Goal: Use online tool/utility: Use online tool/utility

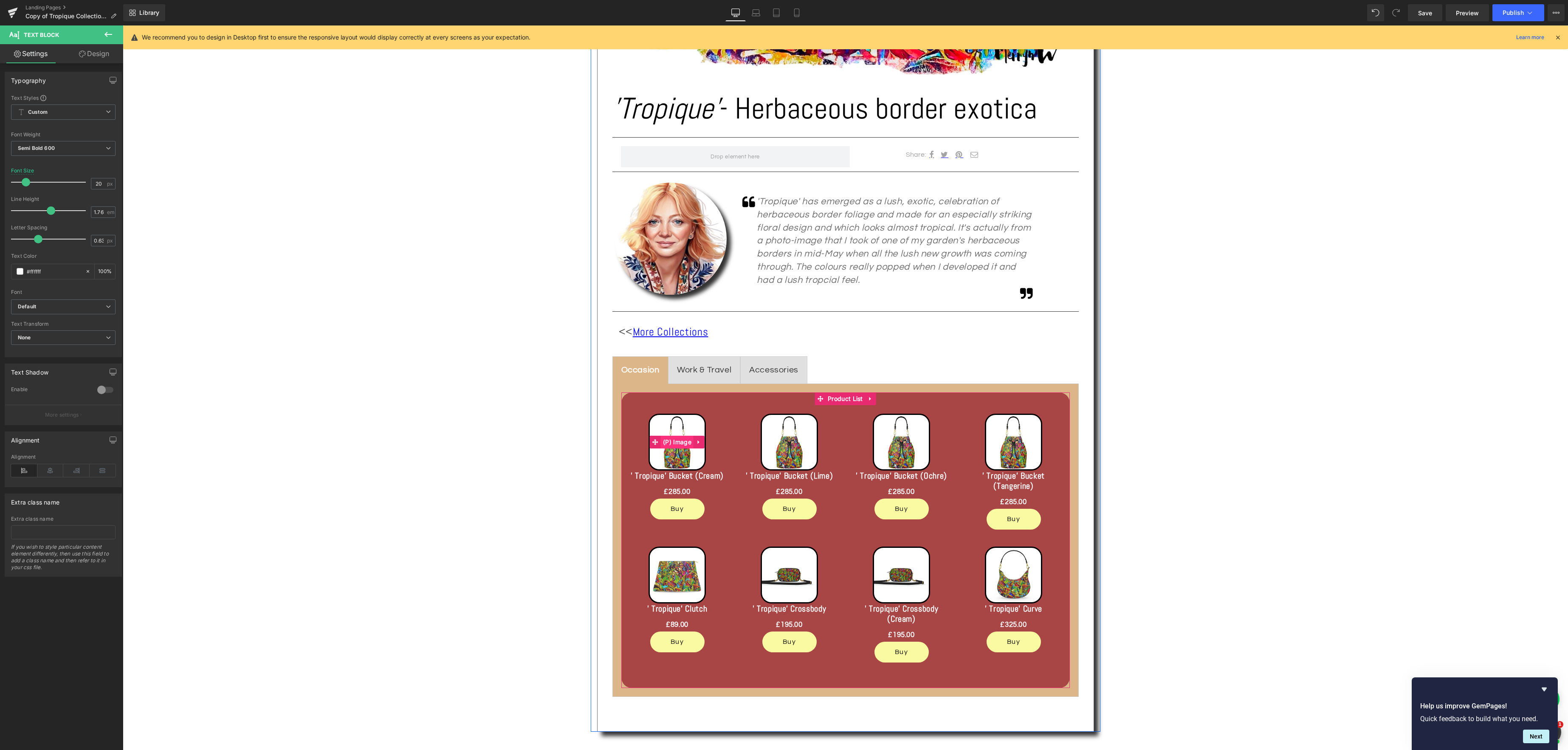
scroll to position [423, 0]
click at [683, 444] on span "(P) Image" at bounding box center [677, 442] width 33 height 12
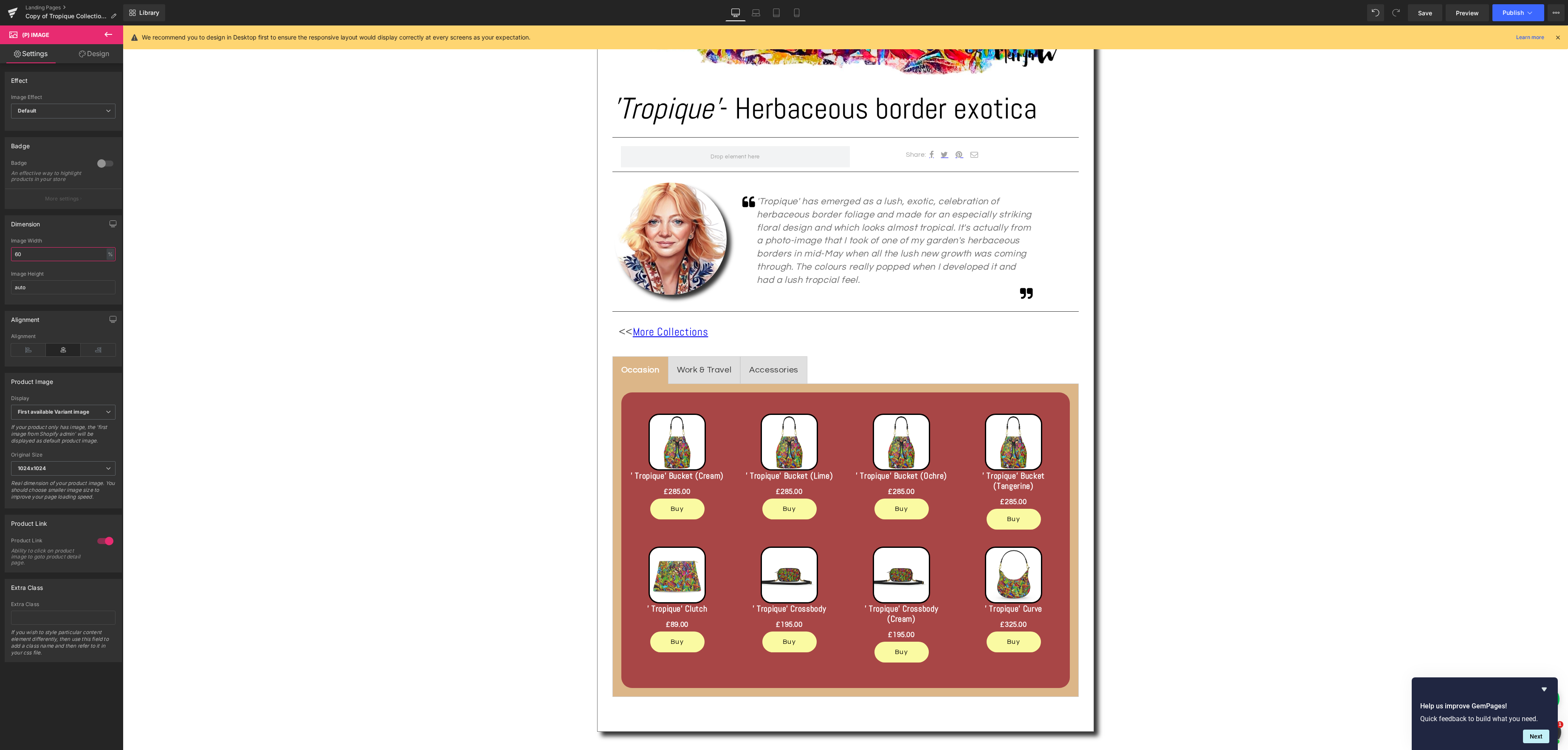
drag, startPoint x: 20, startPoint y: 261, endPoint x: 12, endPoint y: 259, distance: 8.2
click at [14, 260] on input "60" at bounding box center [63, 254] width 104 height 14
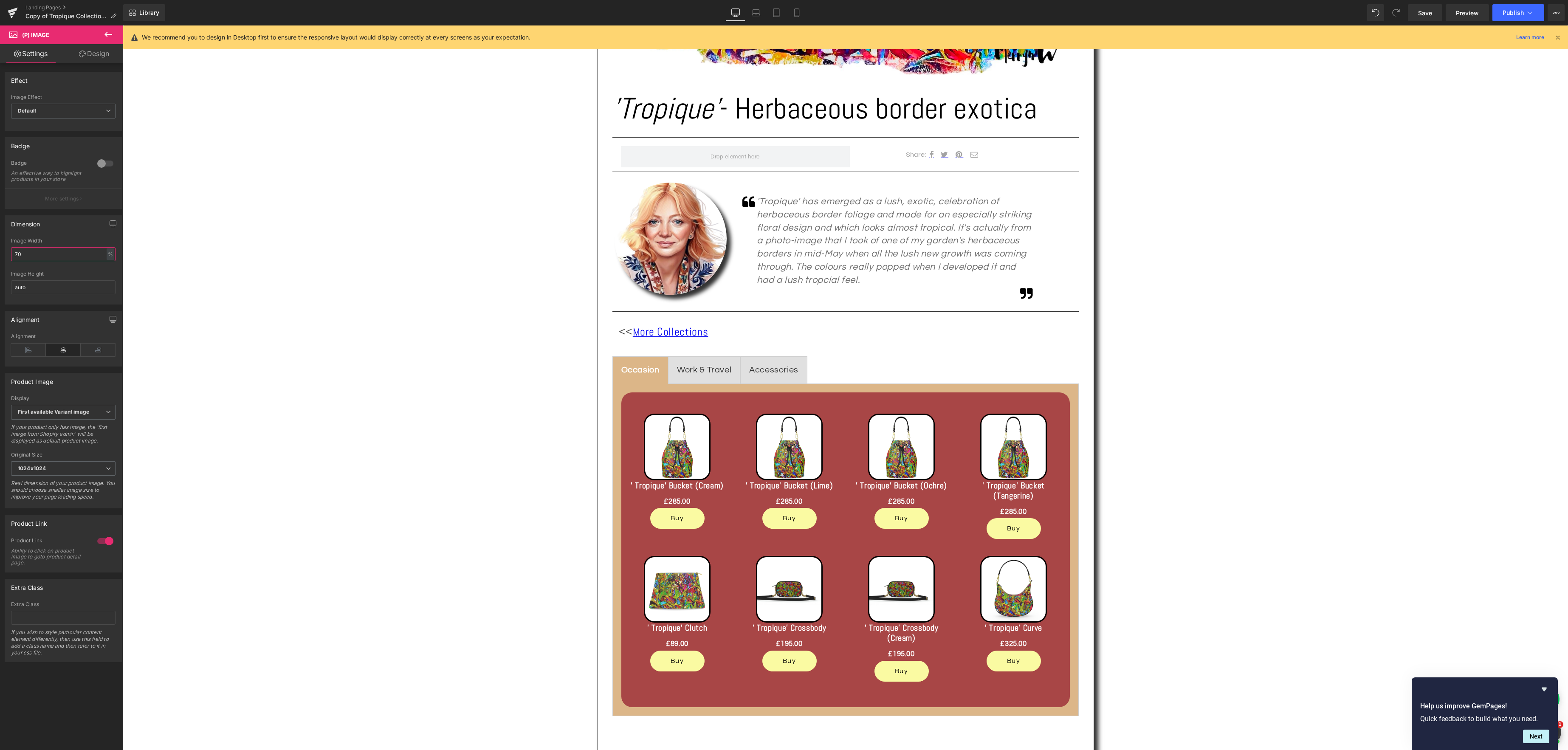
drag, startPoint x: 40, startPoint y: 260, endPoint x: -4, endPoint y: 255, distance: 44.3
click at [0, 255] on html "(P) Image You are previewing how the will restyle your page. You can not edit E…" at bounding box center [784, 375] width 1568 height 750
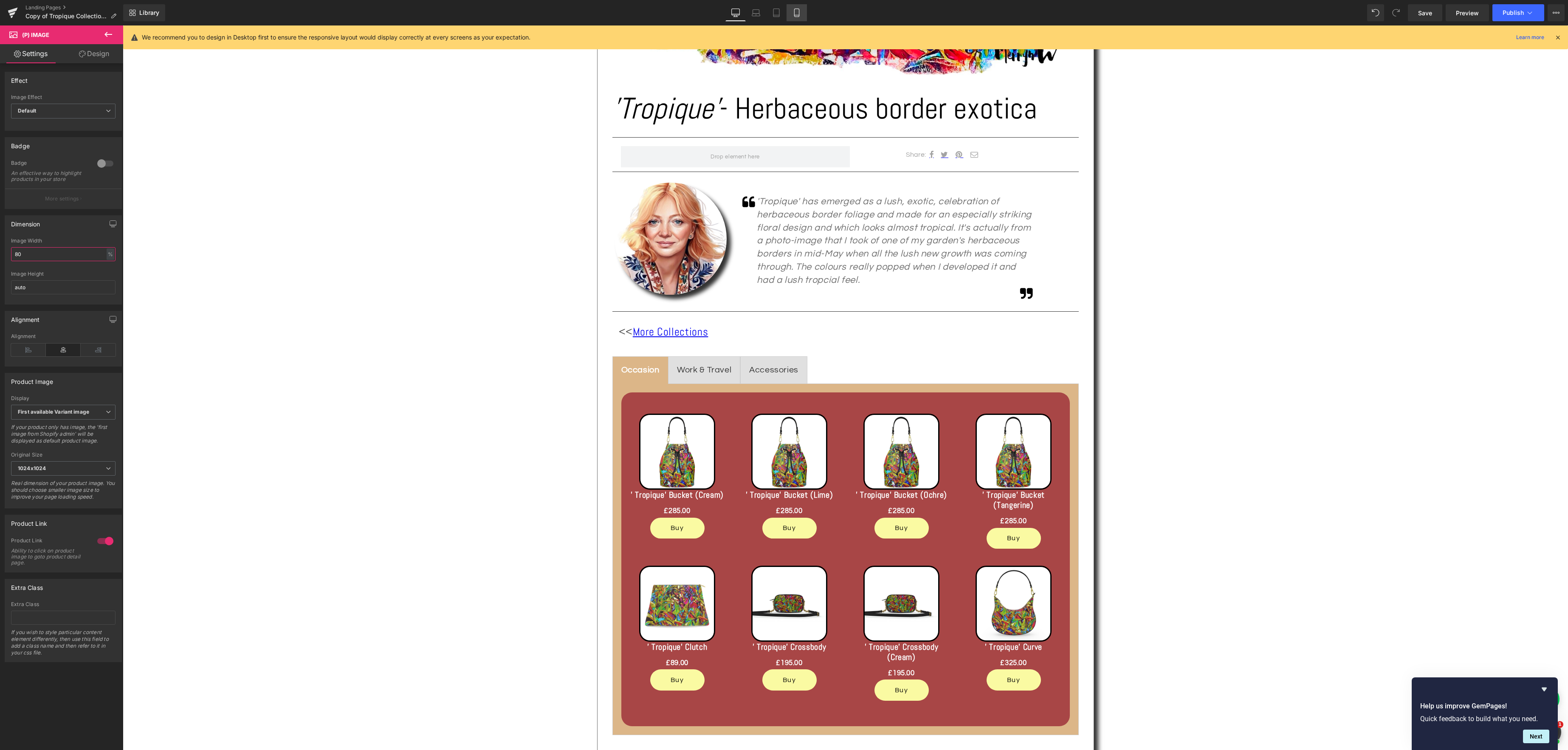
type input "80"
click at [801, 12] on link "Mobile" at bounding box center [796, 12] width 20 height 17
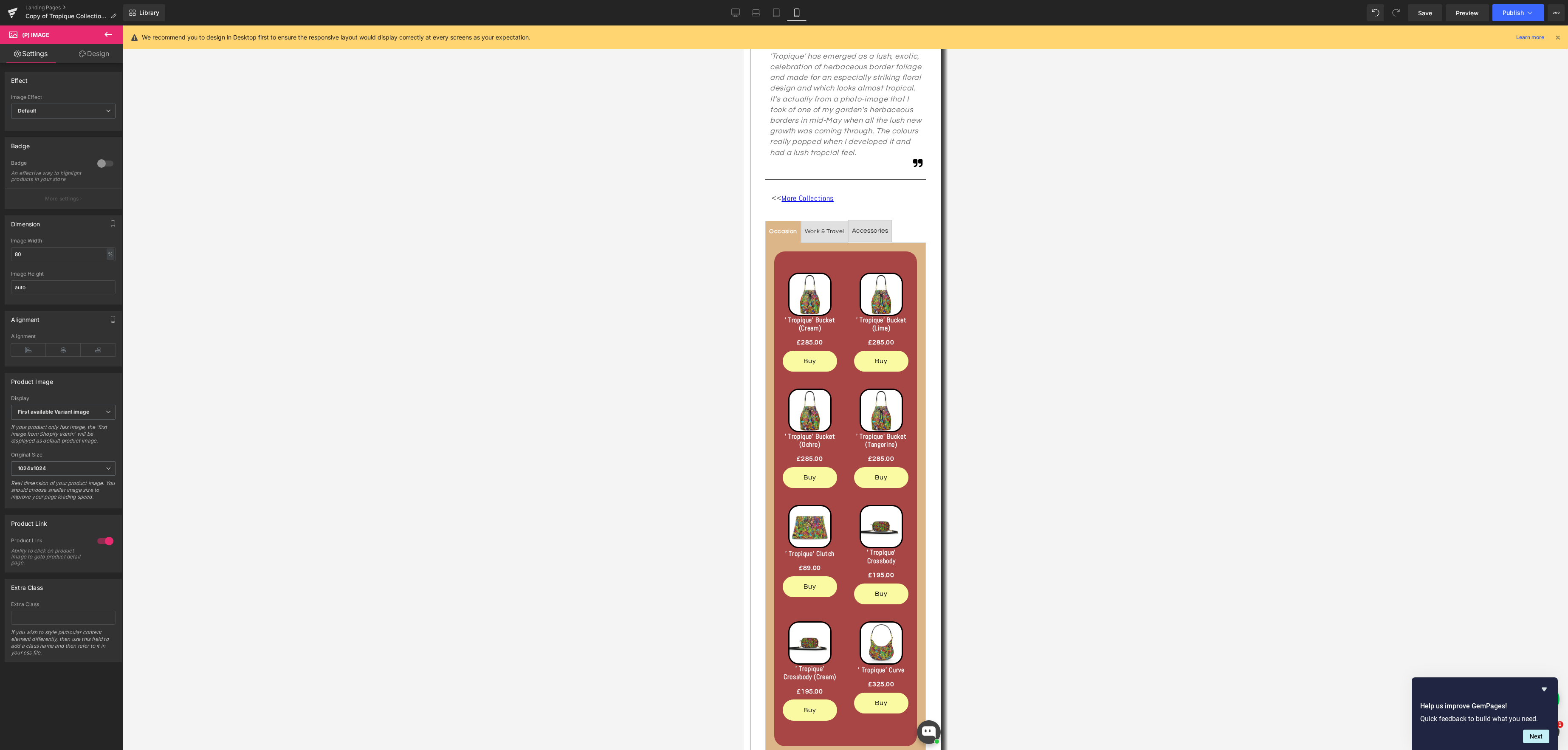
scroll to position [286, 0]
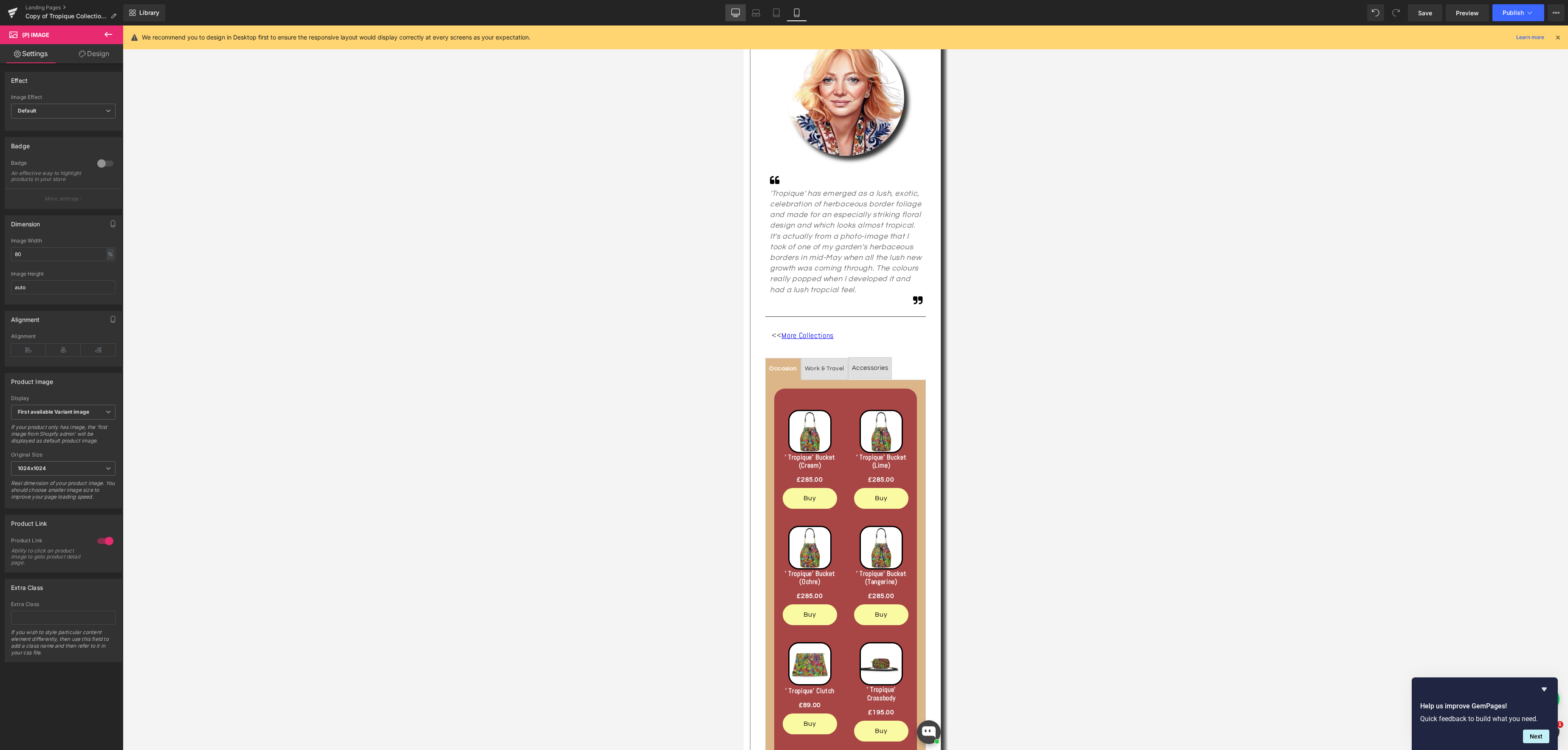
click at [737, 14] on icon at bounding box center [735, 12] width 8 height 8
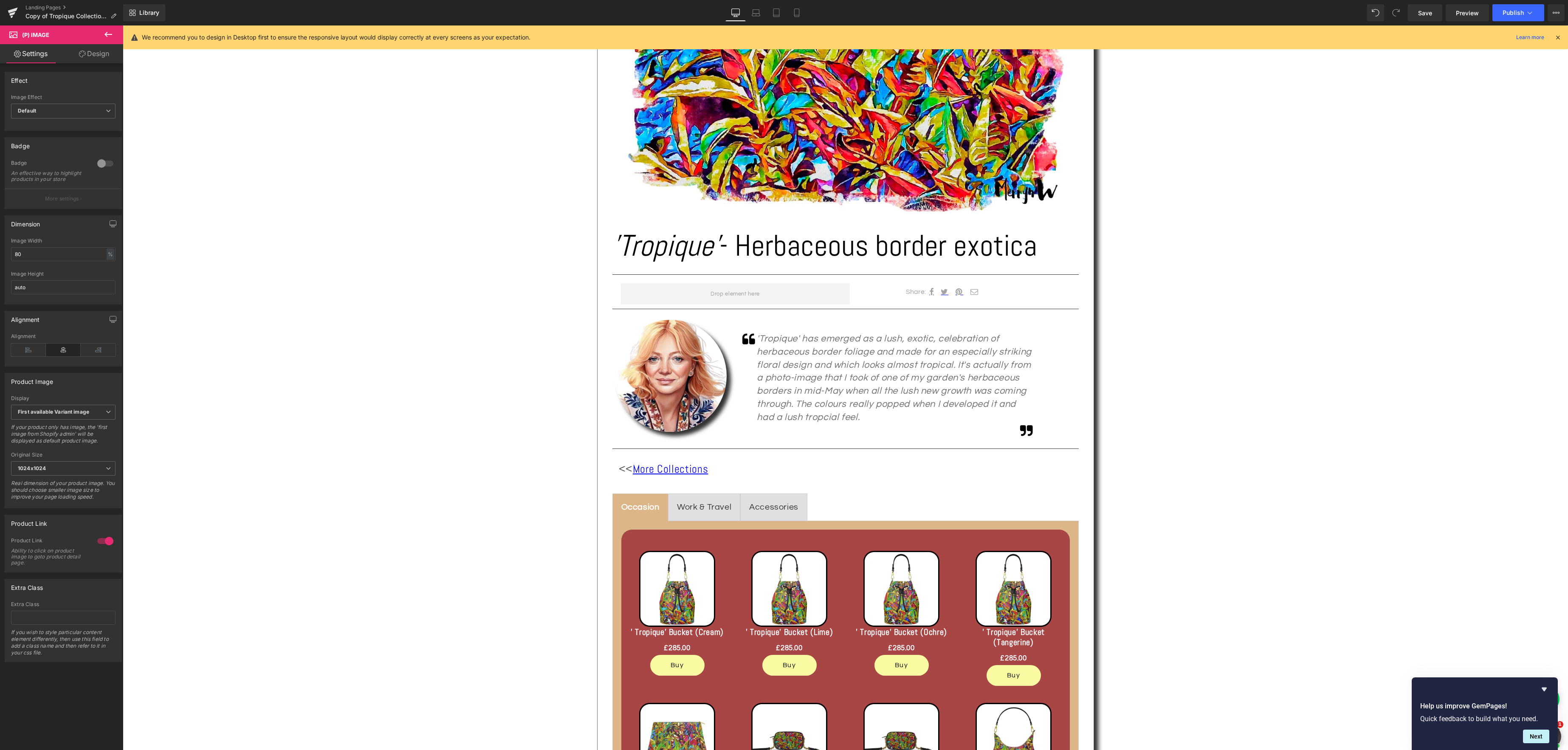
scroll to position [427, 0]
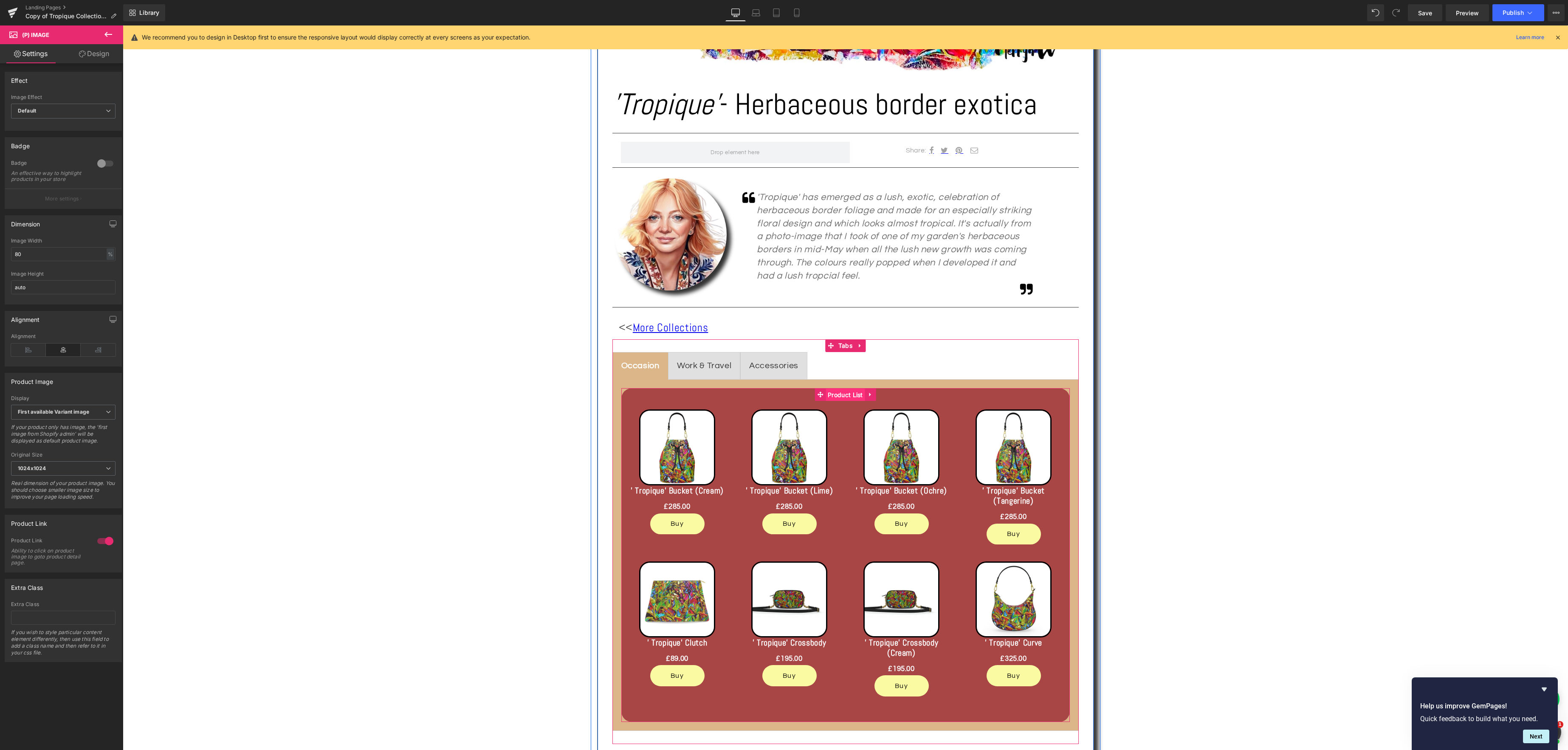
click at [853, 393] on span "Product List" at bounding box center [845, 395] width 40 height 12
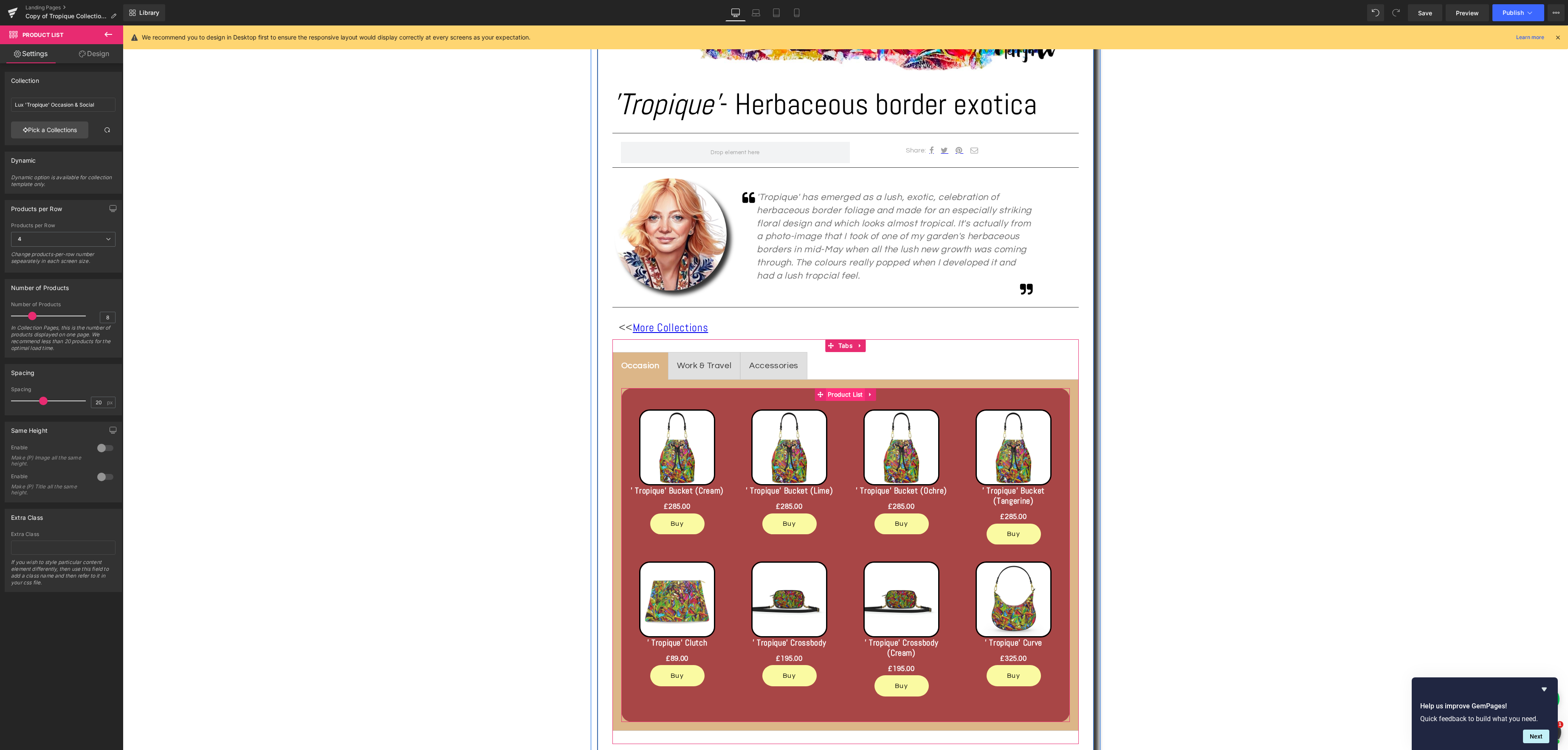
click at [837, 397] on span "Product List" at bounding box center [845, 394] width 40 height 12
click at [94, 50] on link "Design" at bounding box center [94, 54] width 62 height 19
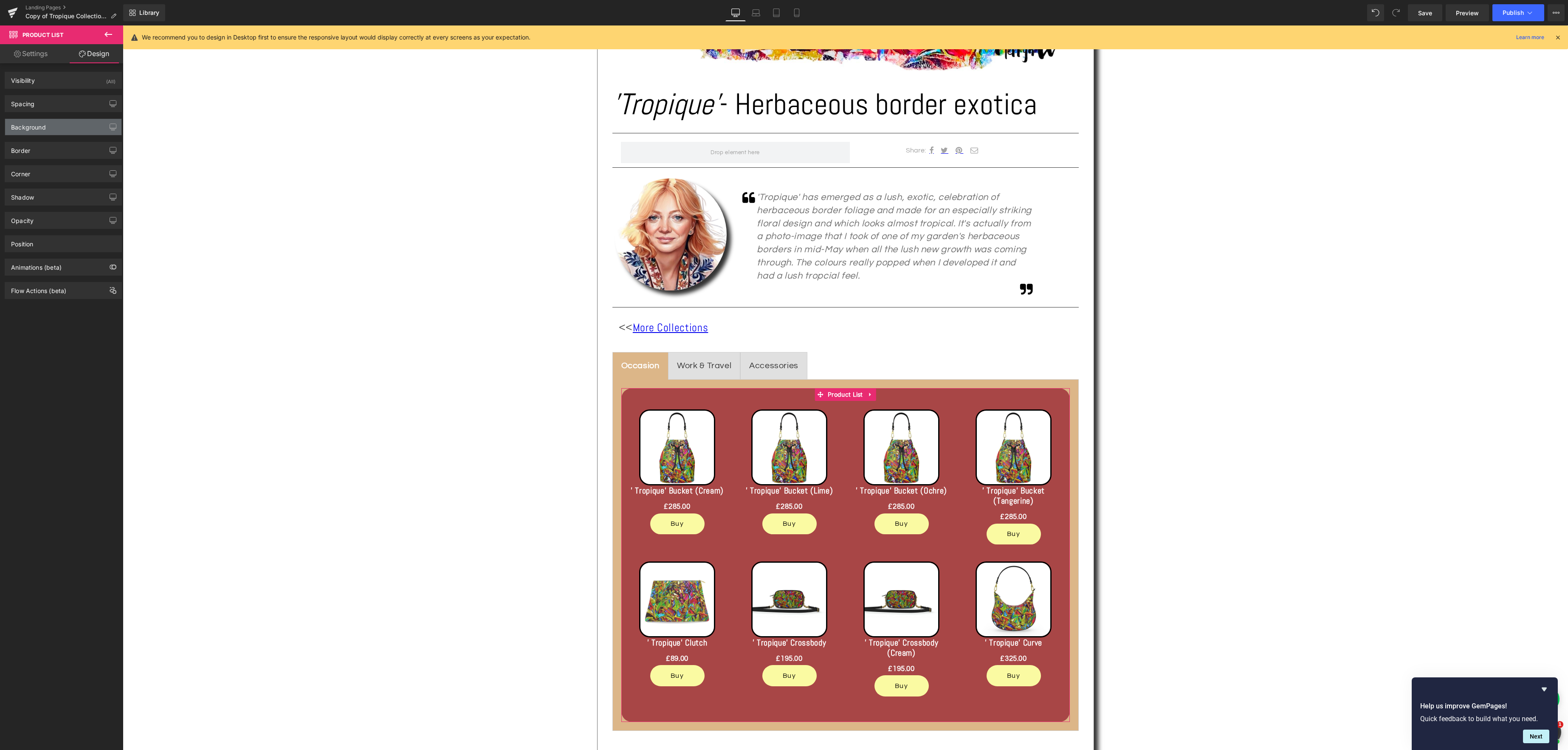
click at [17, 133] on div "Background" at bounding box center [63, 126] width 117 height 16
click at [22, 182] on span at bounding box center [20, 181] width 7 height 7
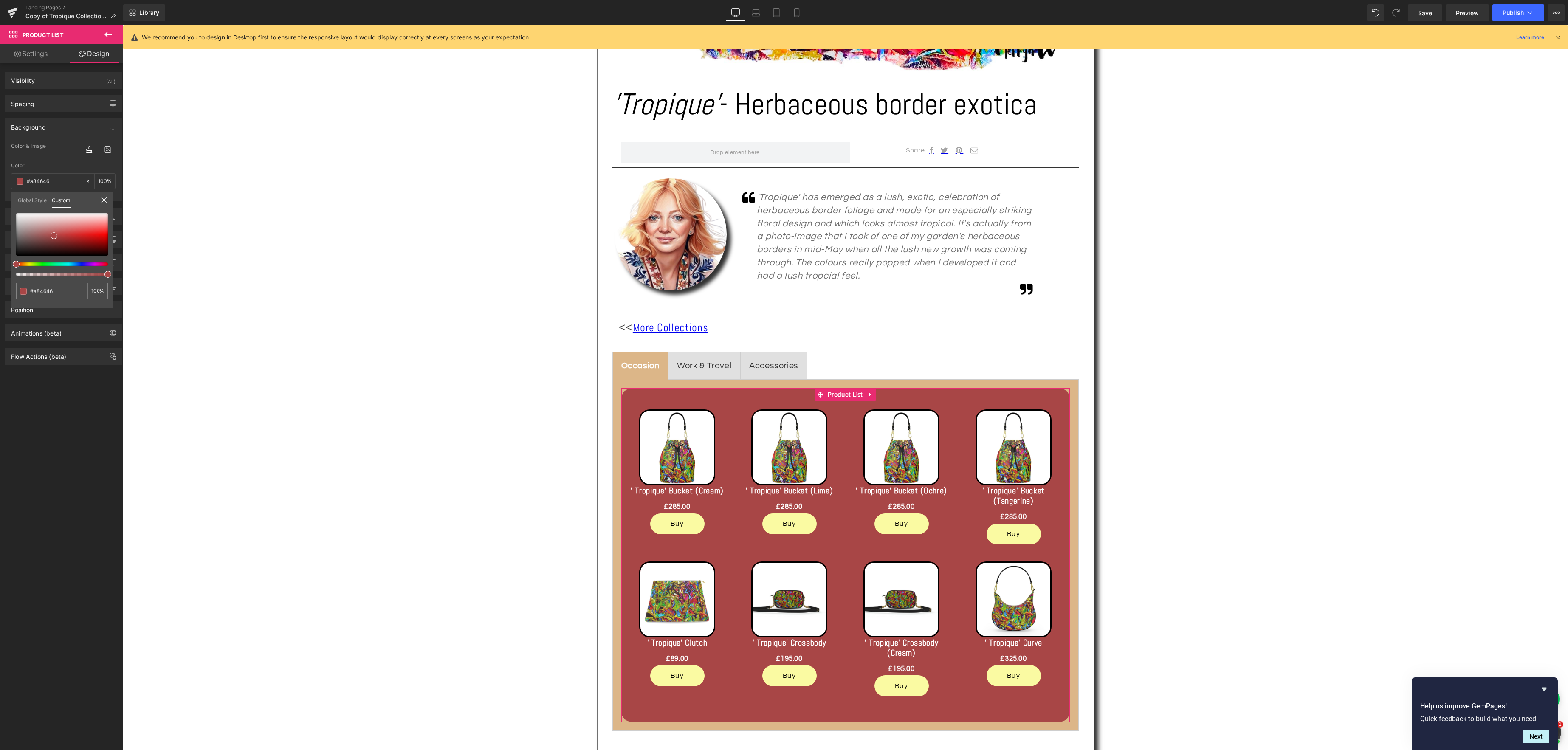
type input "#a85f46"
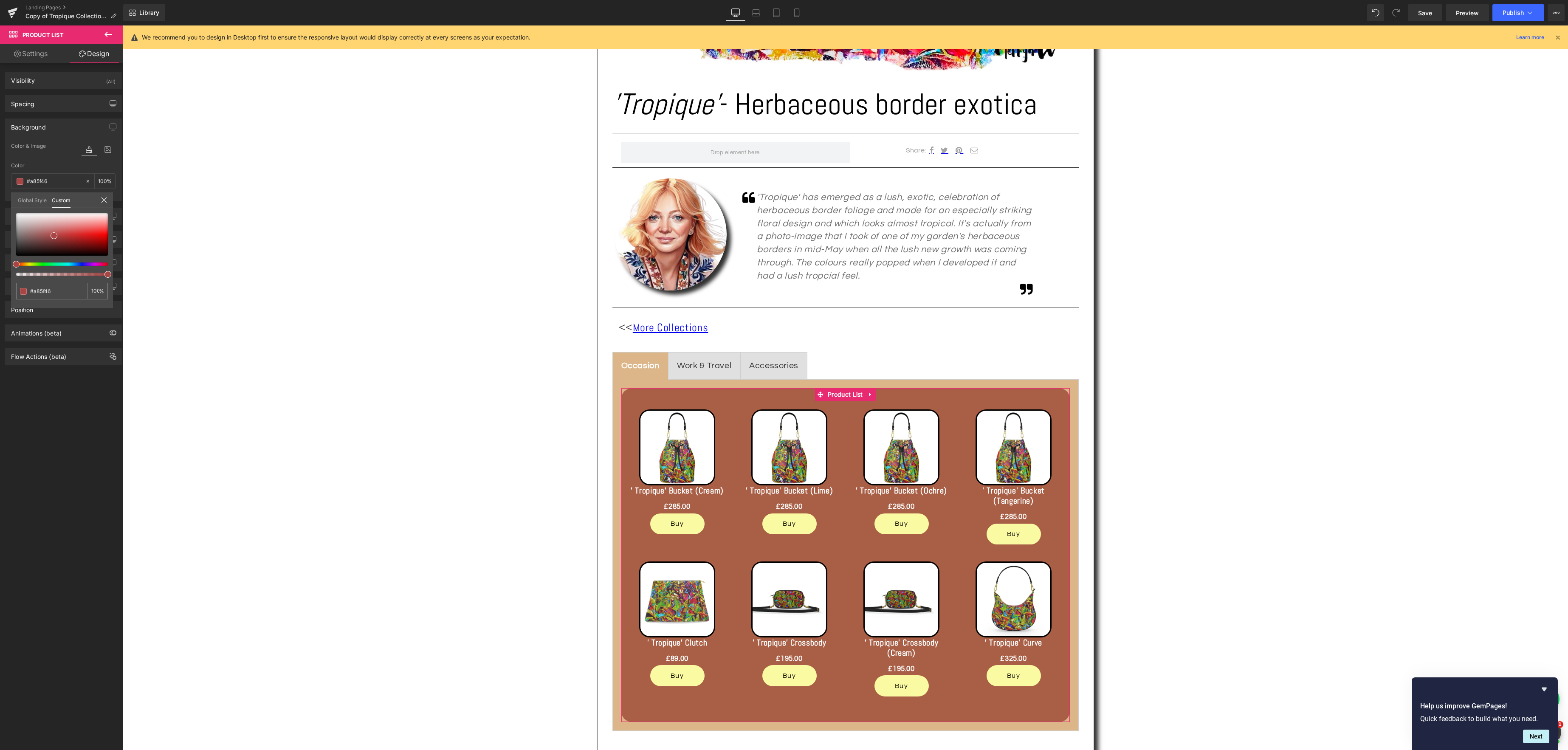
type input "#a87446"
type input "#a89046"
type input "#9da846"
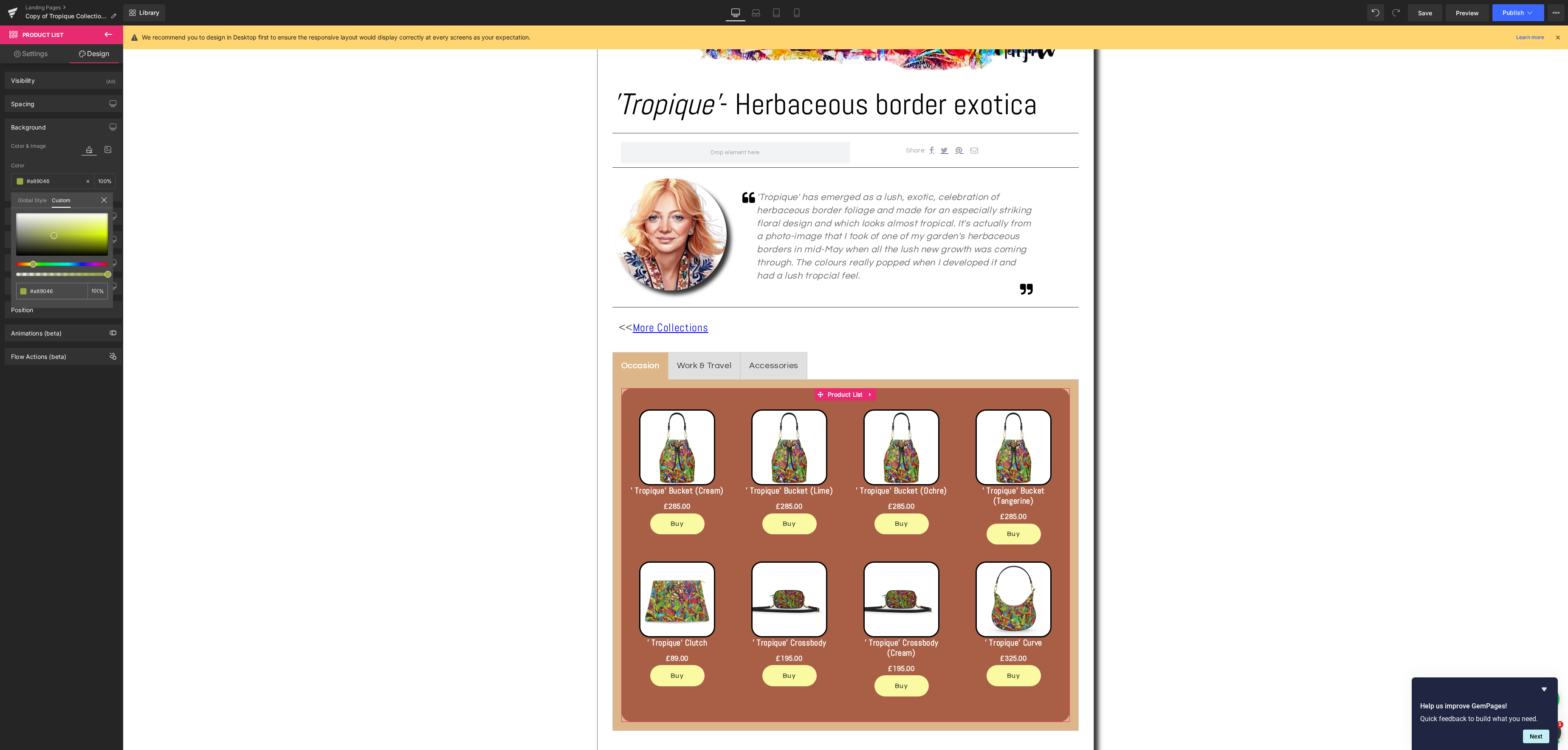
type input "#9da846"
type input "#77a846"
type input "#5aa846"
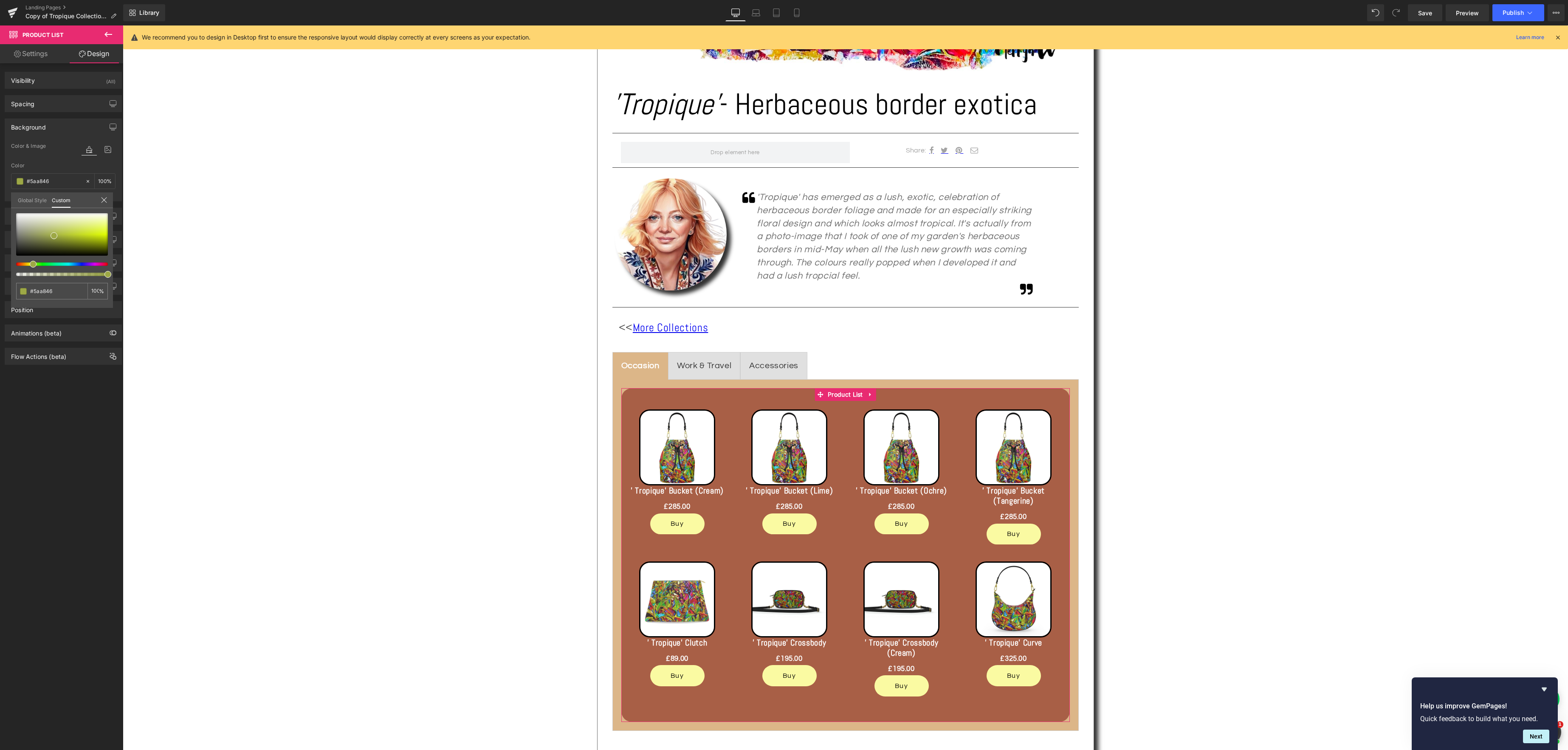
type input "#46a852"
type input "#46a880"
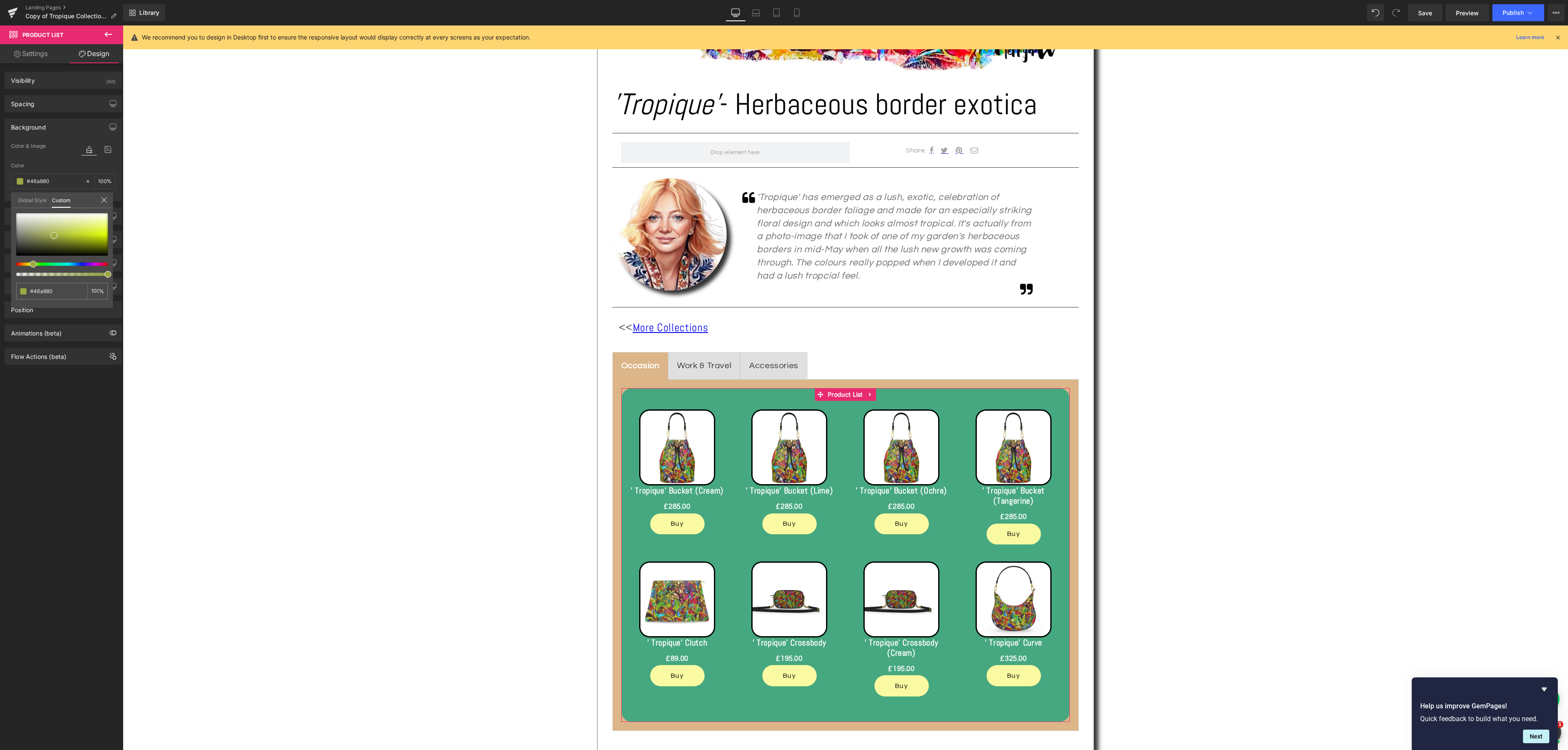
type input "#46a89d"
type input "#469ba8"
type input "#4684a8"
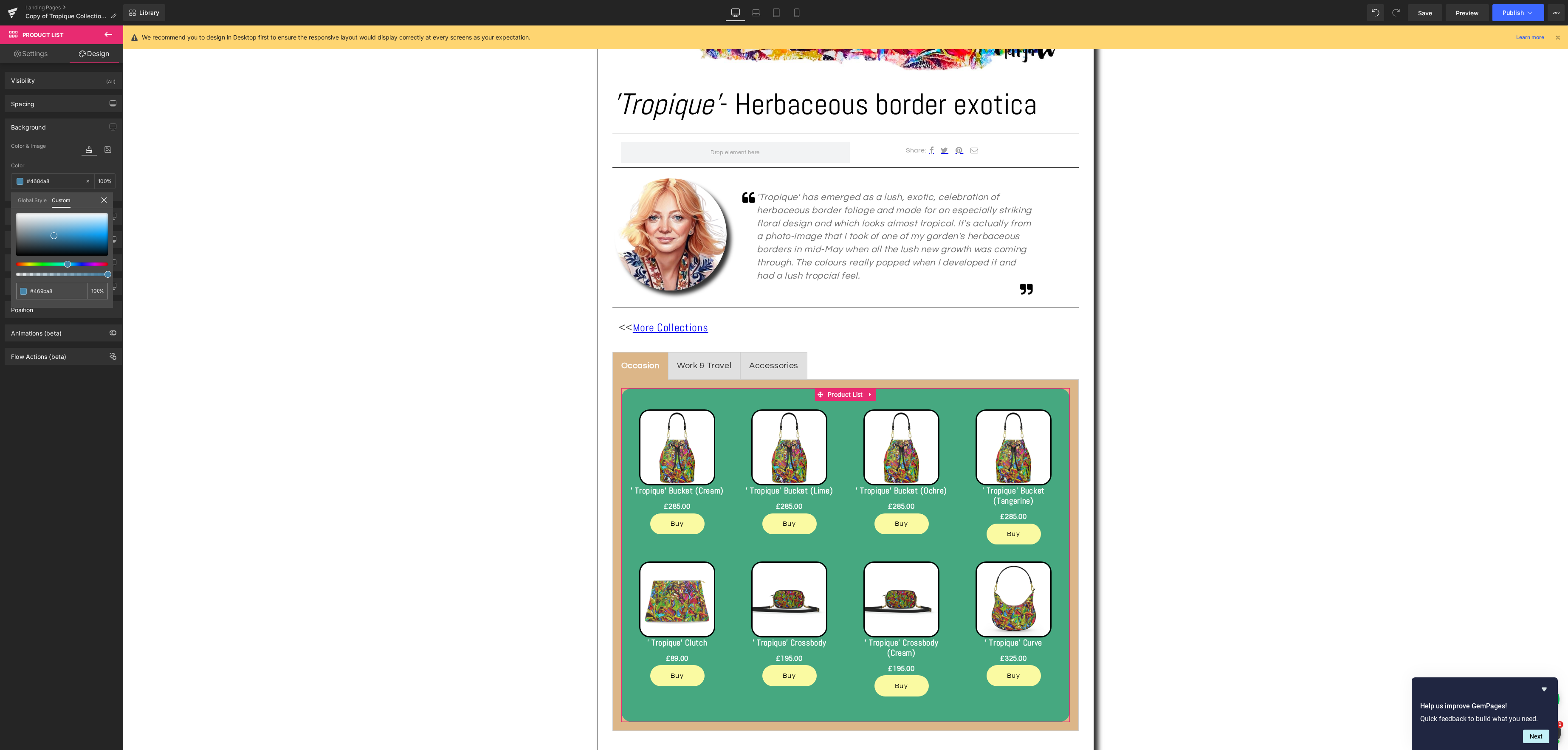
type input "#4684a8"
type input "#466aa8"
type input "#4657a8"
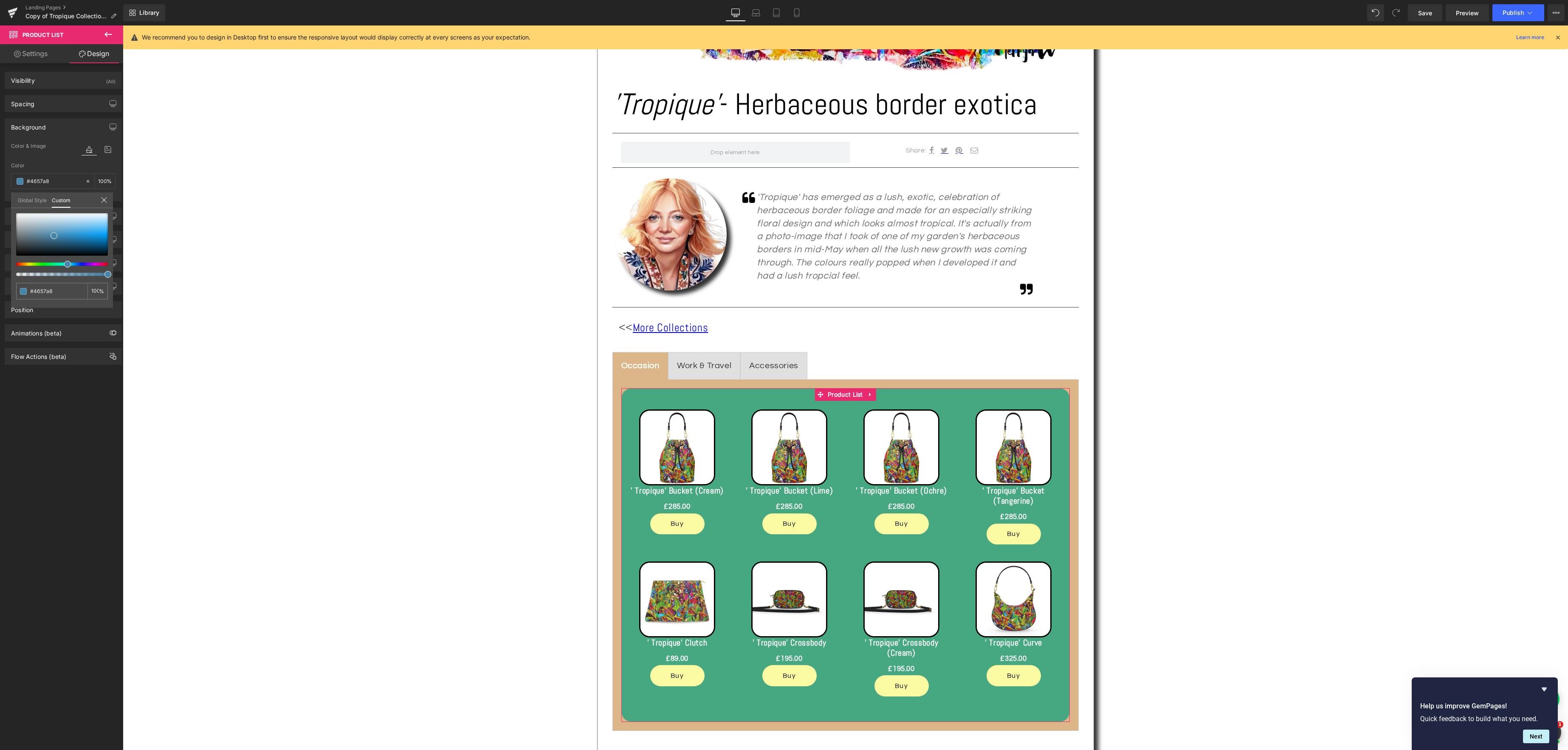
type input "#4646a8"
type input "#5346a8"
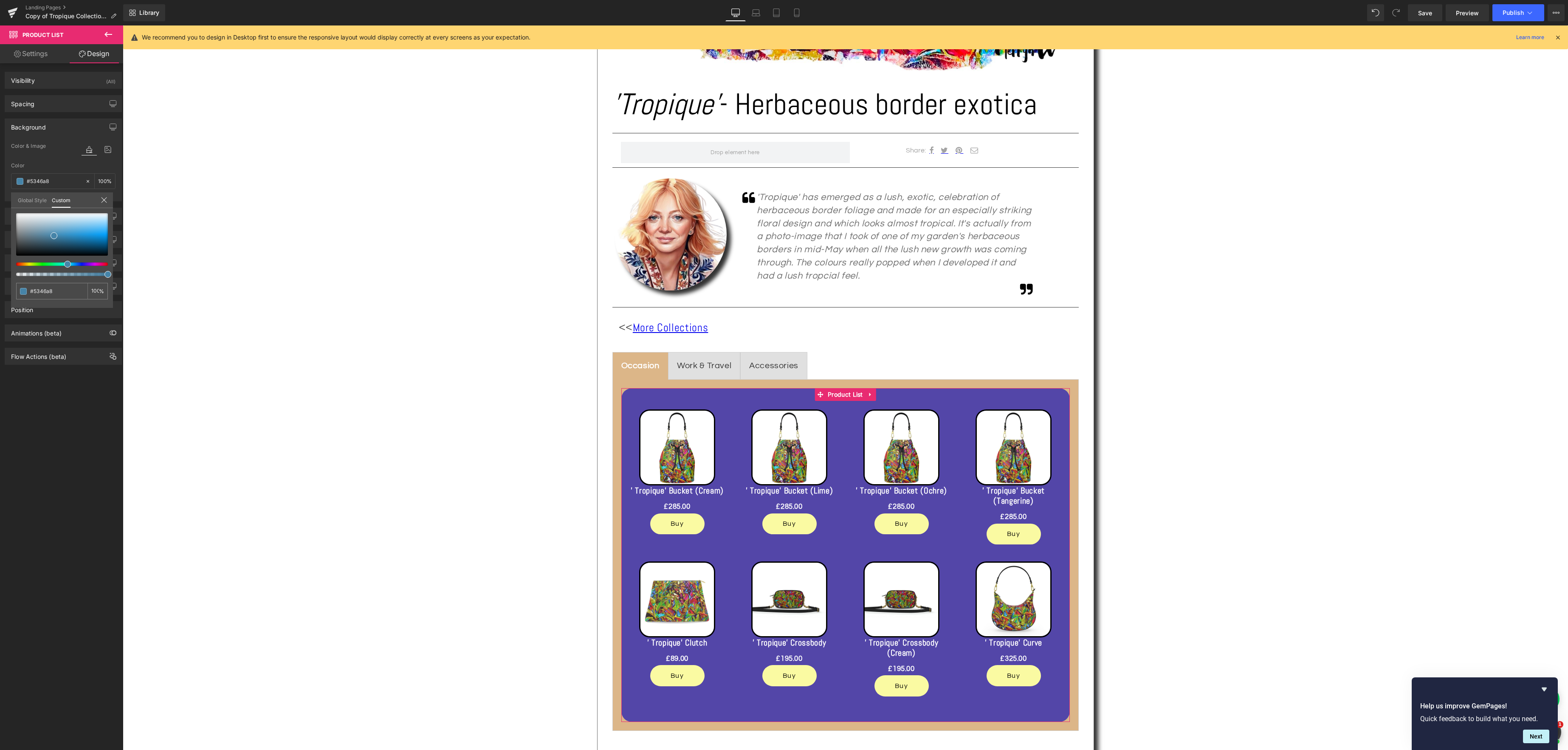
type input "#6246a8"
type input "#6c46a8"
type input "#7b46a8"
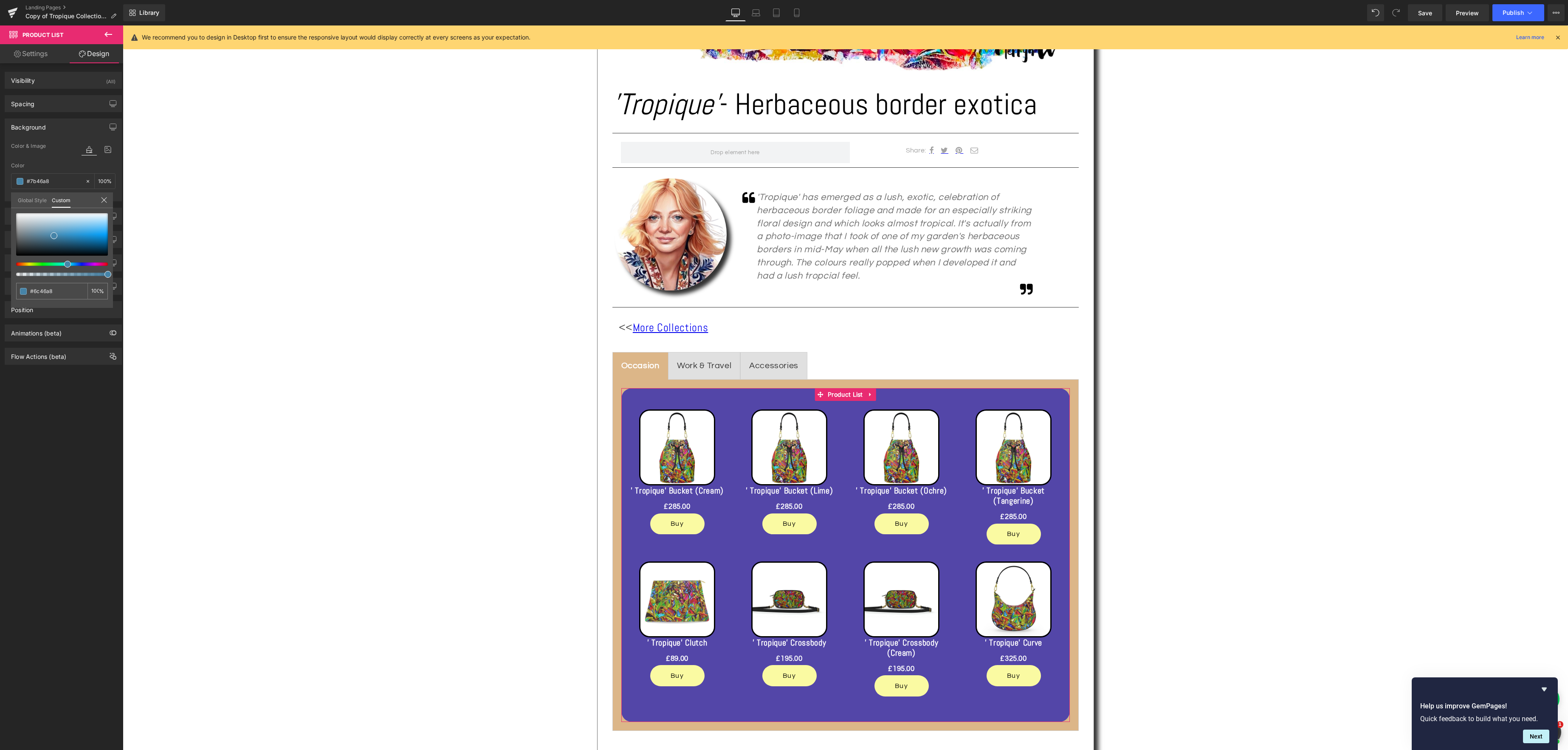
type input "#7b46a8"
type input "#7c46a8"
type input "#8046a8"
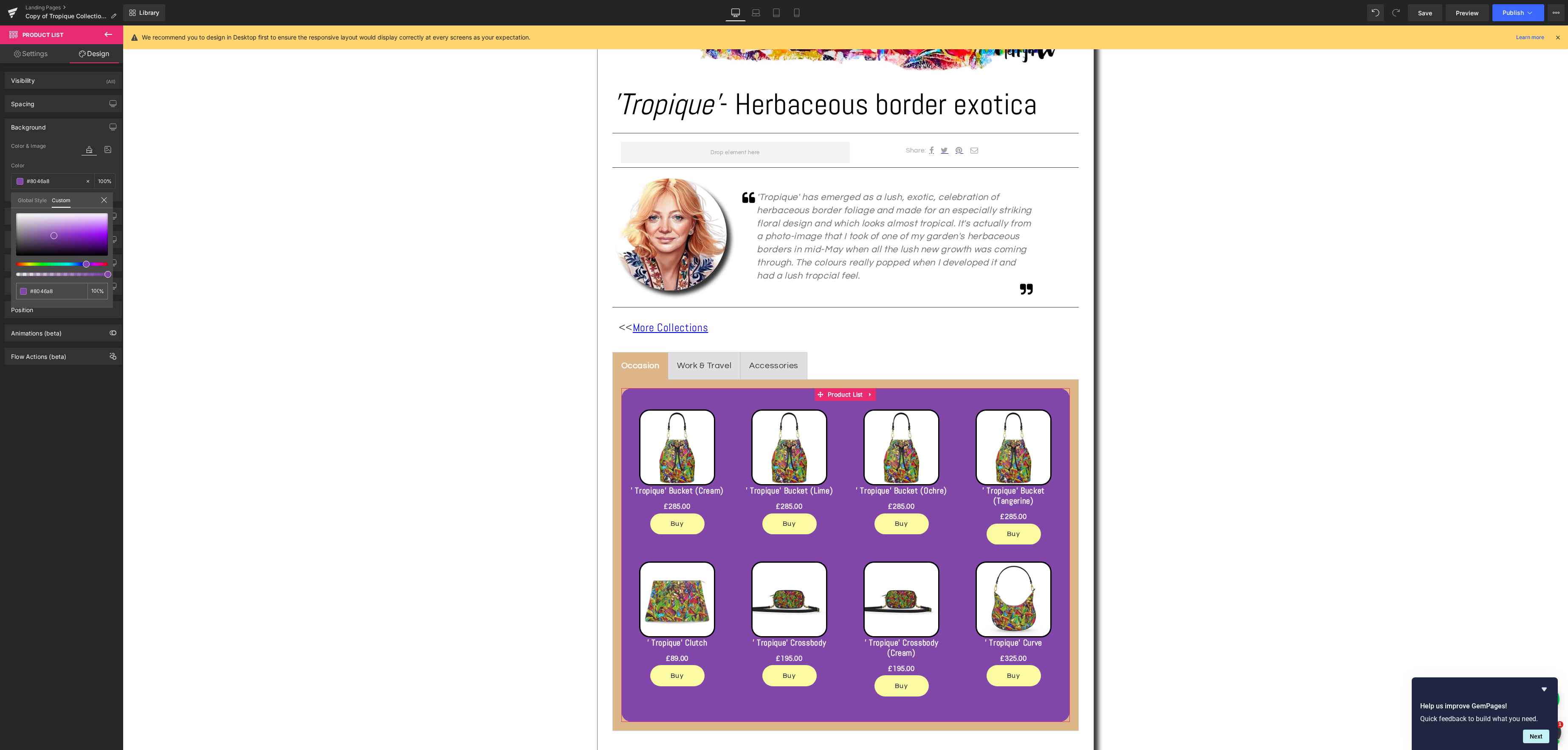
drag, startPoint x: 17, startPoint y: 265, endPoint x: 85, endPoint y: 265, distance: 68.0
click at [85, 265] on span at bounding box center [86, 265] width 7 height 7
type input "#8146a8"
type input "#8244ab"
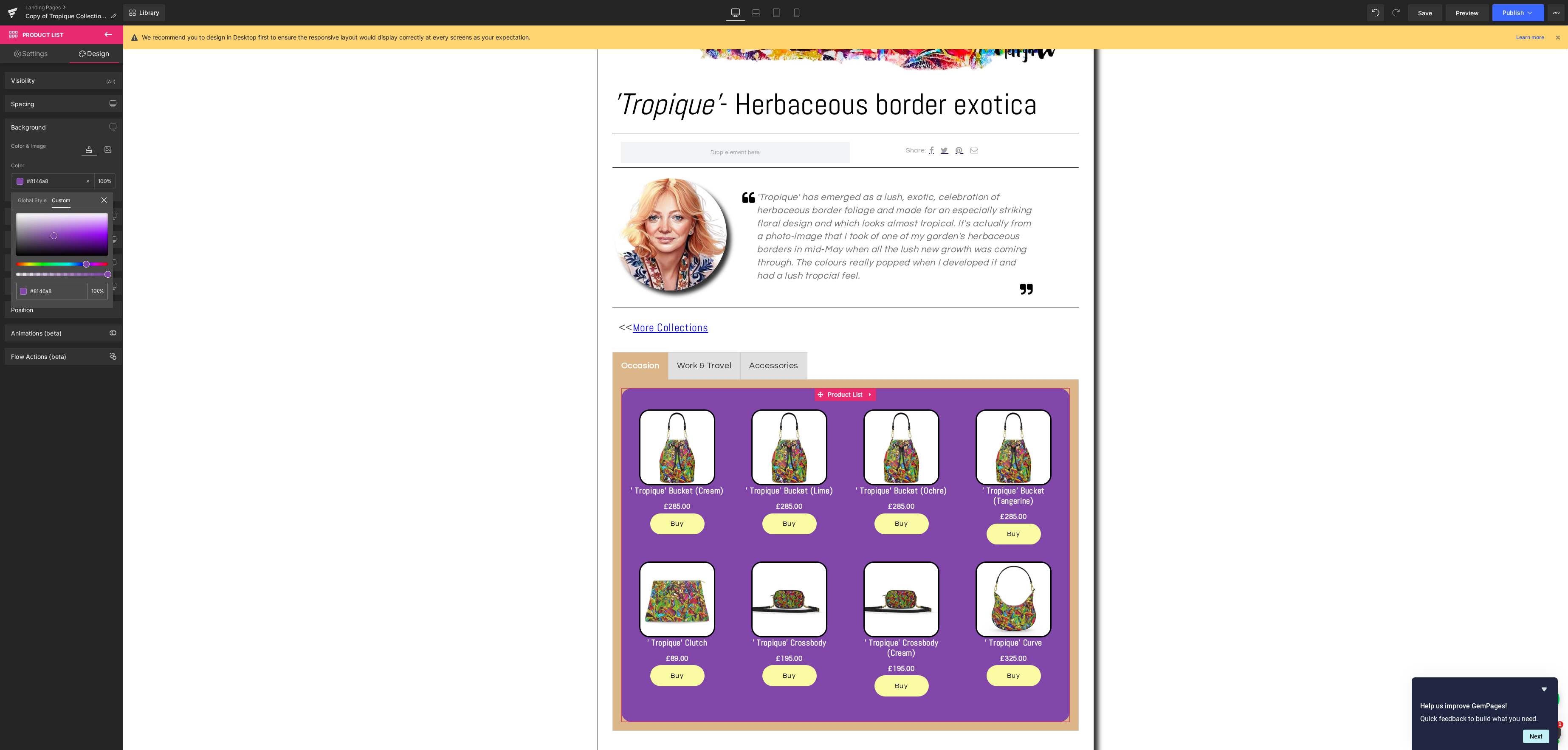
type input "#8244ab"
type input "#833fb0"
type input "#833eb1"
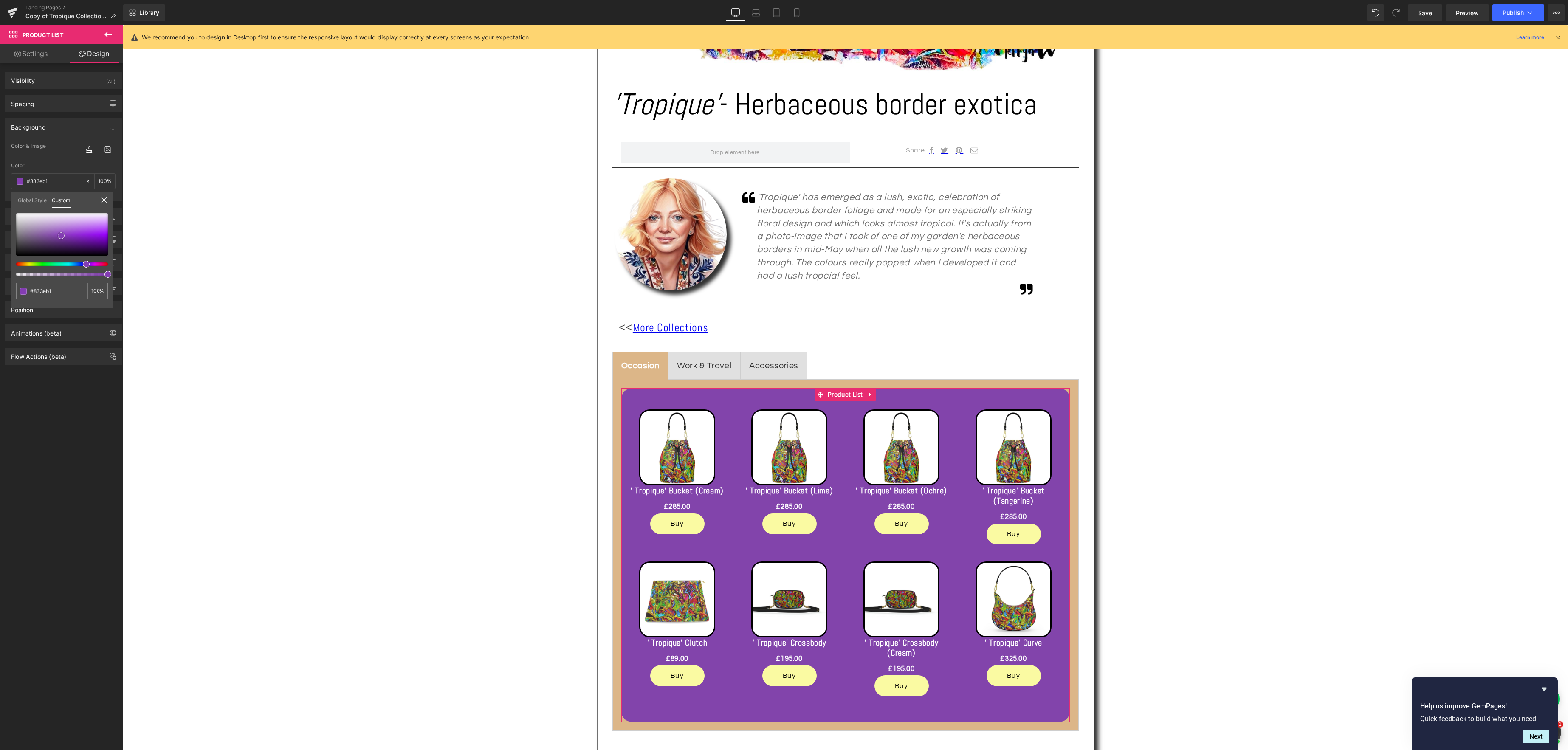
type input "#833db2"
type input "#833bb3"
type input "#843ab4"
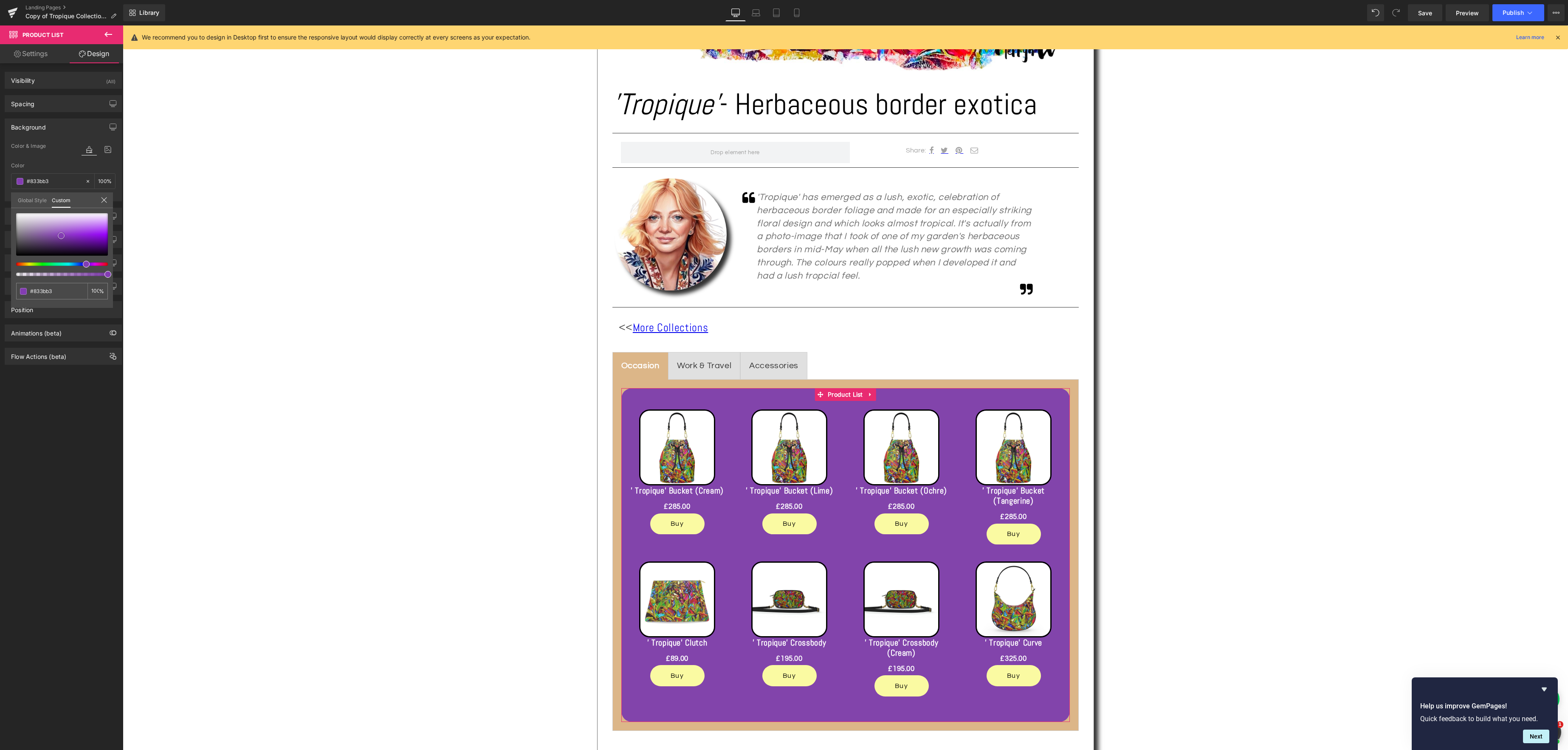
type input "#843ab4"
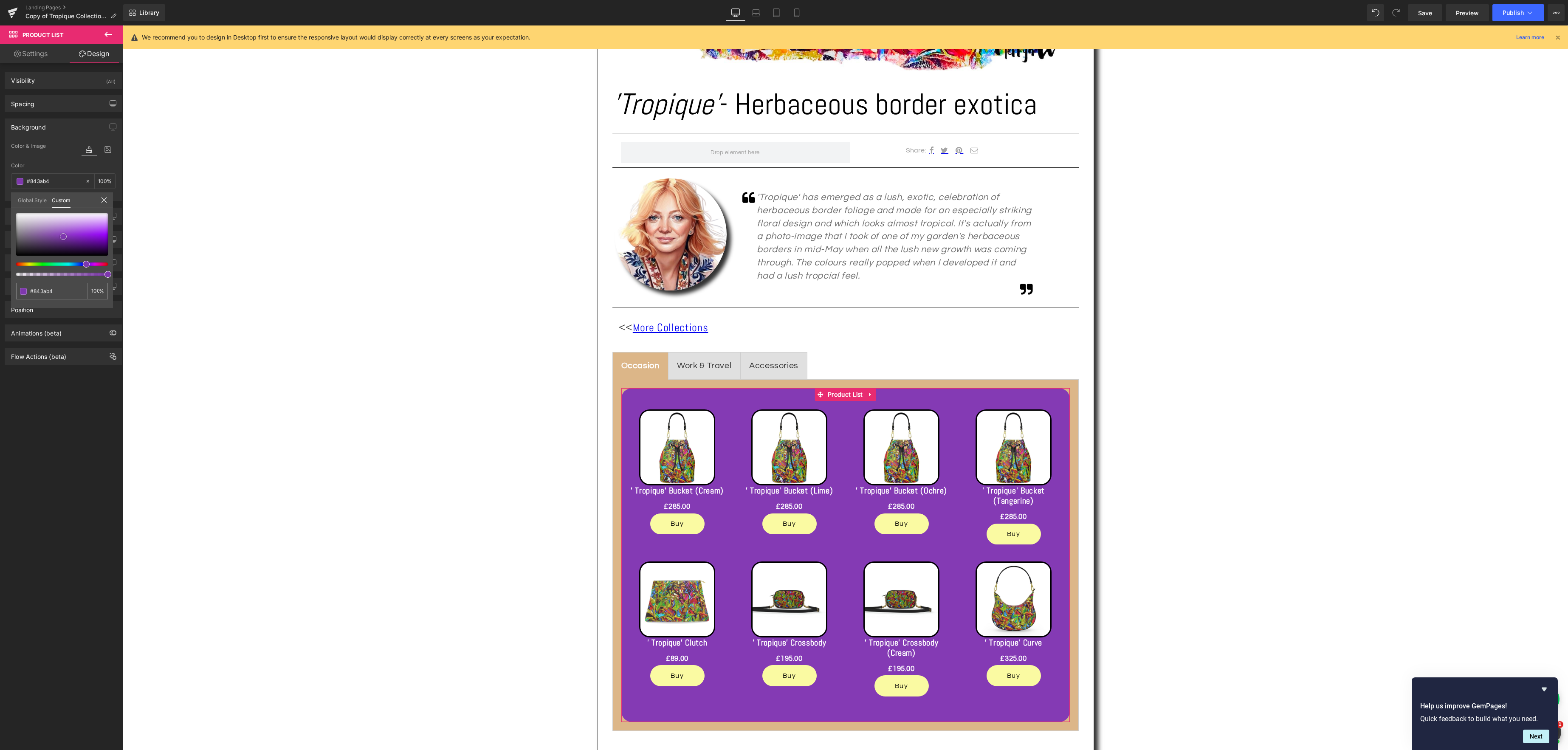
type input "#7e38ad"
type input "#7934a6"
type input "#73339d"
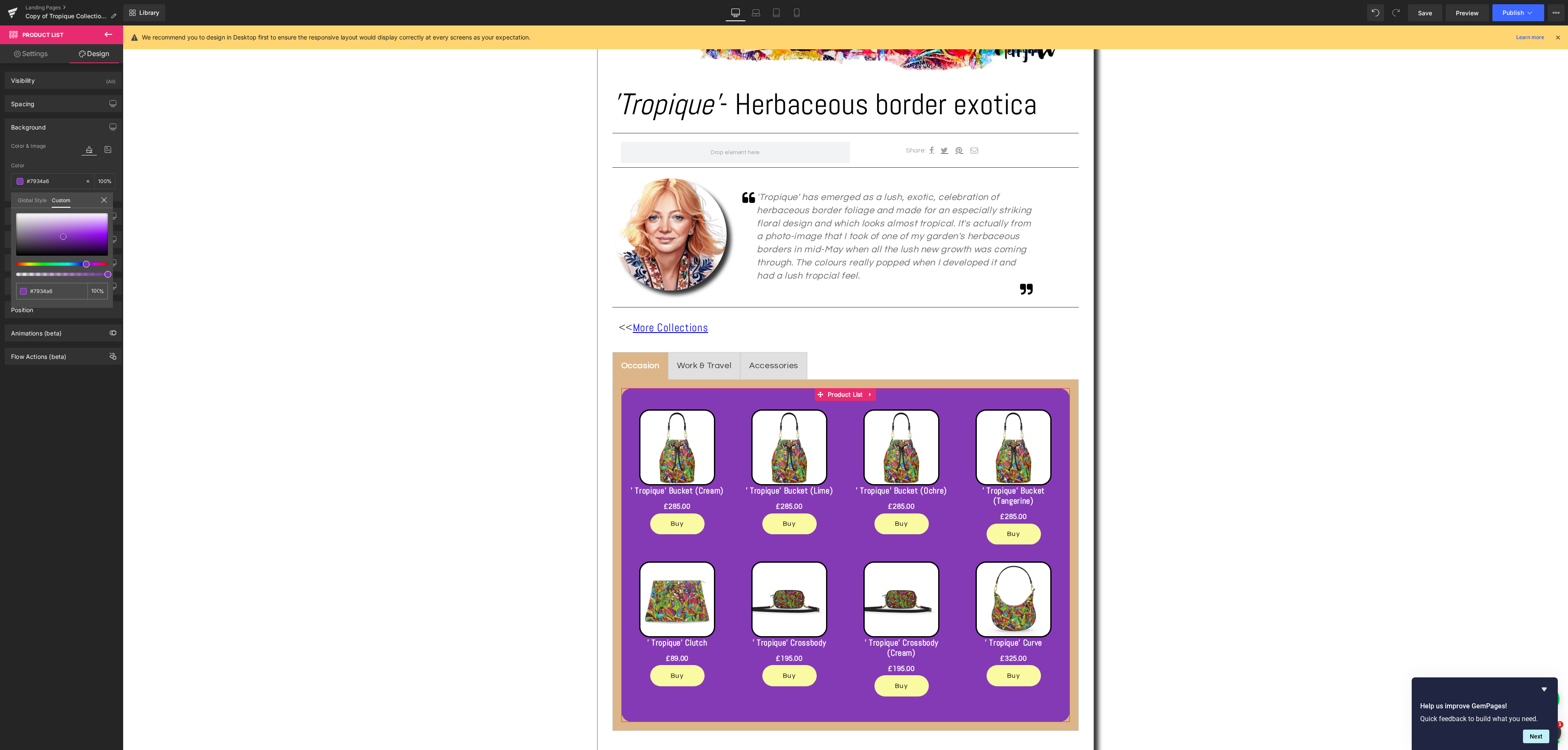
type input "#73339d"
type input "#70319a"
type input "#6a2e93"
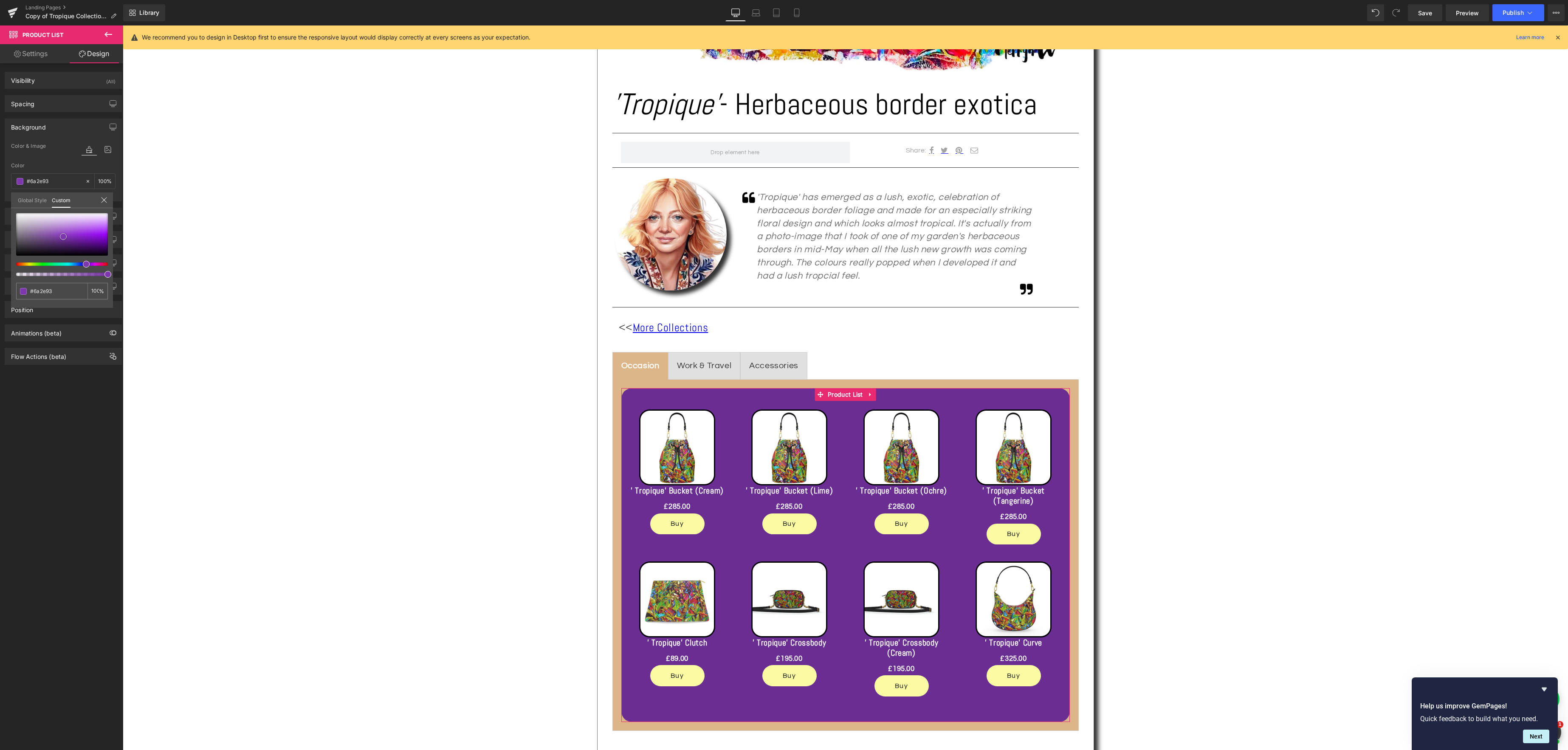
type input "#672e8e"
type input "#622a87"
type input "#5c297f"
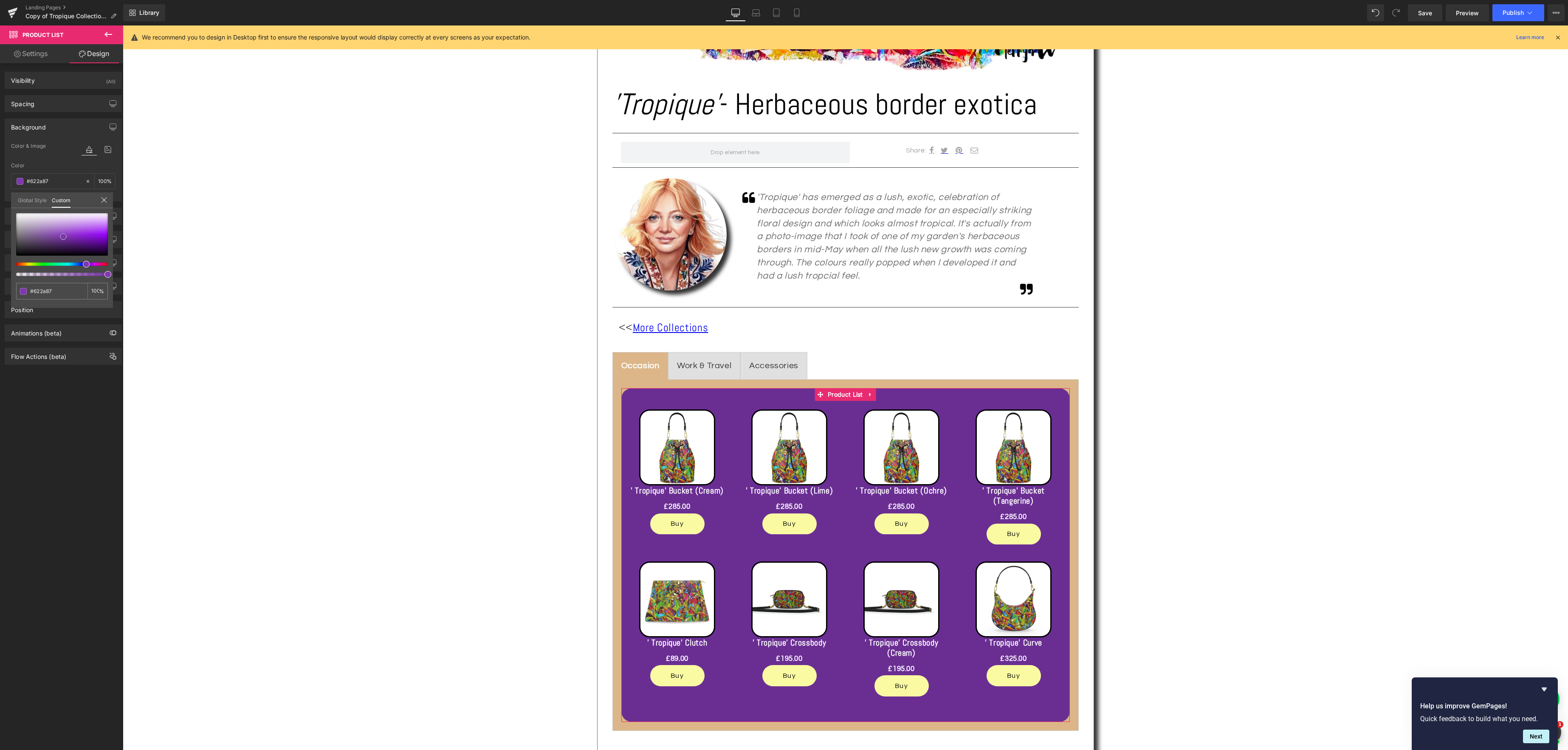
type input "#5c297f"
type input "#572578"
type input "#51246e"
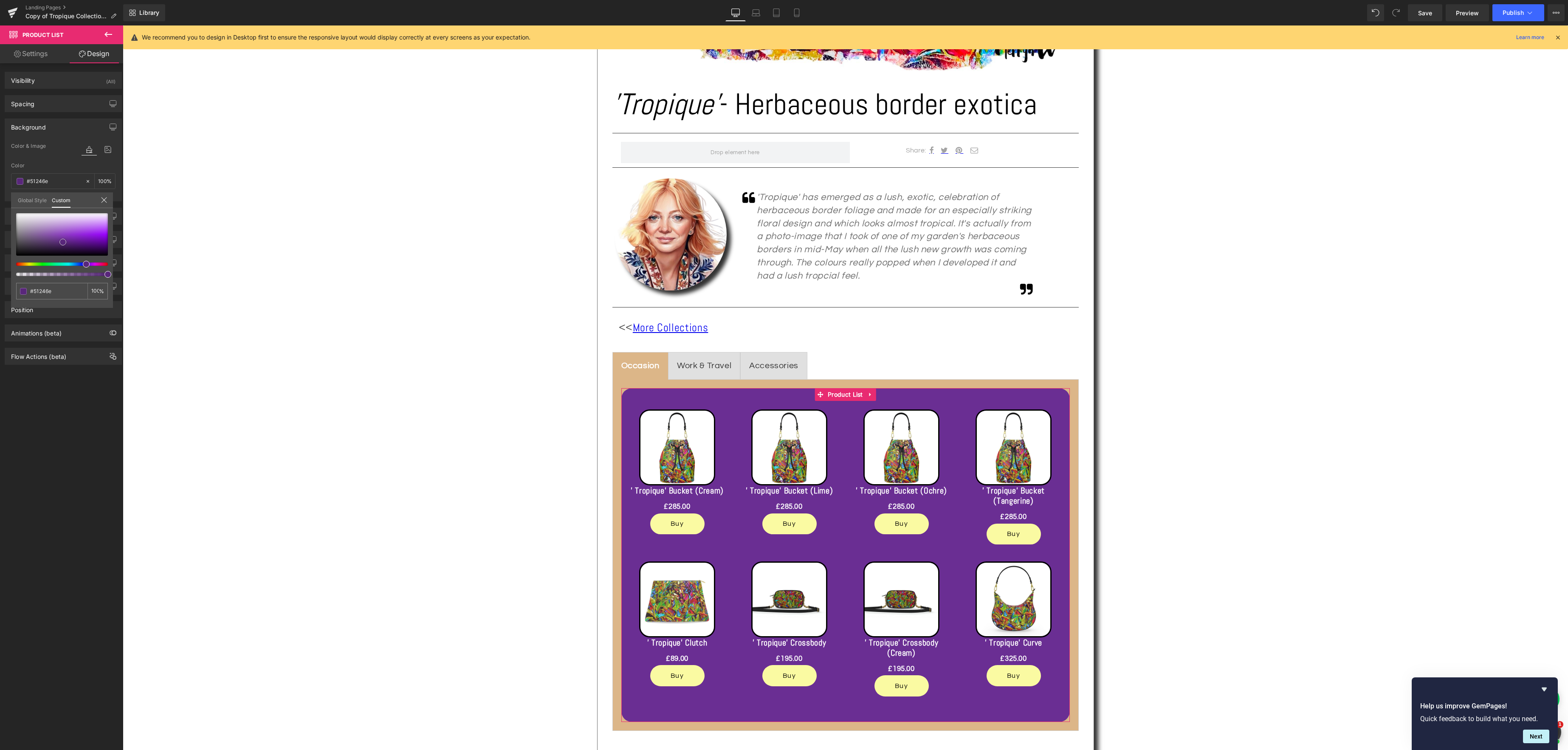
type input "#4e226b"
type input "#4b2267"
type input "#472163"
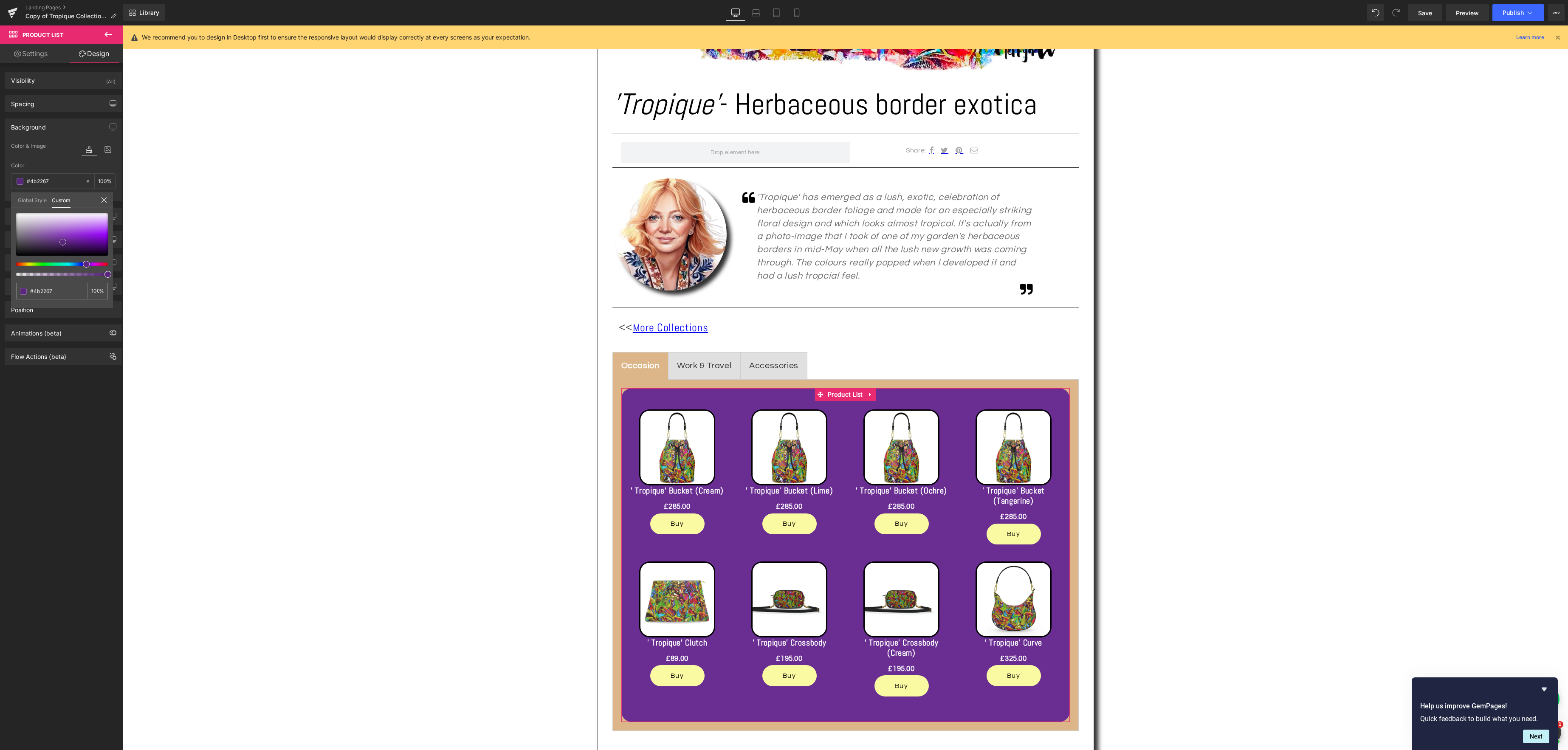
type input "#472163"
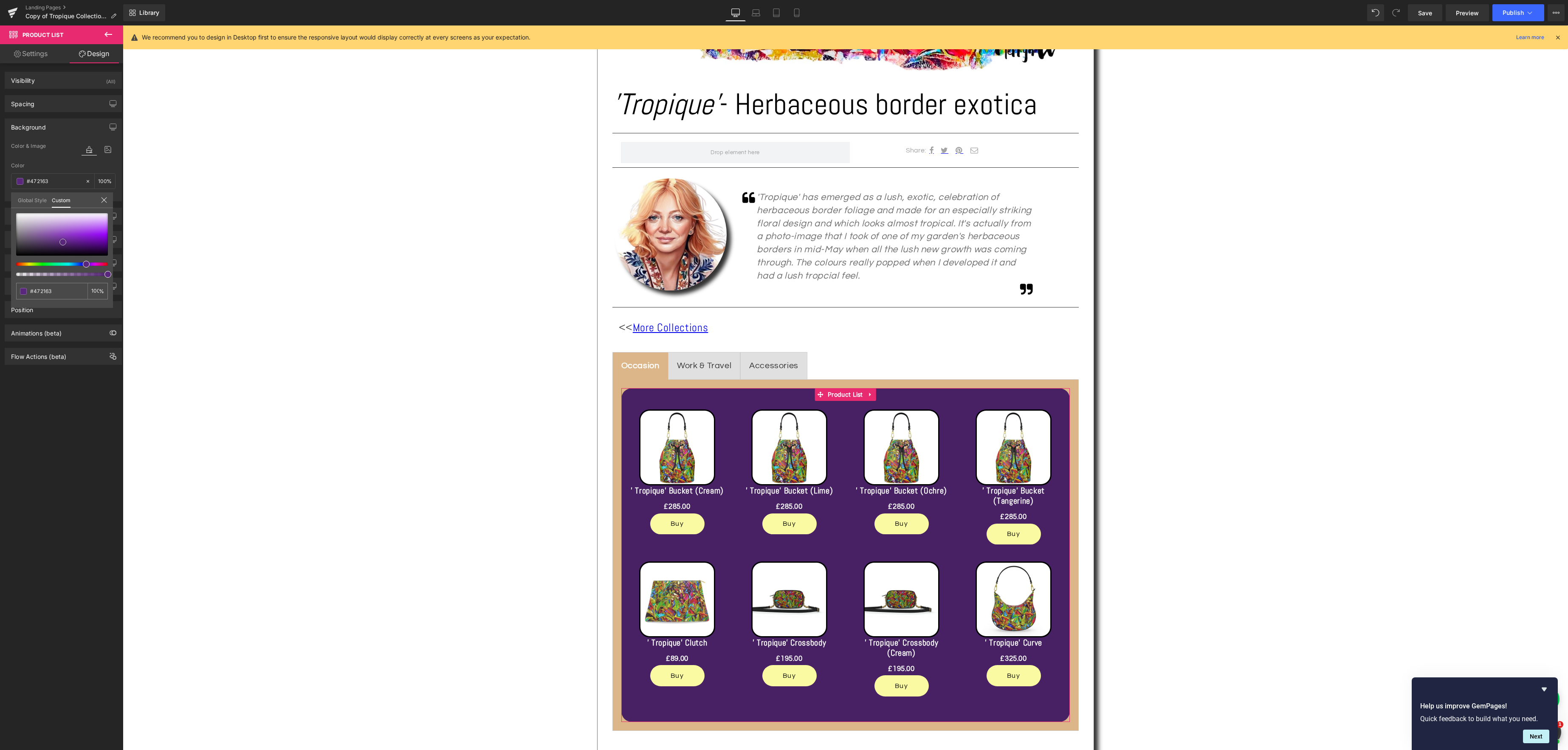
type input "#44205e"
type input "#421f5b"
type input "#3c1d53"
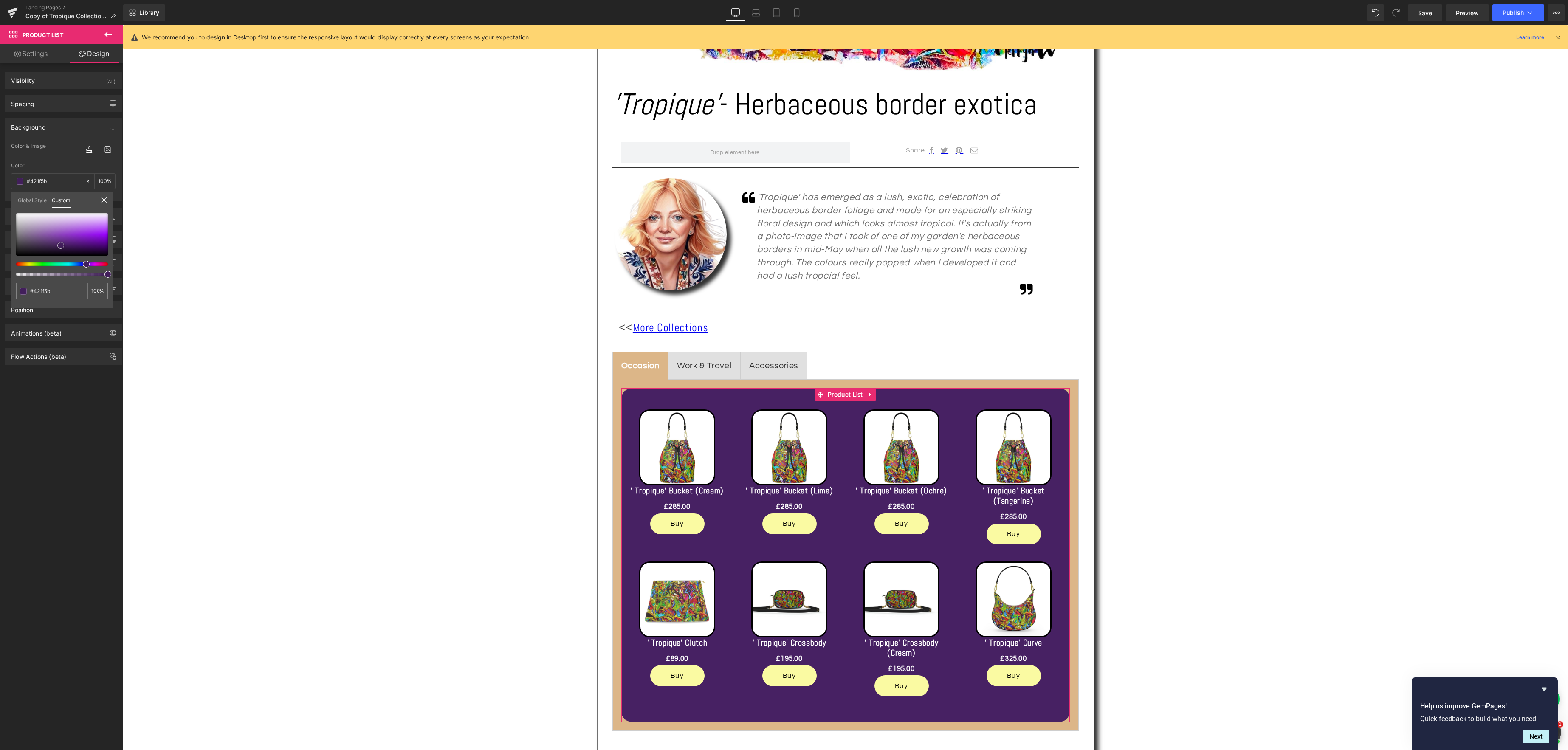
type input "#3c1d53"
type input "#3a1d53"
type input "#381d53"
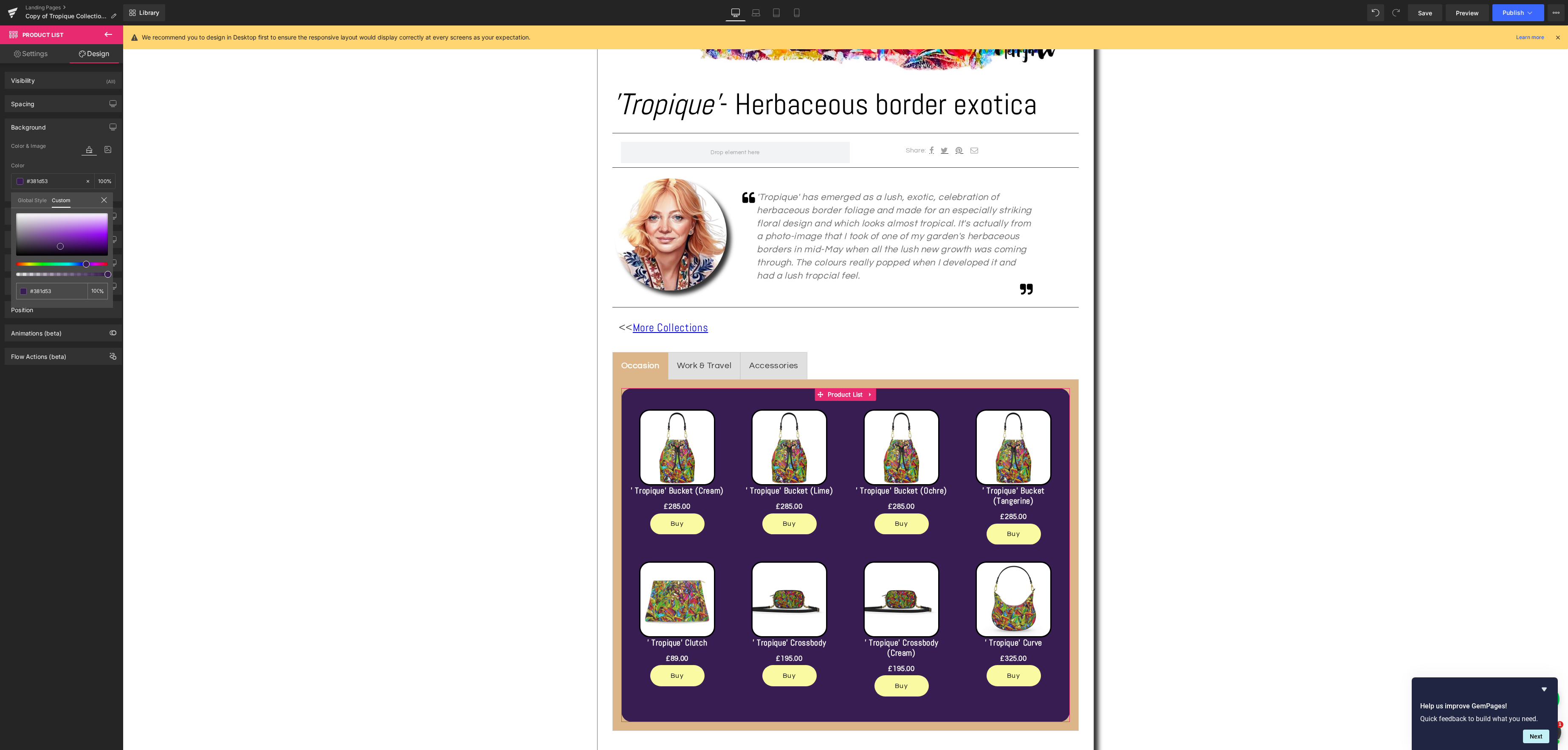
drag, startPoint x: 52, startPoint y: 235, endPoint x: 58, endPoint y: 246, distance: 12.5
click at [58, 246] on span at bounding box center [60, 247] width 7 height 7
click at [799, 14] on icon at bounding box center [796, 13] width 5 height 8
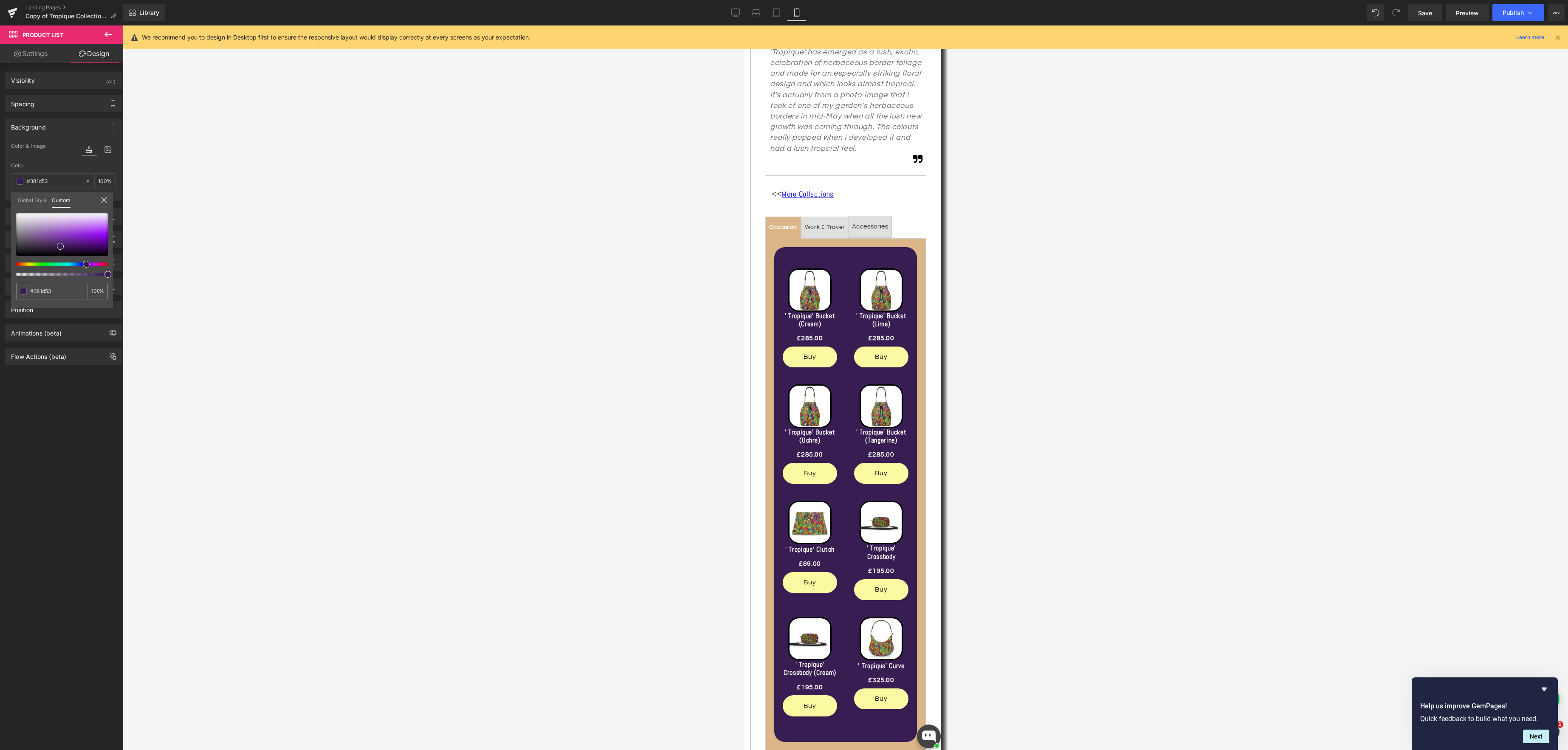
scroll to position [290, 0]
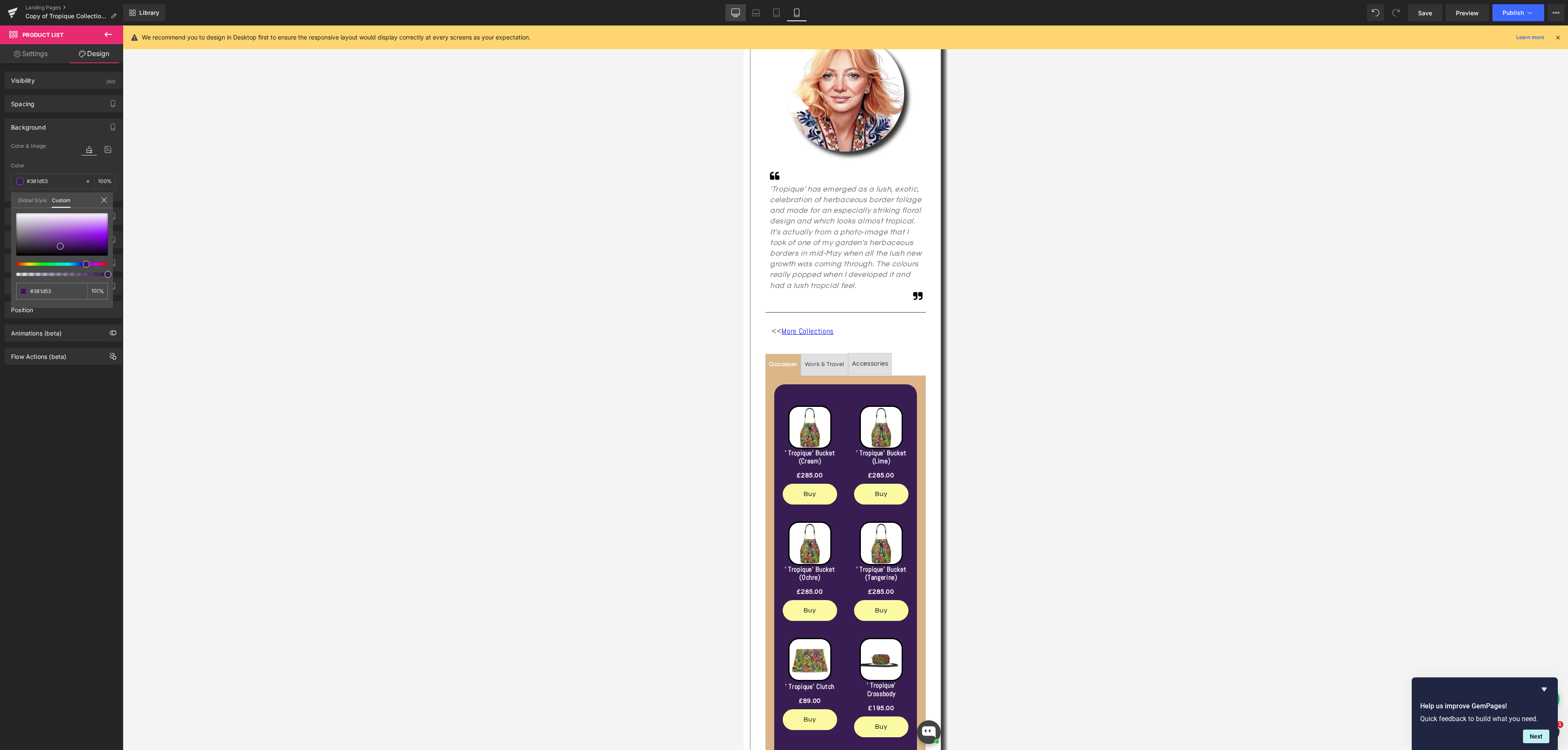
click at [732, 12] on icon at bounding box center [736, 12] width 8 height 6
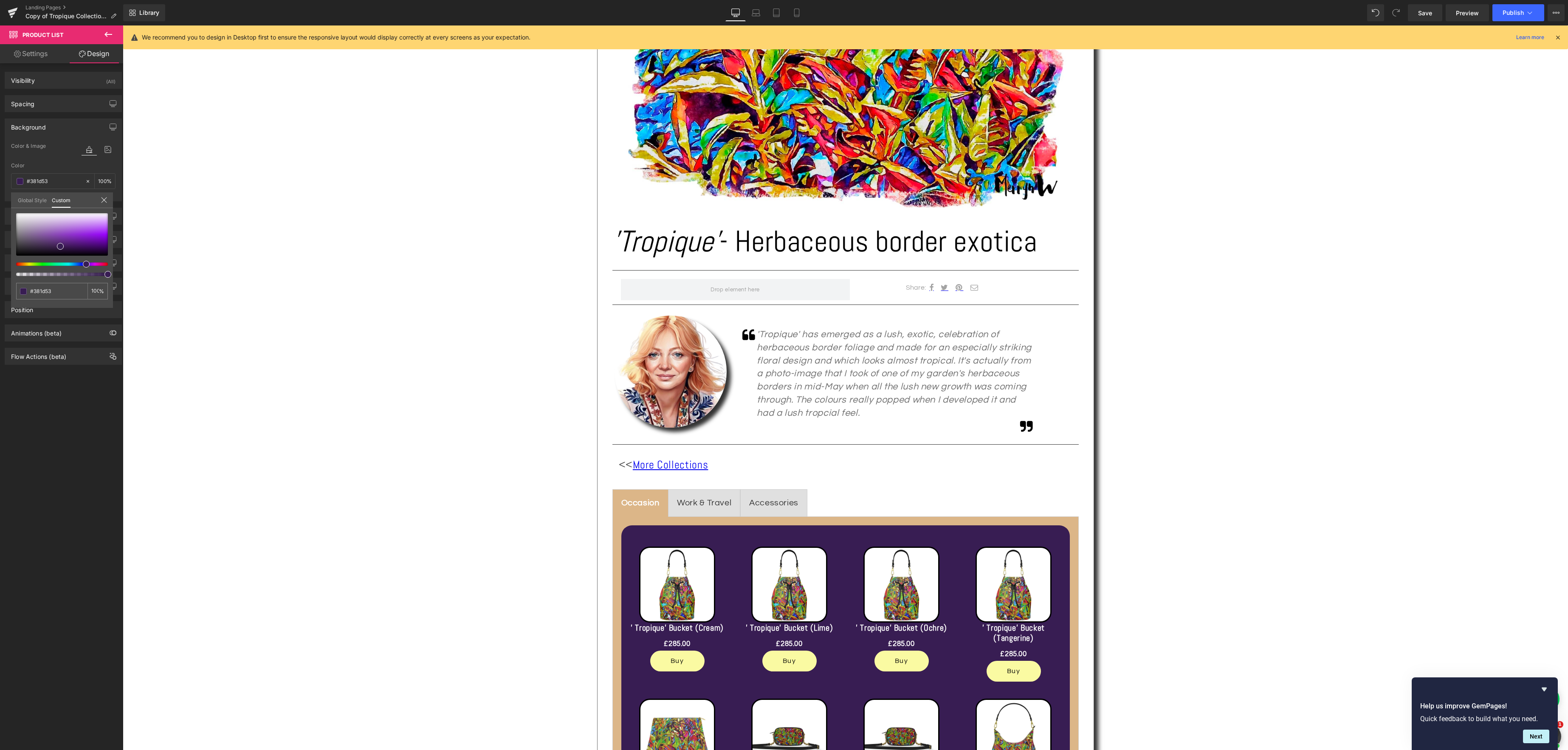
type input "100"
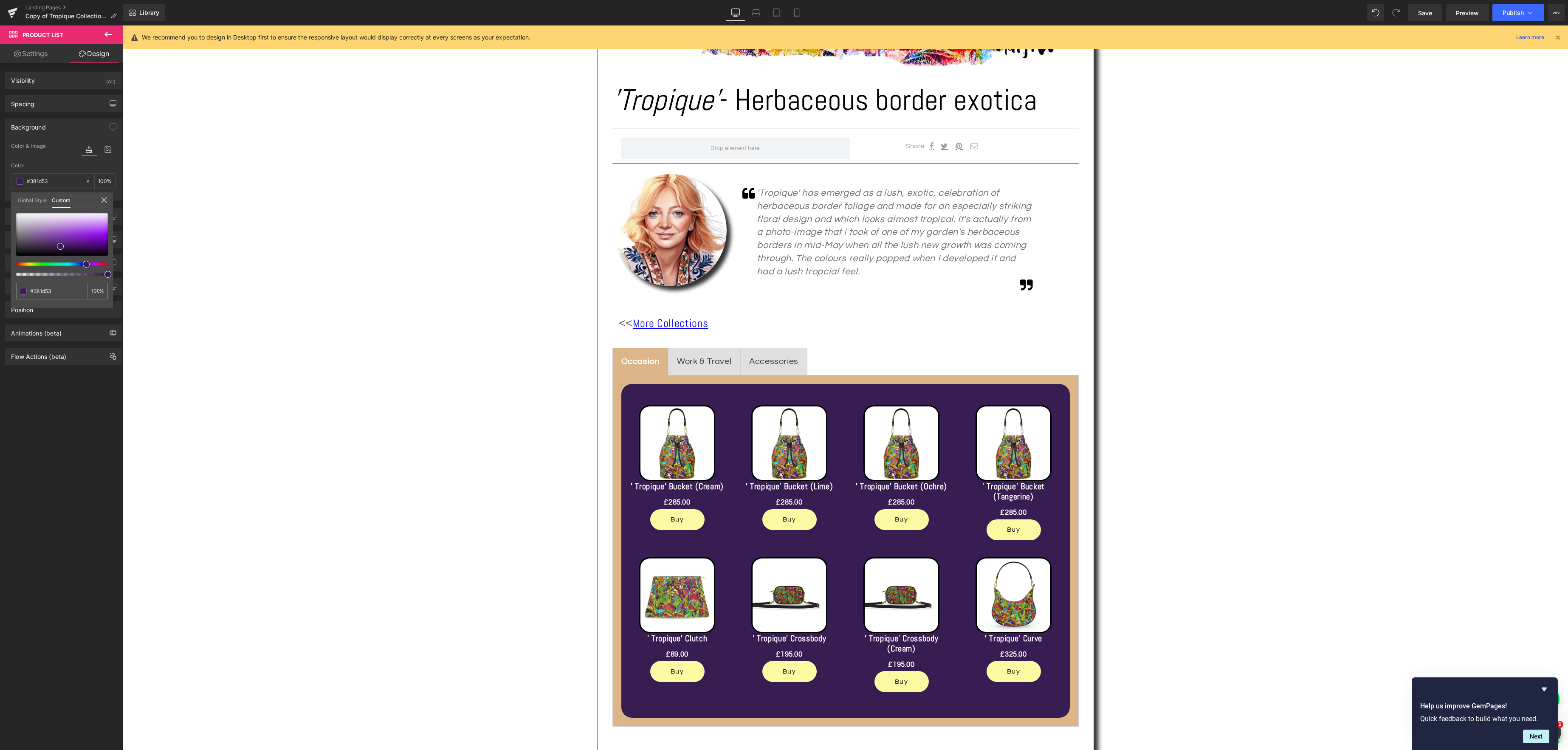
click at [642, 377] on body "Skip to content Your cart is empty Continue shopping Have an account? Log in to…" at bounding box center [845, 669] width 1445 height 2150
click at [32, 56] on link "Settings" at bounding box center [31, 54] width 62 height 19
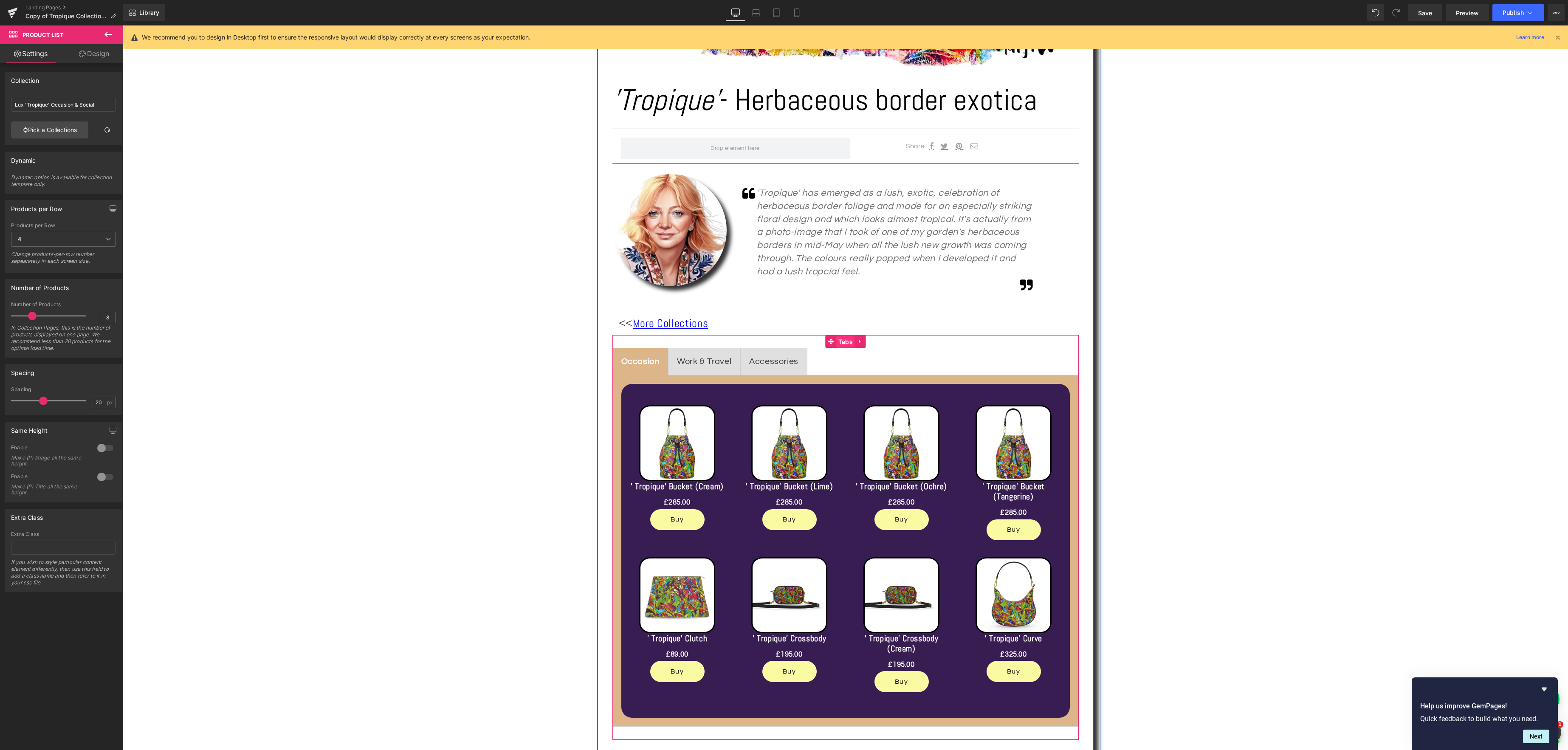
click at [845, 342] on span "Tabs" at bounding box center [845, 342] width 18 height 12
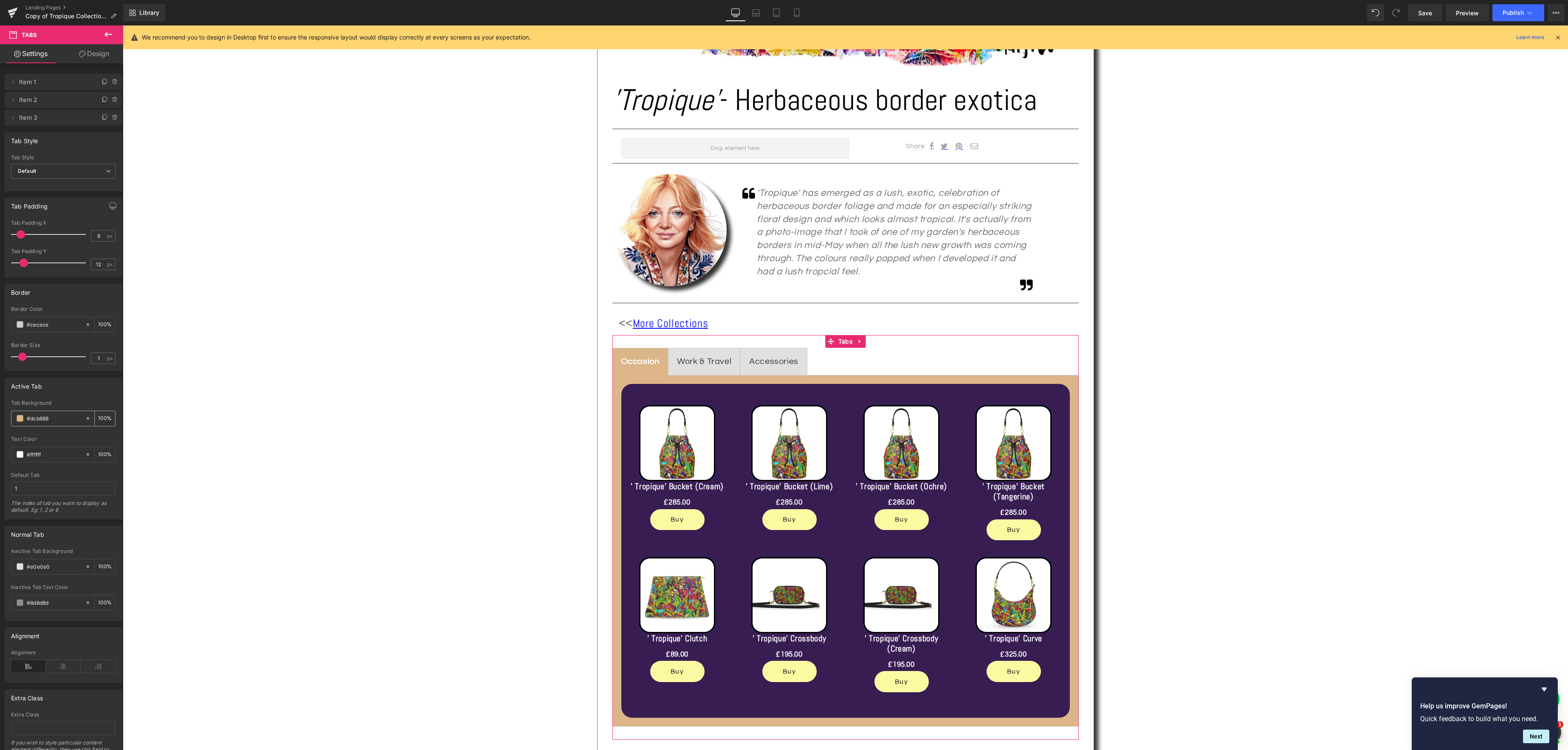
click at [20, 418] on span at bounding box center [20, 419] width 7 height 7
type input "#d9b486"
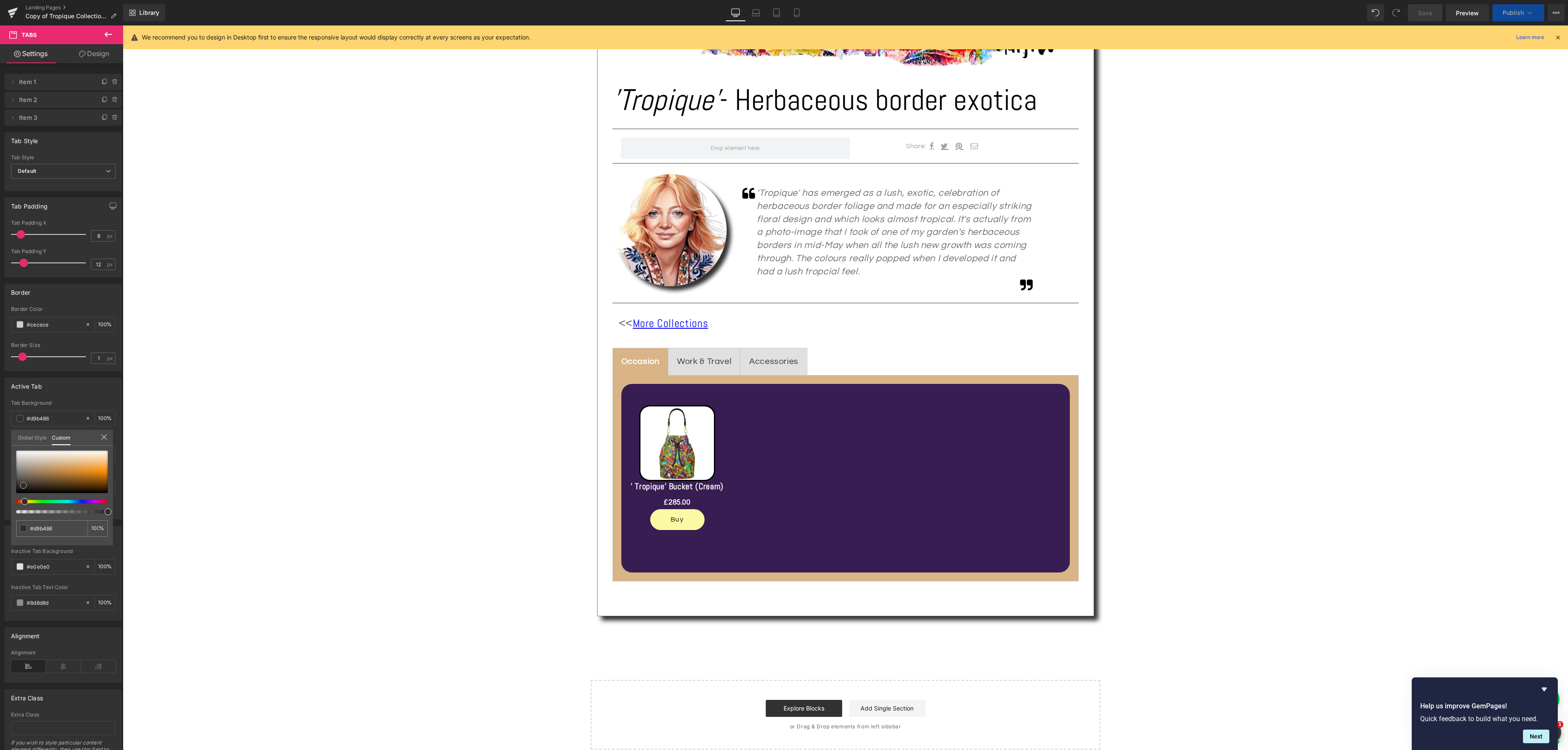
type input "#342e27"
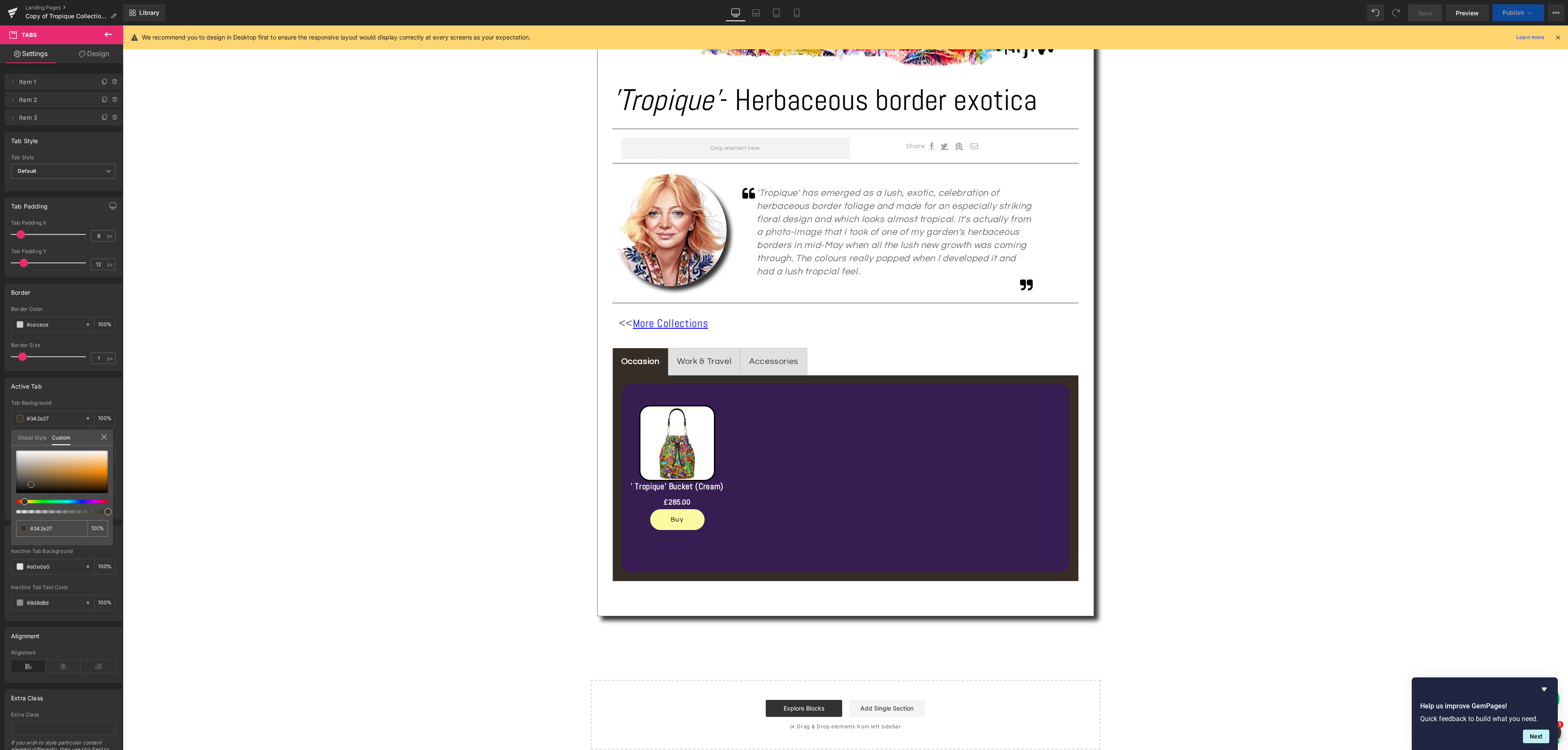
type input "#34302c"
type input "#3b342a"
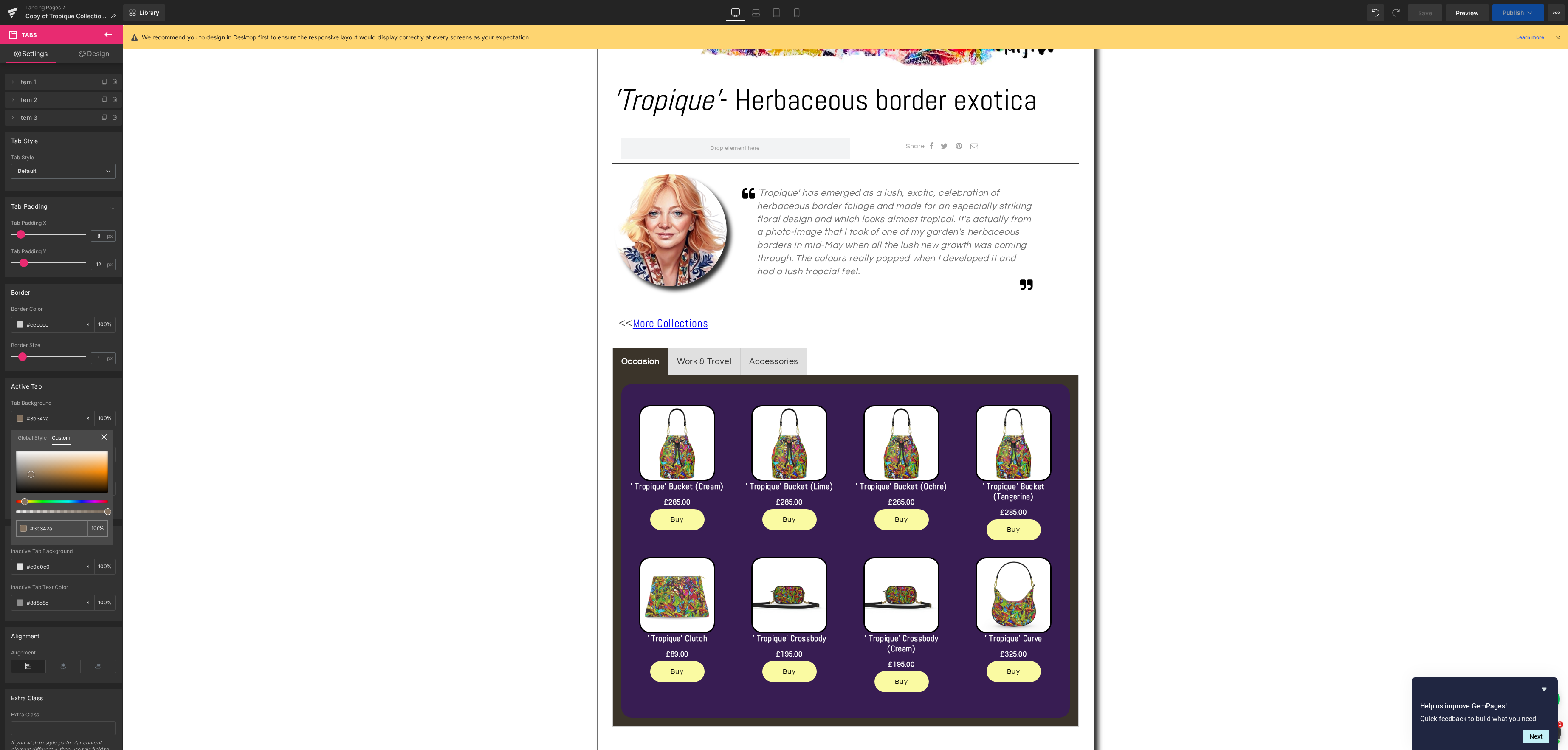
type input "#5c4832"
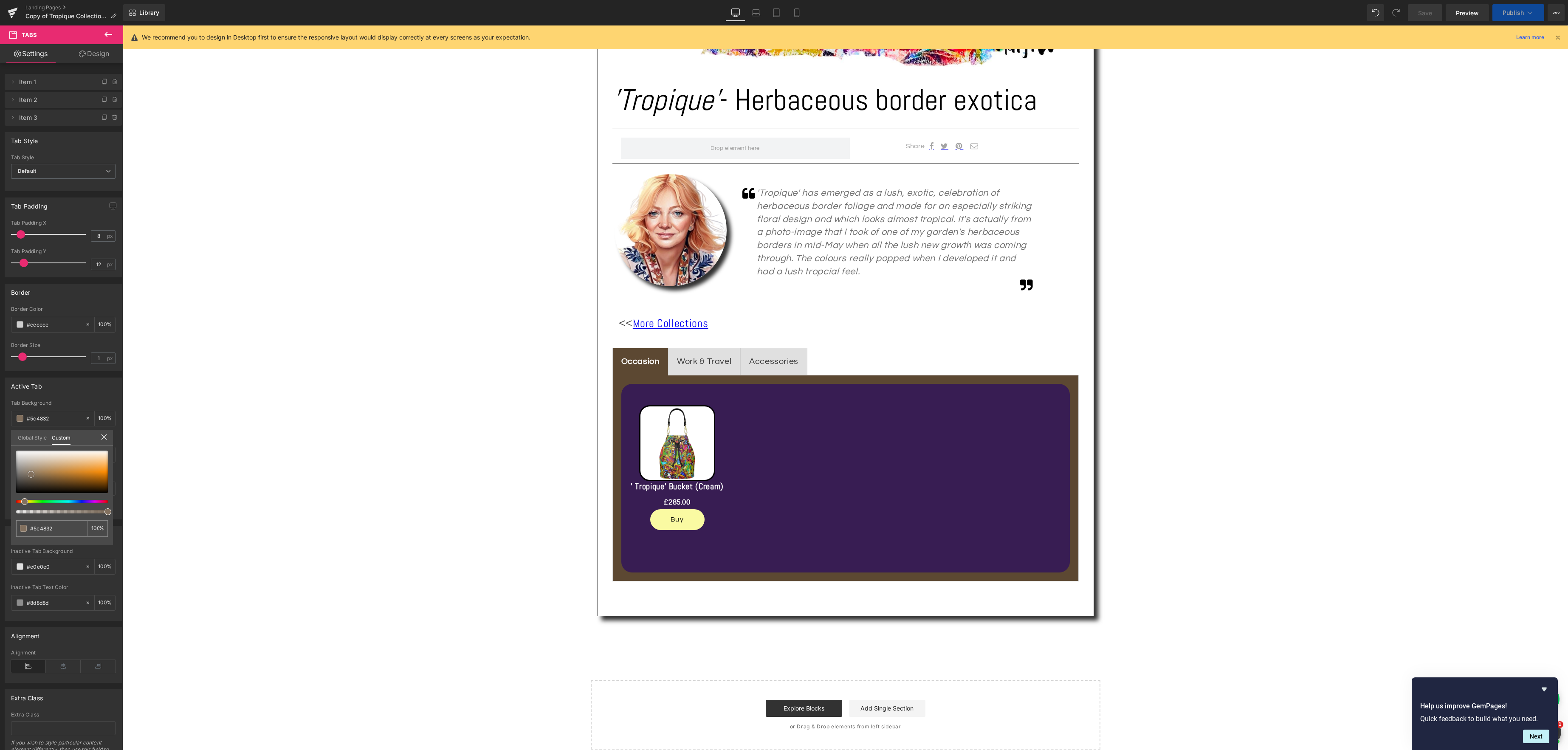
type input "#82705e"
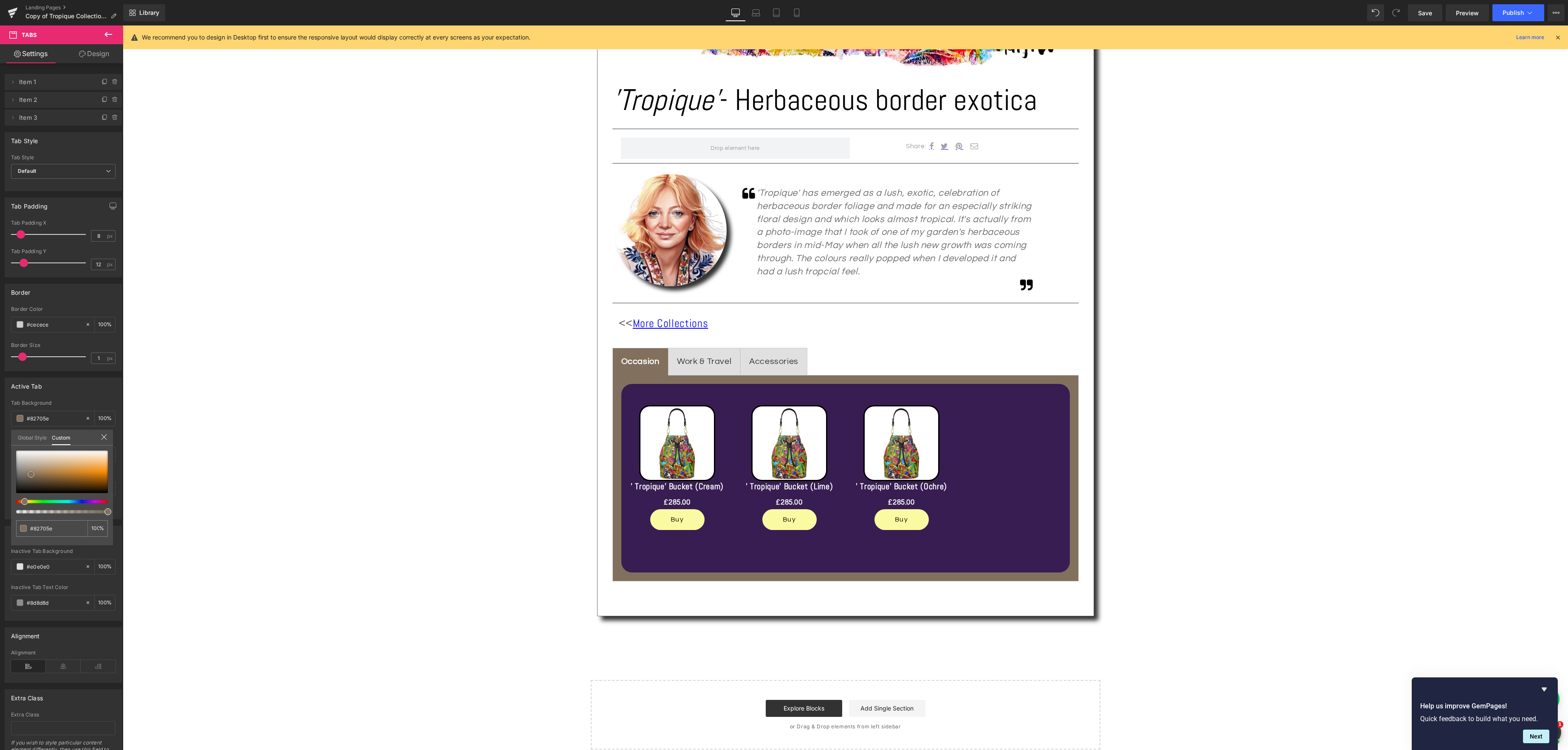
drag, startPoint x: 69, startPoint y: 465, endPoint x: 33, endPoint y: 476, distance: 37.6
click at [33, 476] on span at bounding box center [31, 474] width 7 height 7
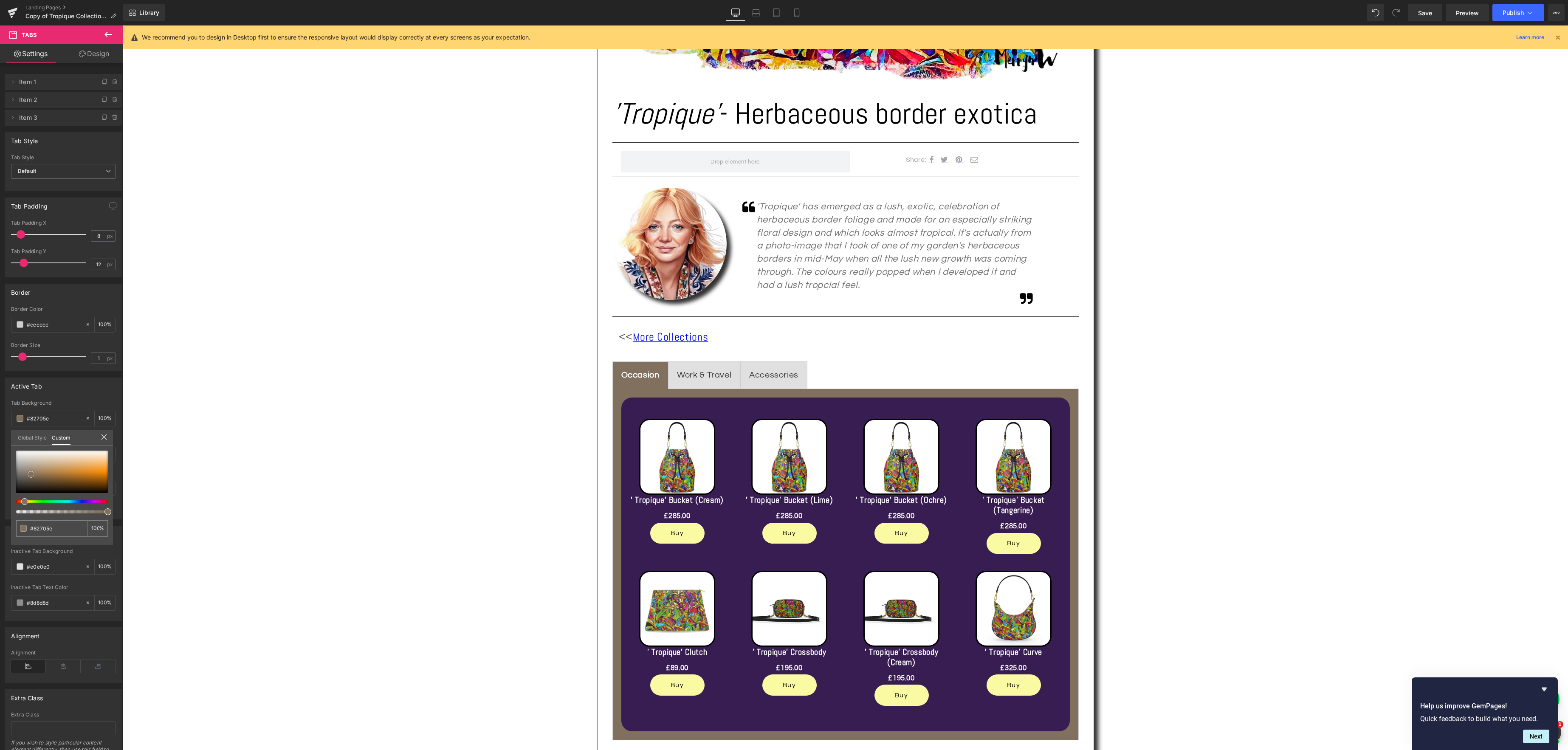
scroll to position [426, 0]
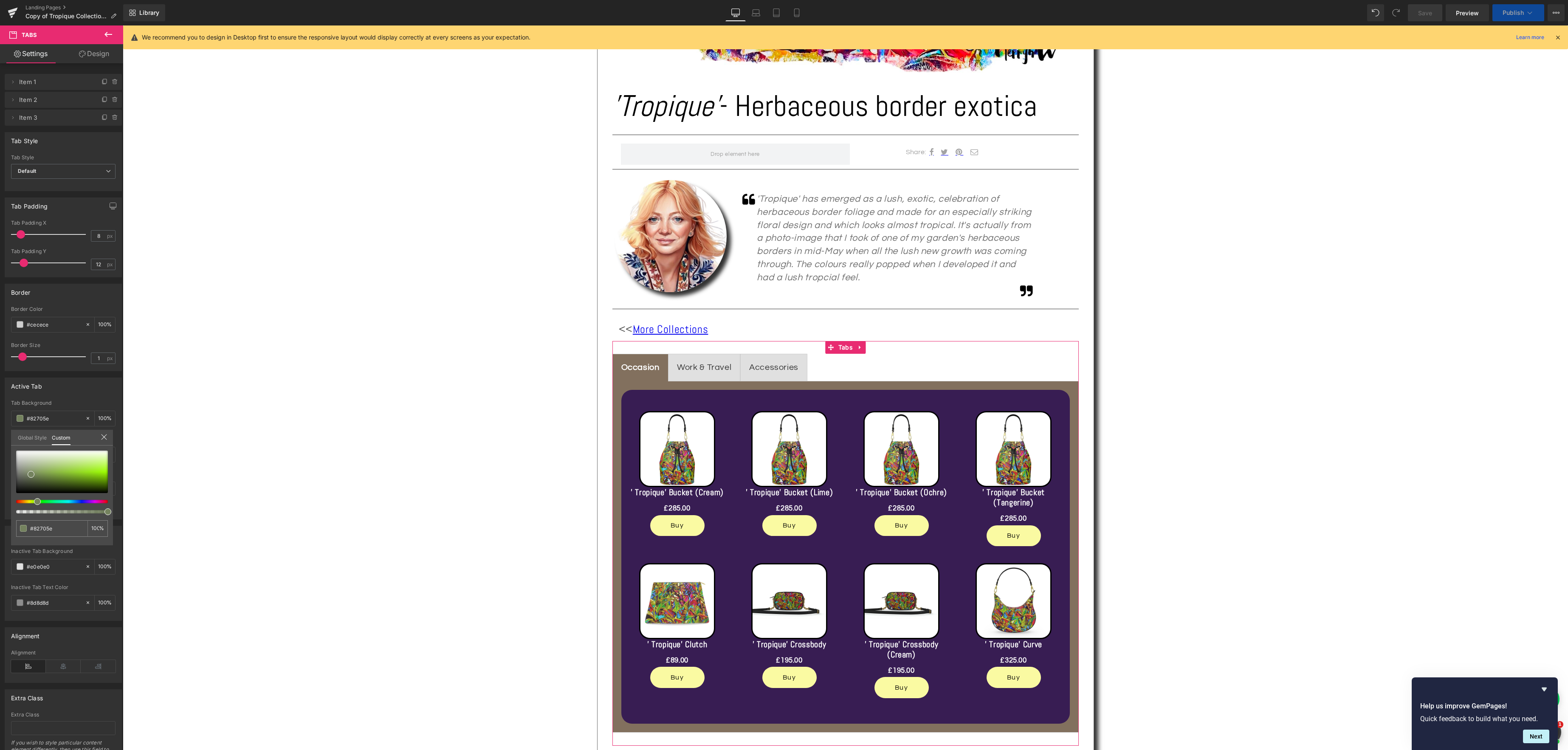
type input "#82795e"
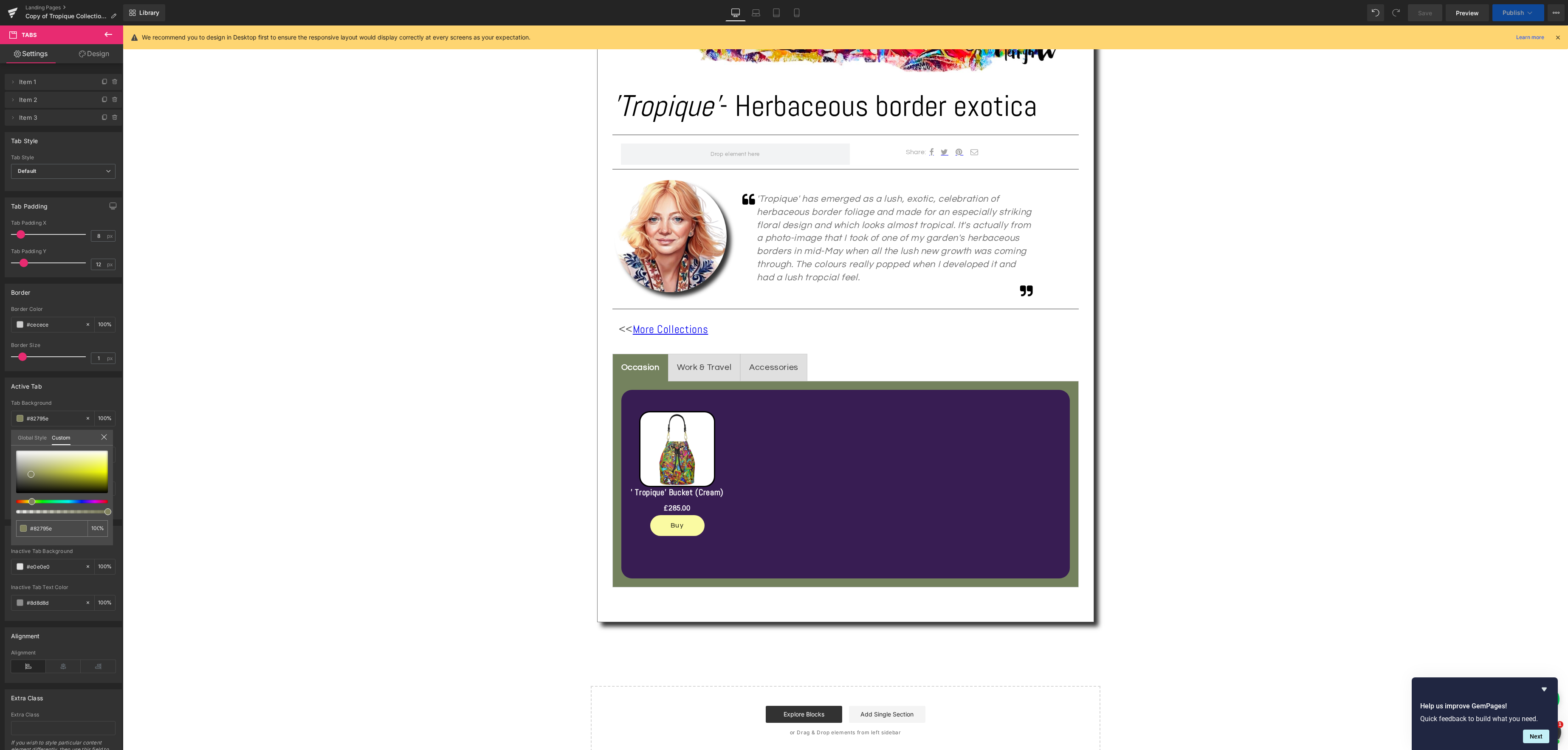
type input "#74825e"
drag, startPoint x: 24, startPoint y: 501, endPoint x: 28, endPoint y: 503, distance: 4.5
click at [28, 503] on span at bounding box center [32, 501] width 7 height 7
type input "#7f825e"
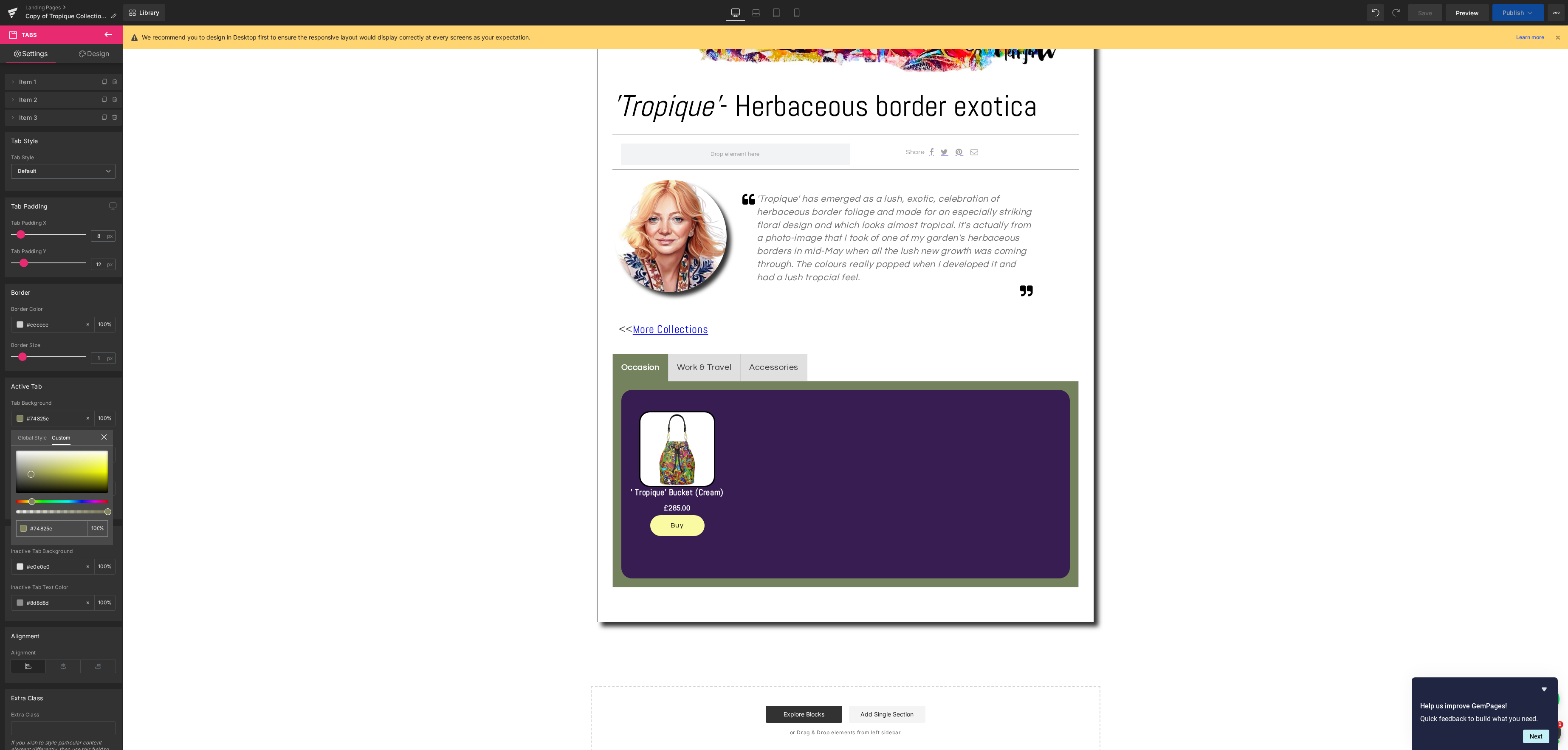
type input "#7f825e"
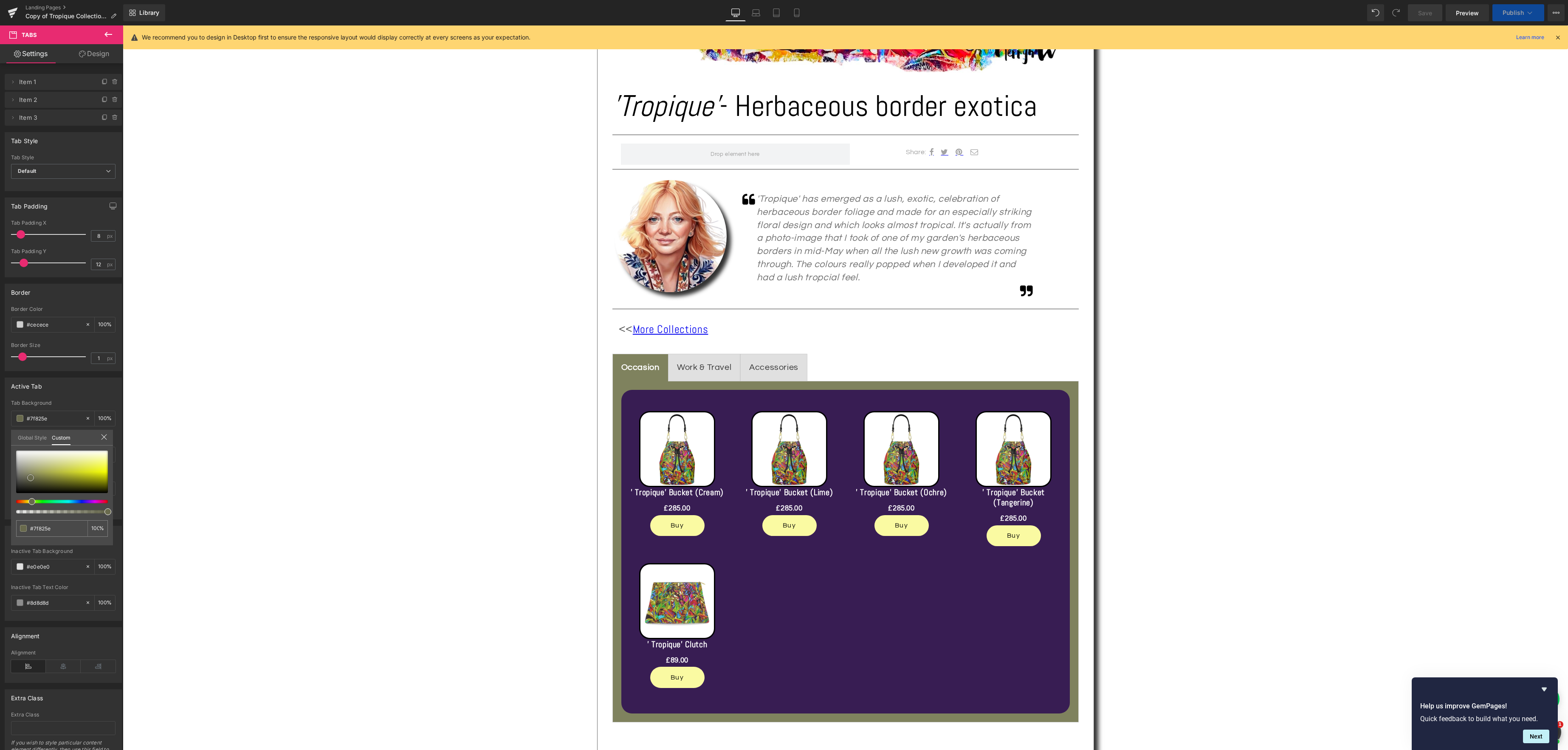
drag, startPoint x: 30, startPoint y: 474, endPoint x: 29, endPoint y: 481, distance: 7.1
click at [29, 481] on span at bounding box center [31, 478] width 7 height 7
type input "#787957"
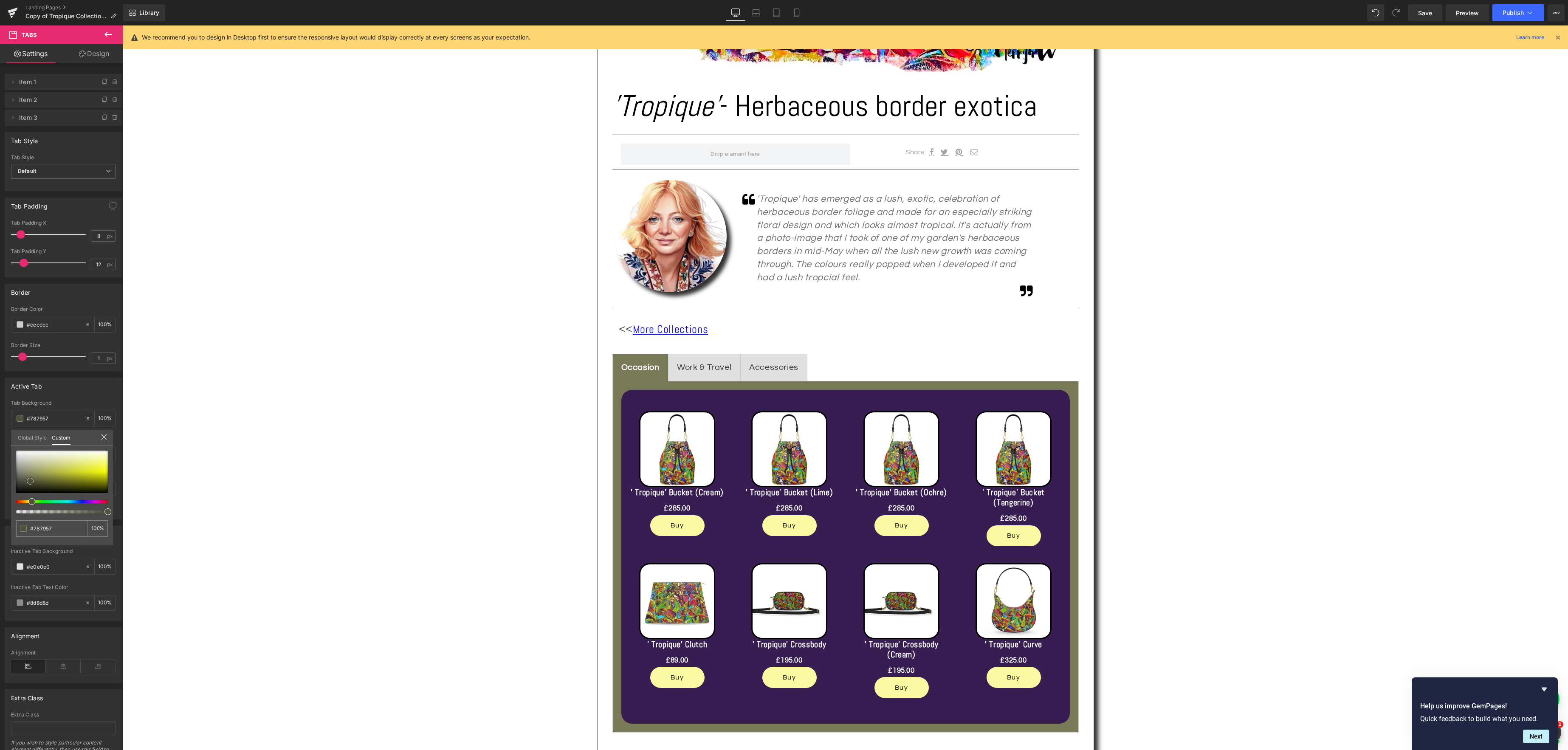
drag, startPoint x: 31, startPoint y: 482, endPoint x: 26, endPoint y: 482, distance: 5.0
click at [33, 485] on span at bounding box center [31, 481] width 7 height 7
type input "#4e4f3a"
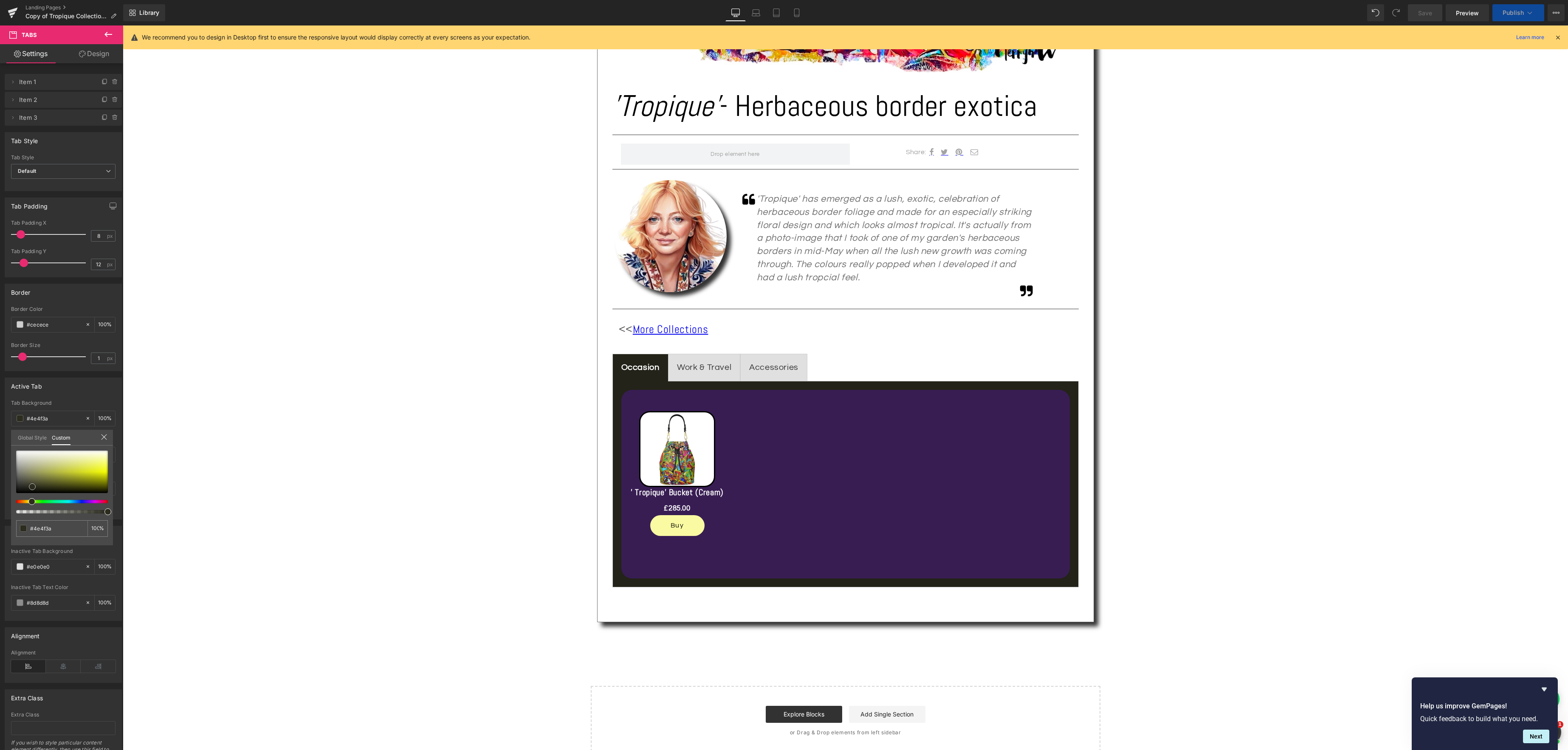
type input "#232319"
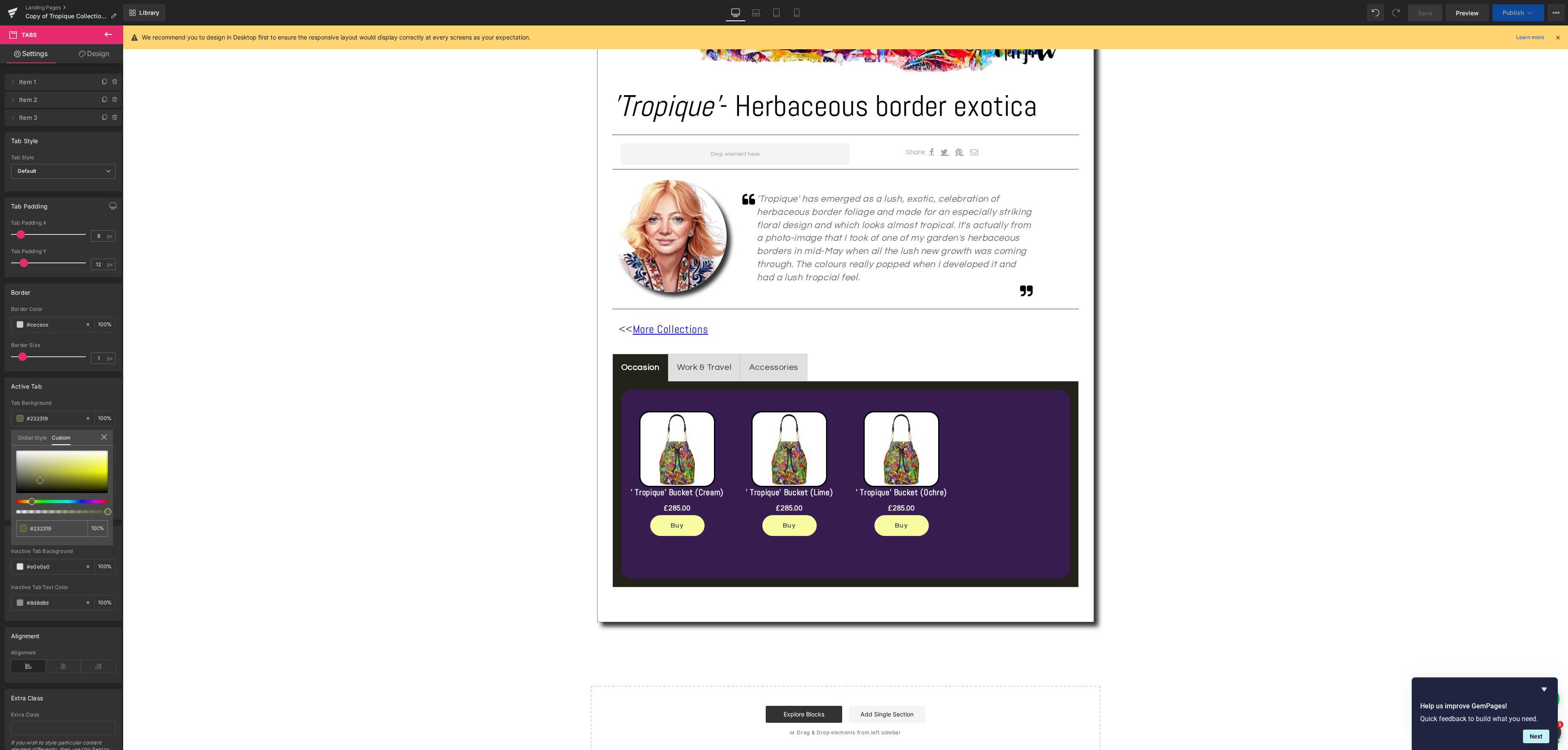
drag, startPoint x: 33, startPoint y: 488, endPoint x: 41, endPoint y: 483, distance: 9.4
click at [41, 483] on span at bounding box center [40, 481] width 7 height 7
type input "#2f2f21"
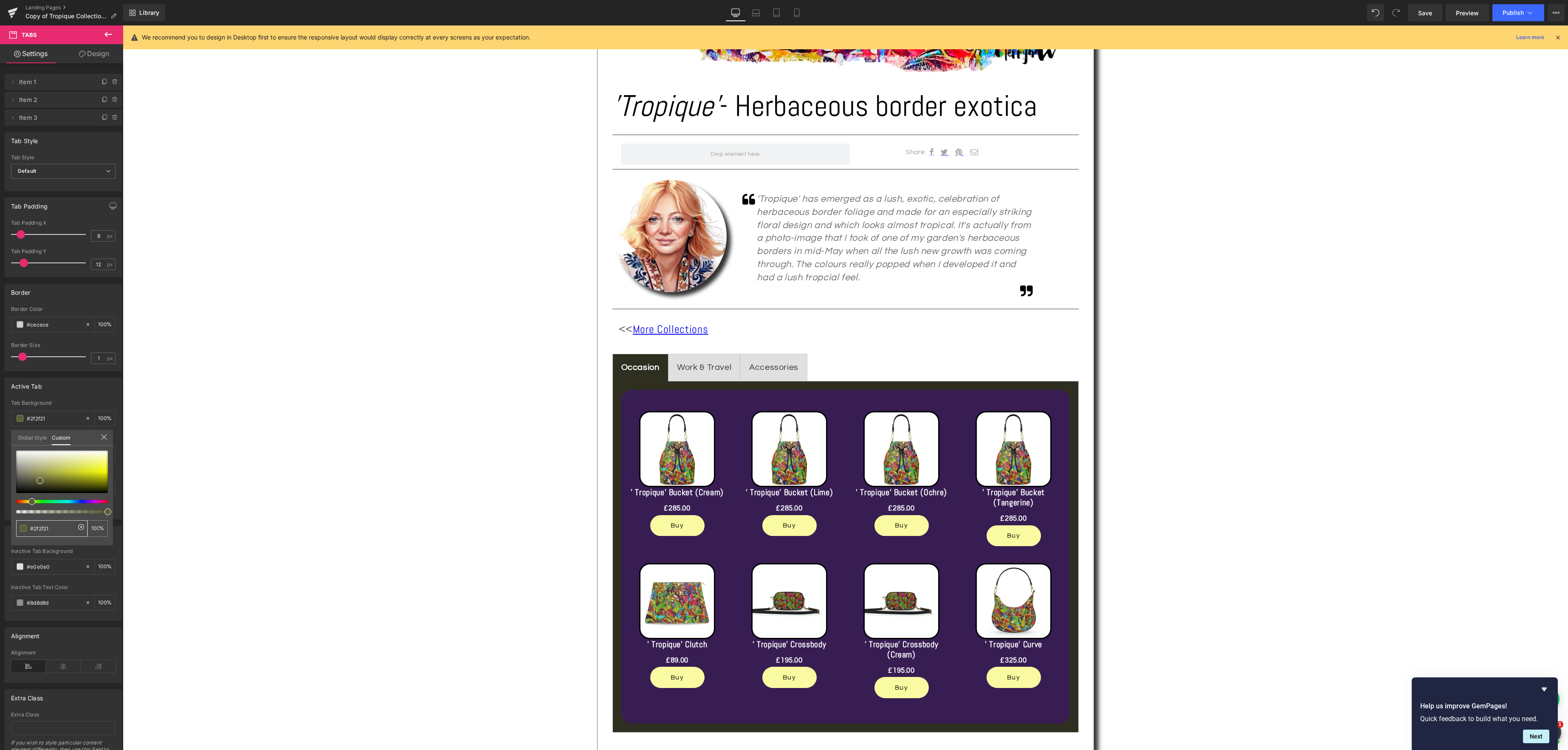
click at [24, 528] on span at bounding box center [24, 528] width 7 height 7
type input "#616137"
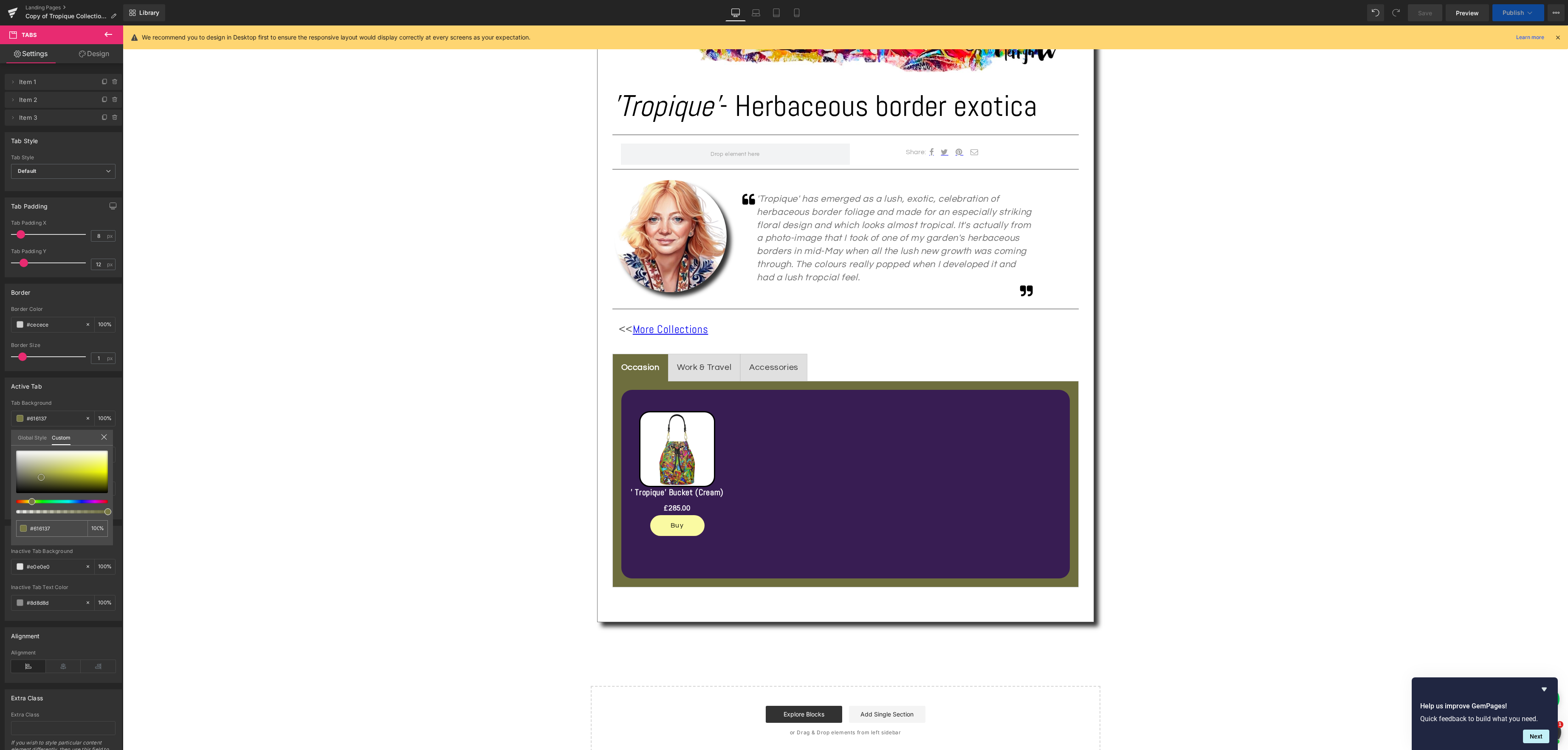
type input "#6e6e3e"
click at [41, 477] on span at bounding box center [41, 478] width 7 height 7
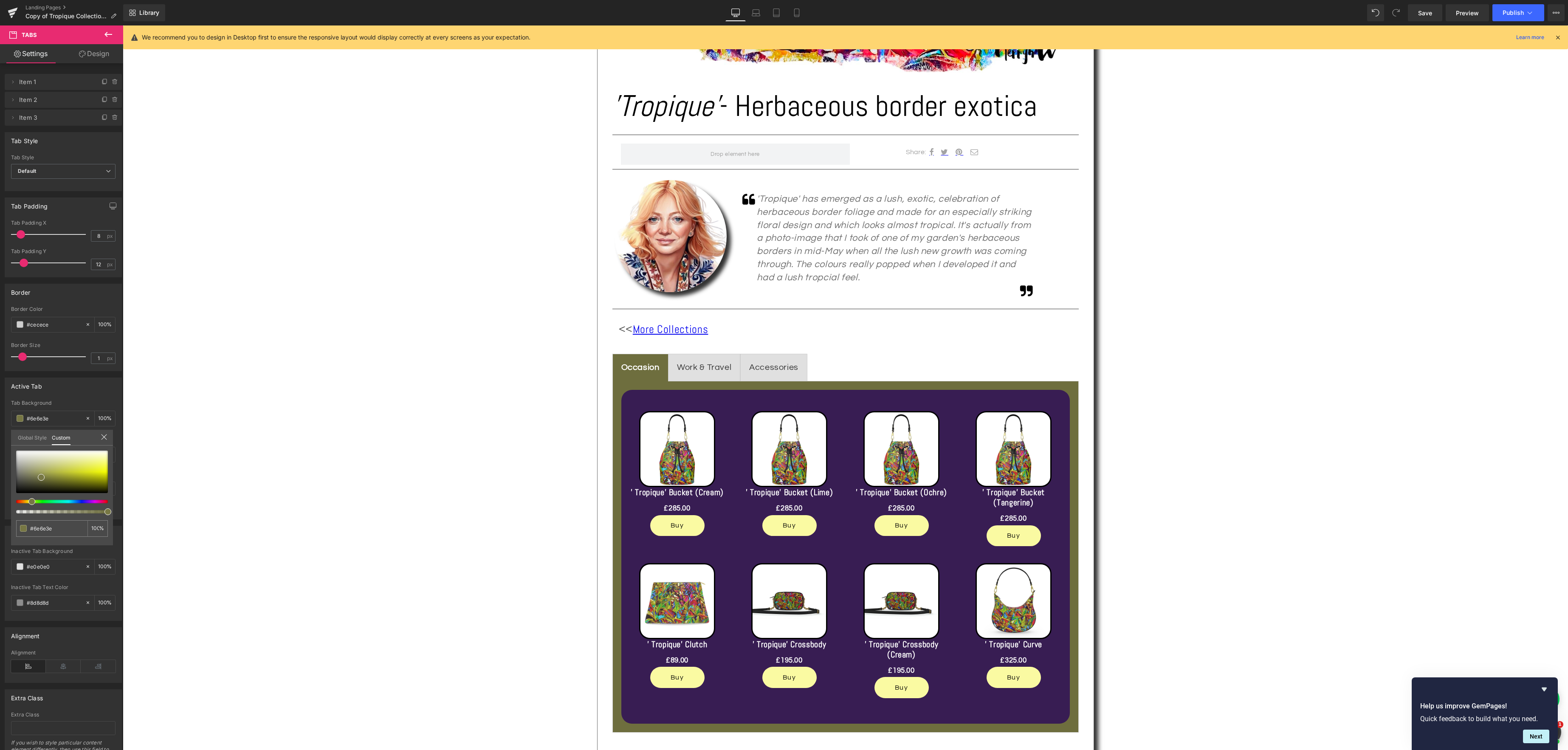
click at [681, 458] on body "Skip to content Your cart is empty Continue shopping Have an account? Log in to…" at bounding box center [845, 675] width 1445 height 2150
click at [96, 54] on link "Design" at bounding box center [94, 54] width 62 height 19
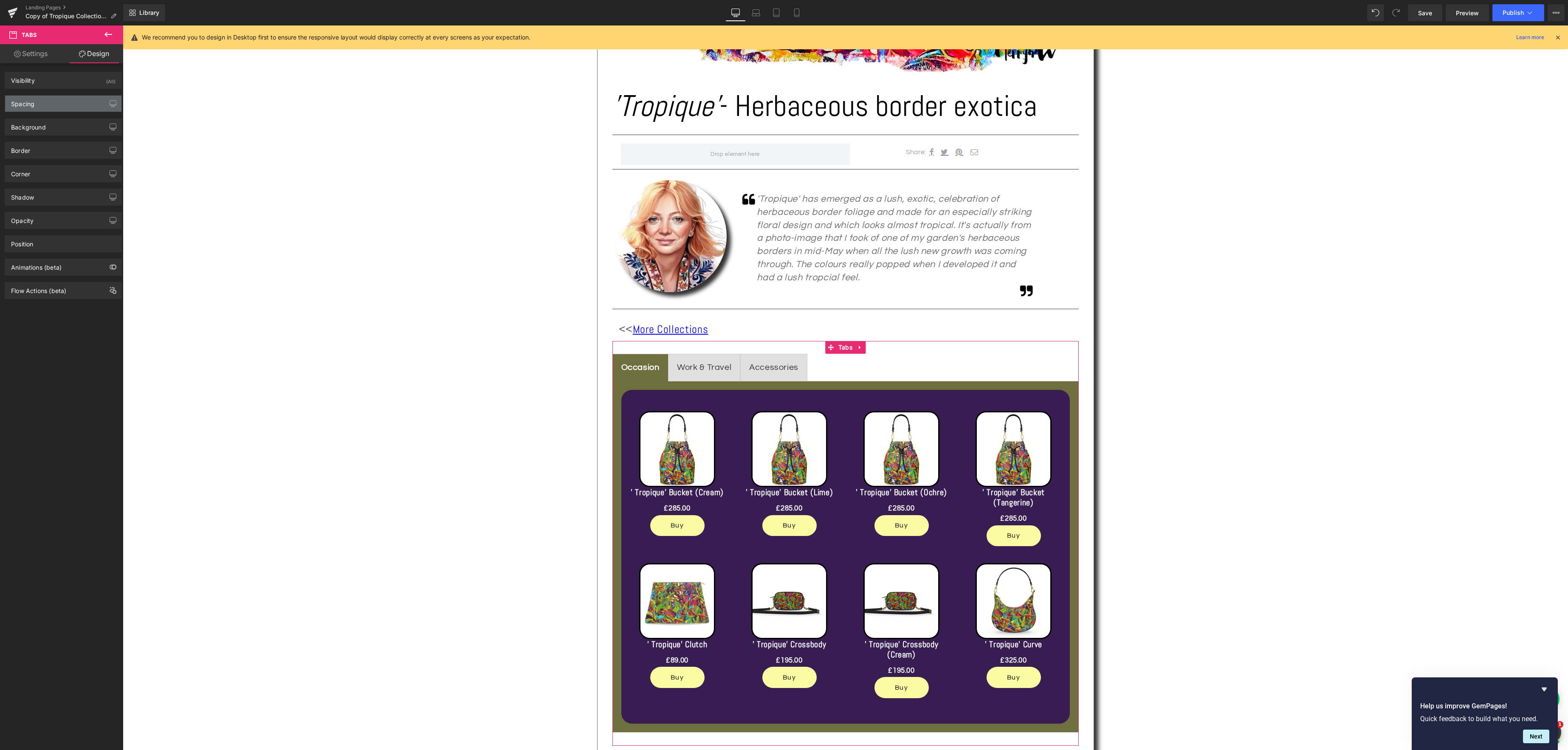
type input "#404040"
type input "75"
click at [48, 149] on div "Border" at bounding box center [63, 150] width 117 height 16
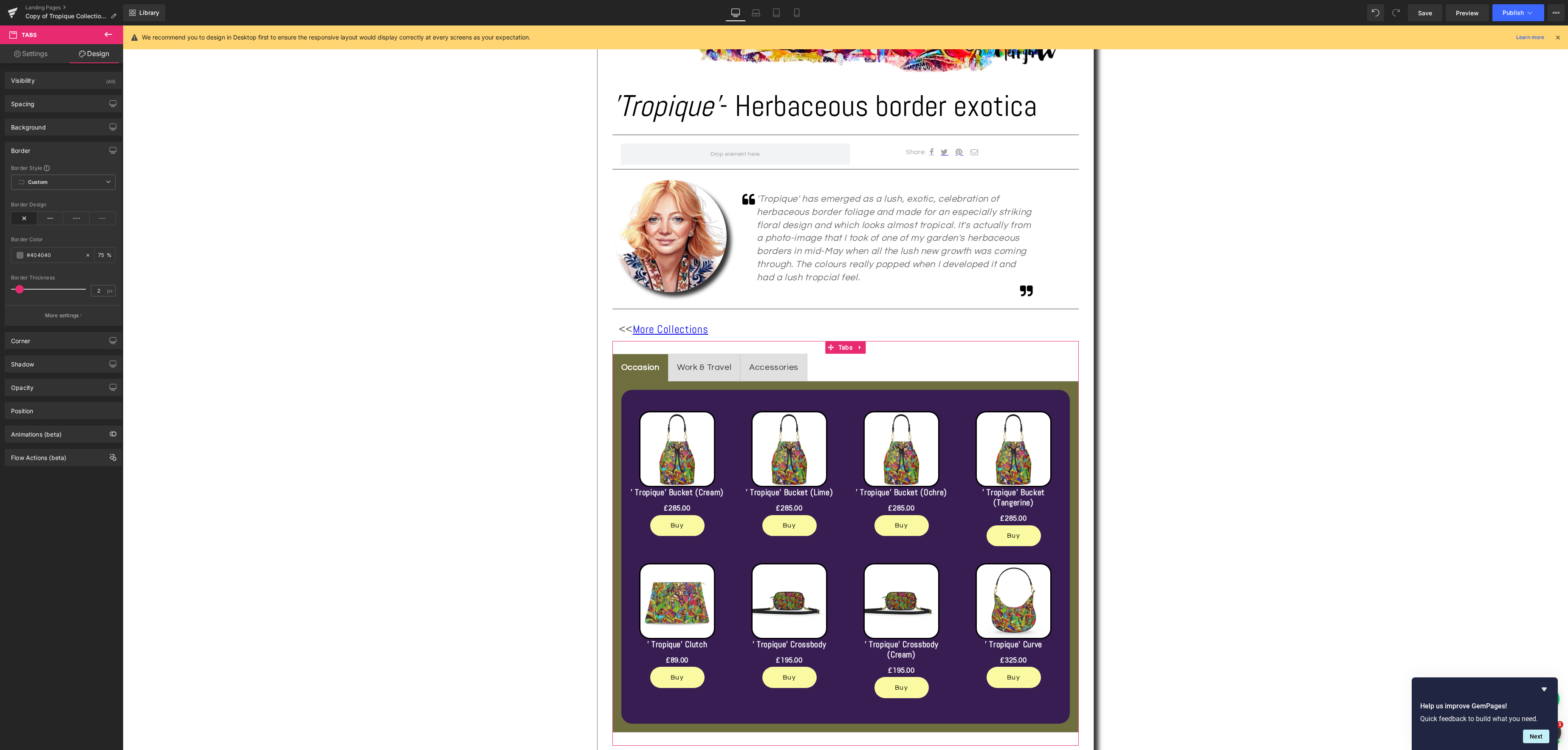
type input "1"
drag, startPoint x: 18, startPoint y: 287, endPoint x: 69, endPoint y: 307, distance: 54.8
click at [19, 287] on span at bounding box center [16, 289] width 8 height 8
click at [22, 256] on span at bounding box center [20, 256] width 7 height 7
type input "#3f3f3f"
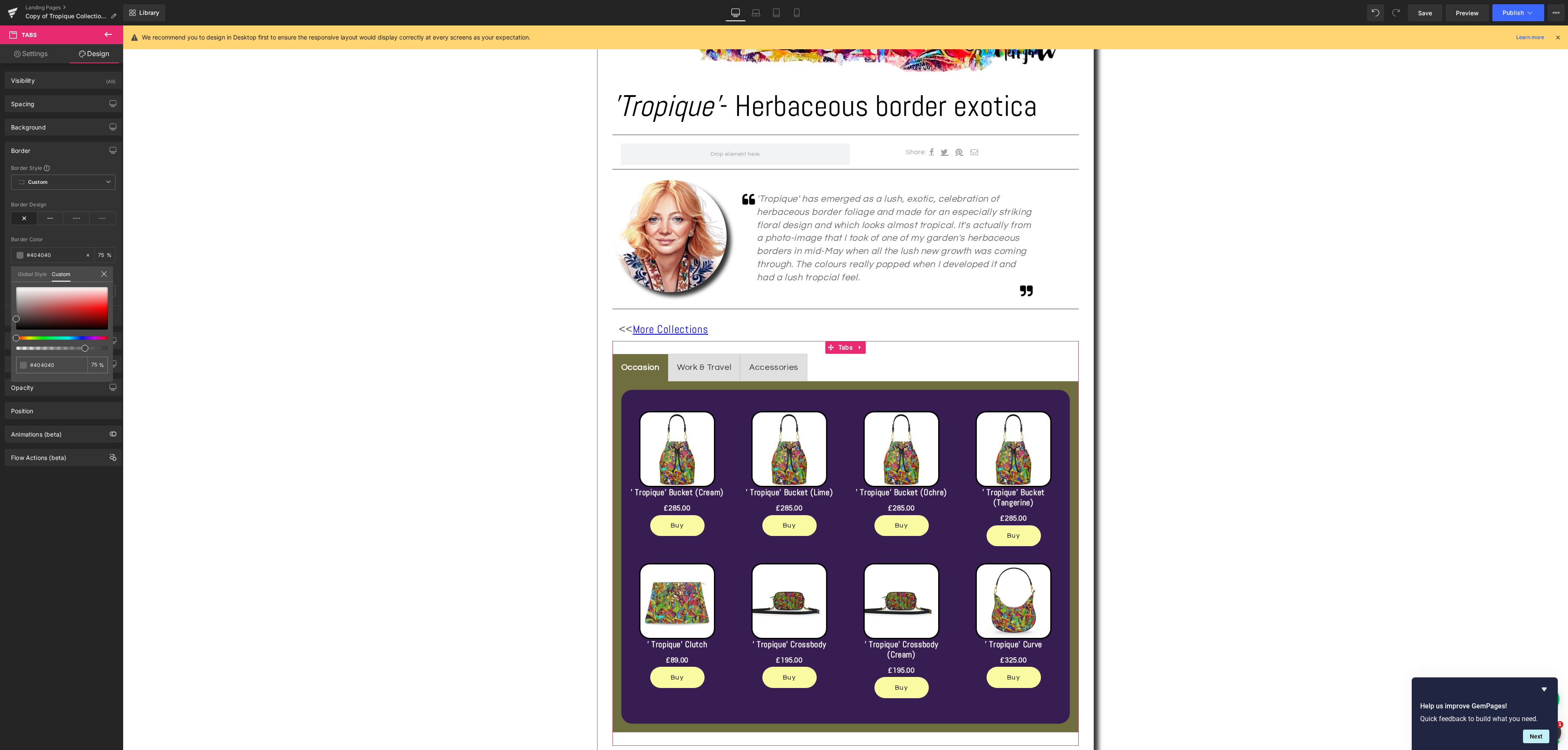
type input "#3f3f3f"
drag, startPoint x: 15, startPoint y: 338, endPoint x: 26, endPoint y: 329, distance: 14.2
click at [24, 338] on div at bounding box center [58, 338] width 92 height 3
type input "#40403f"
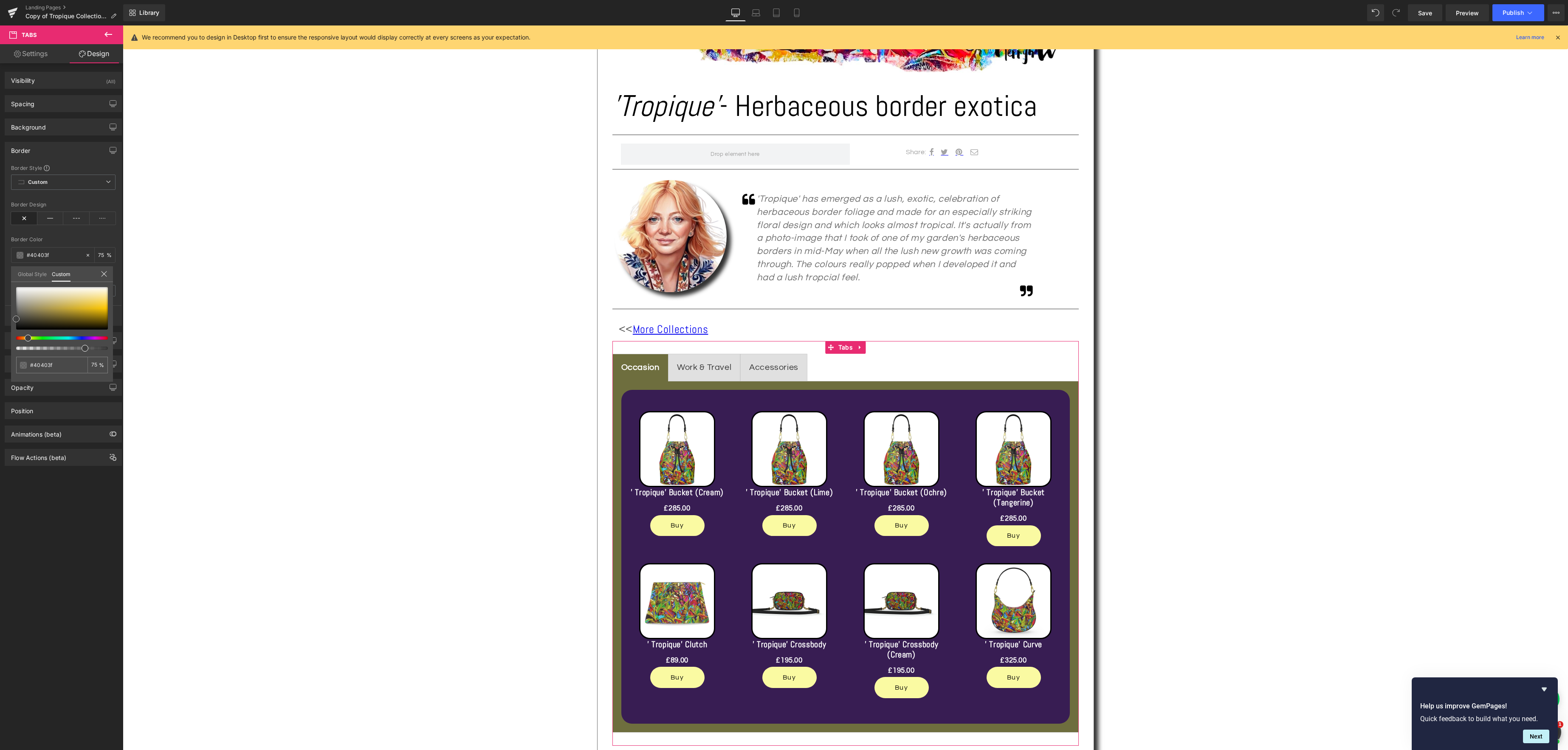
type input "#46463d"
type input "#4e4e35"
type input "#5a5a29"
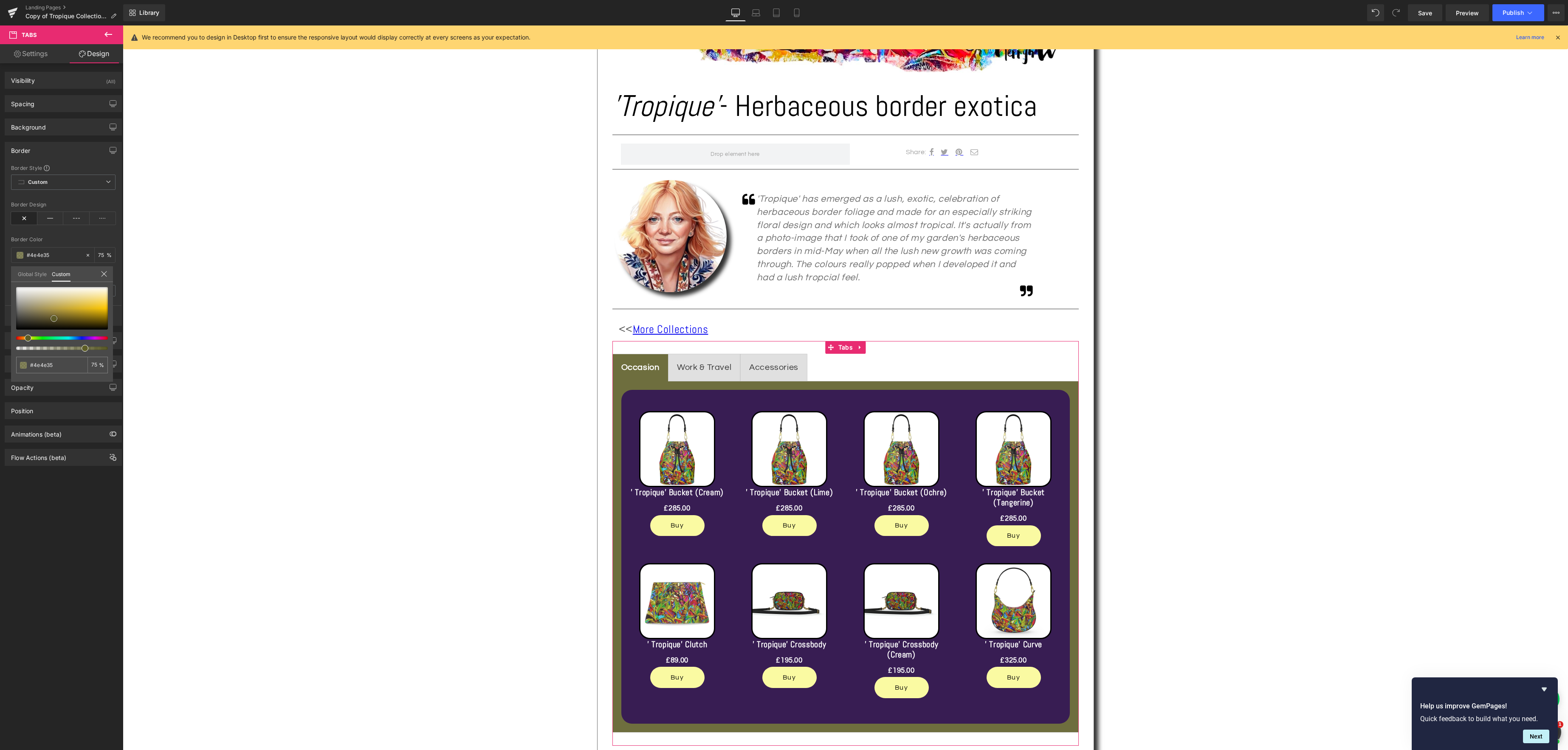
type input "#5a5a29"
type input "#5b5b23"
type input "#60601f"
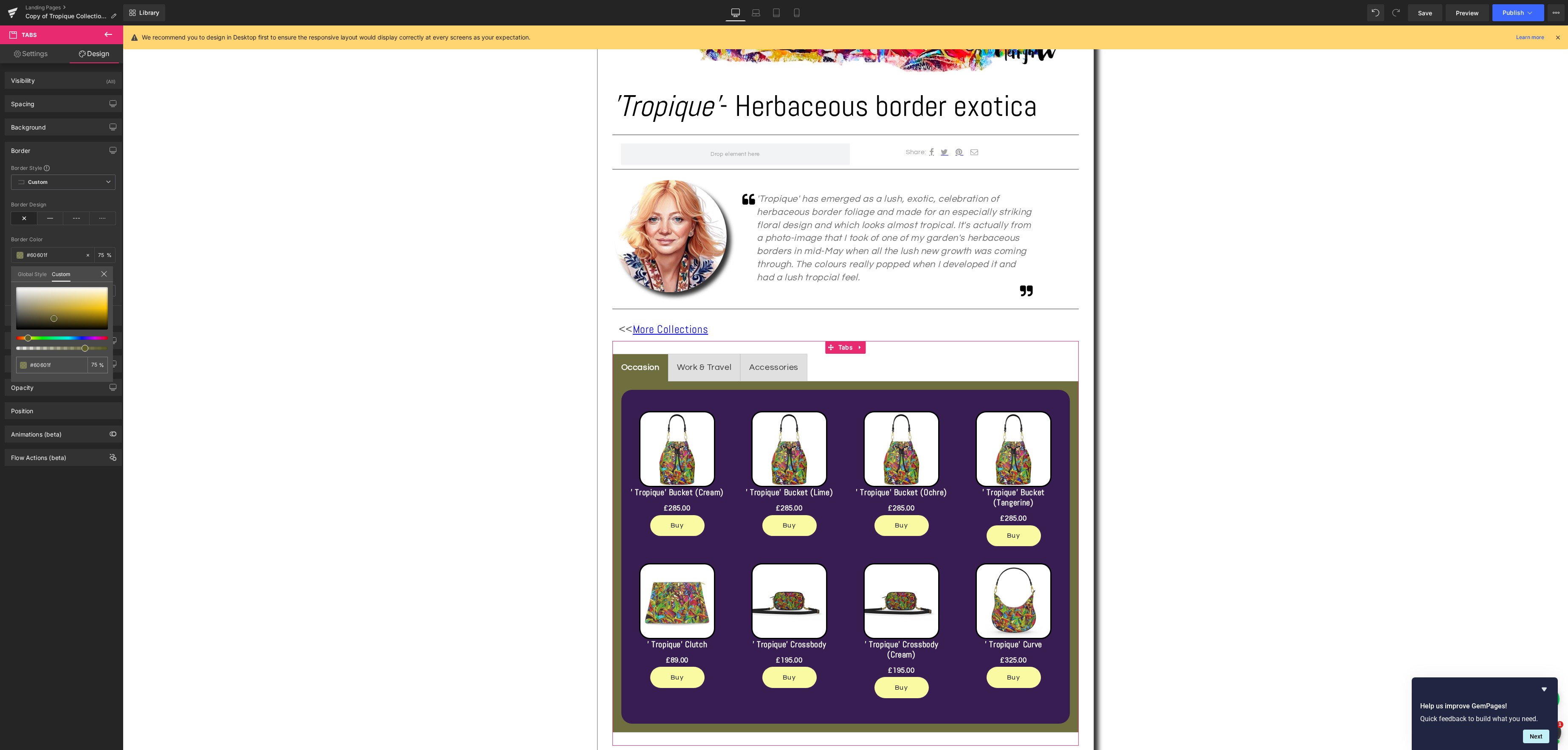
type input "#63631c"
type input "#65651a"
type input "#6b6b19"
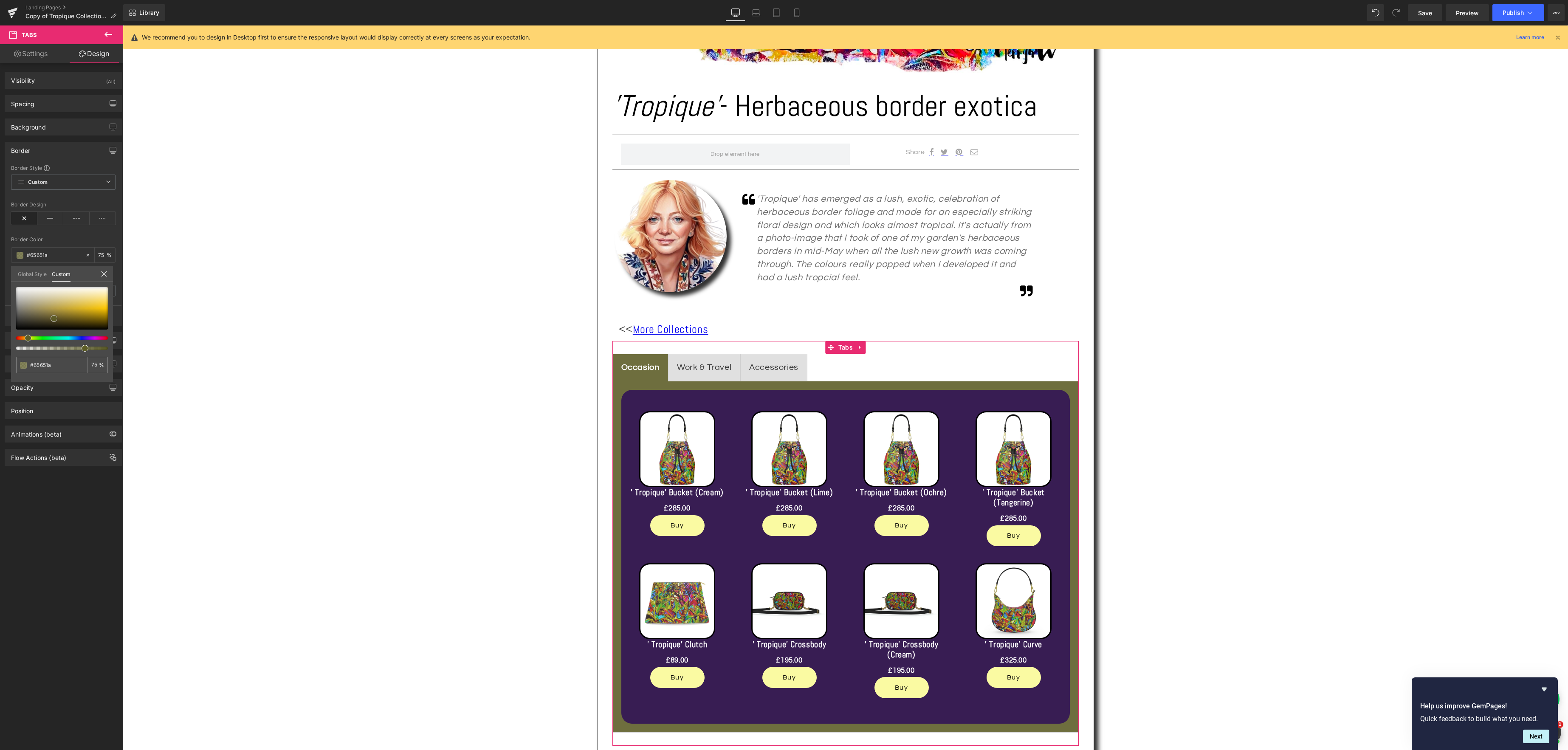
type input "#6b6b19"
type input "#6f6f1a"
type input "#7a7a19"
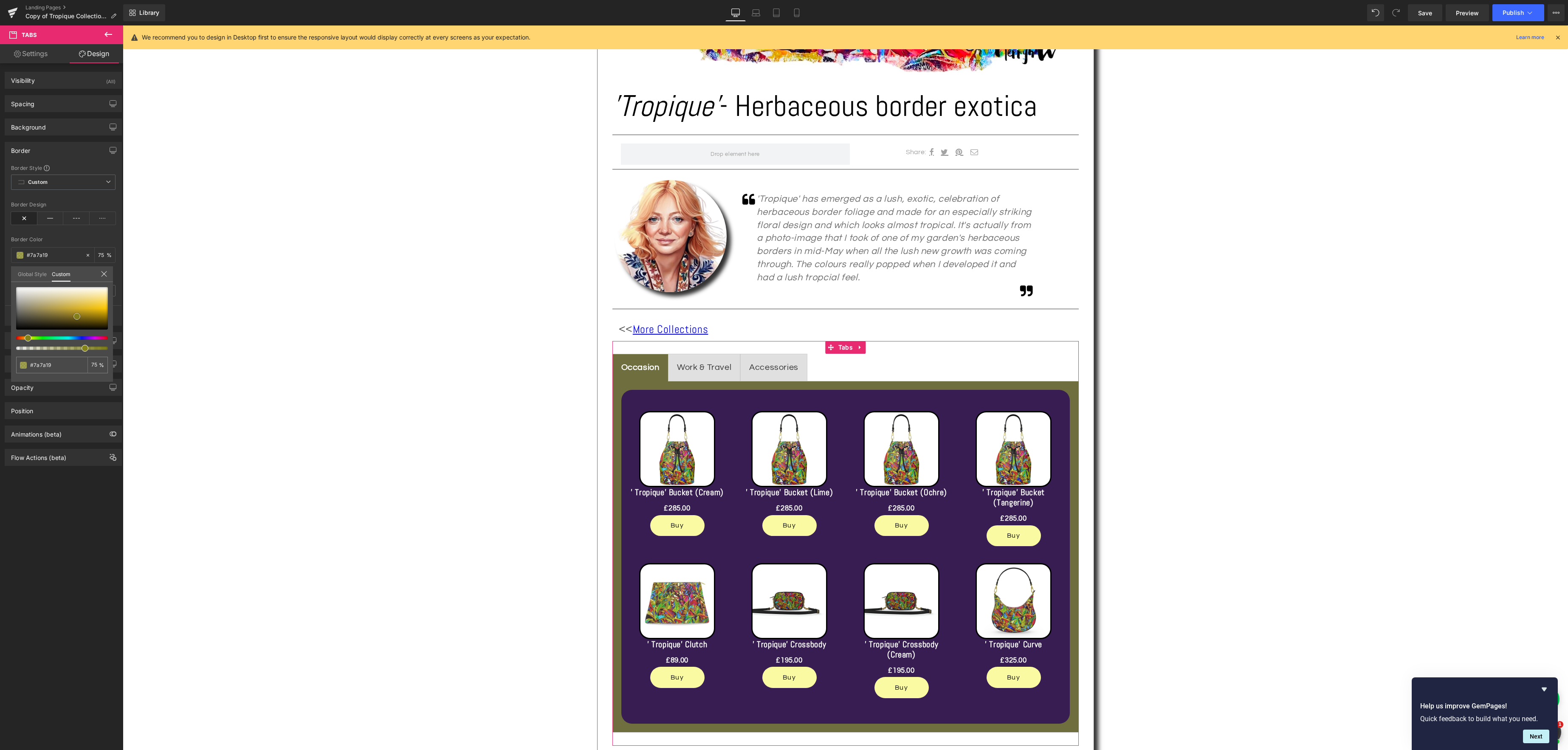
type input "#83831a"
type input "#89891a"
type input "#8f8f18"
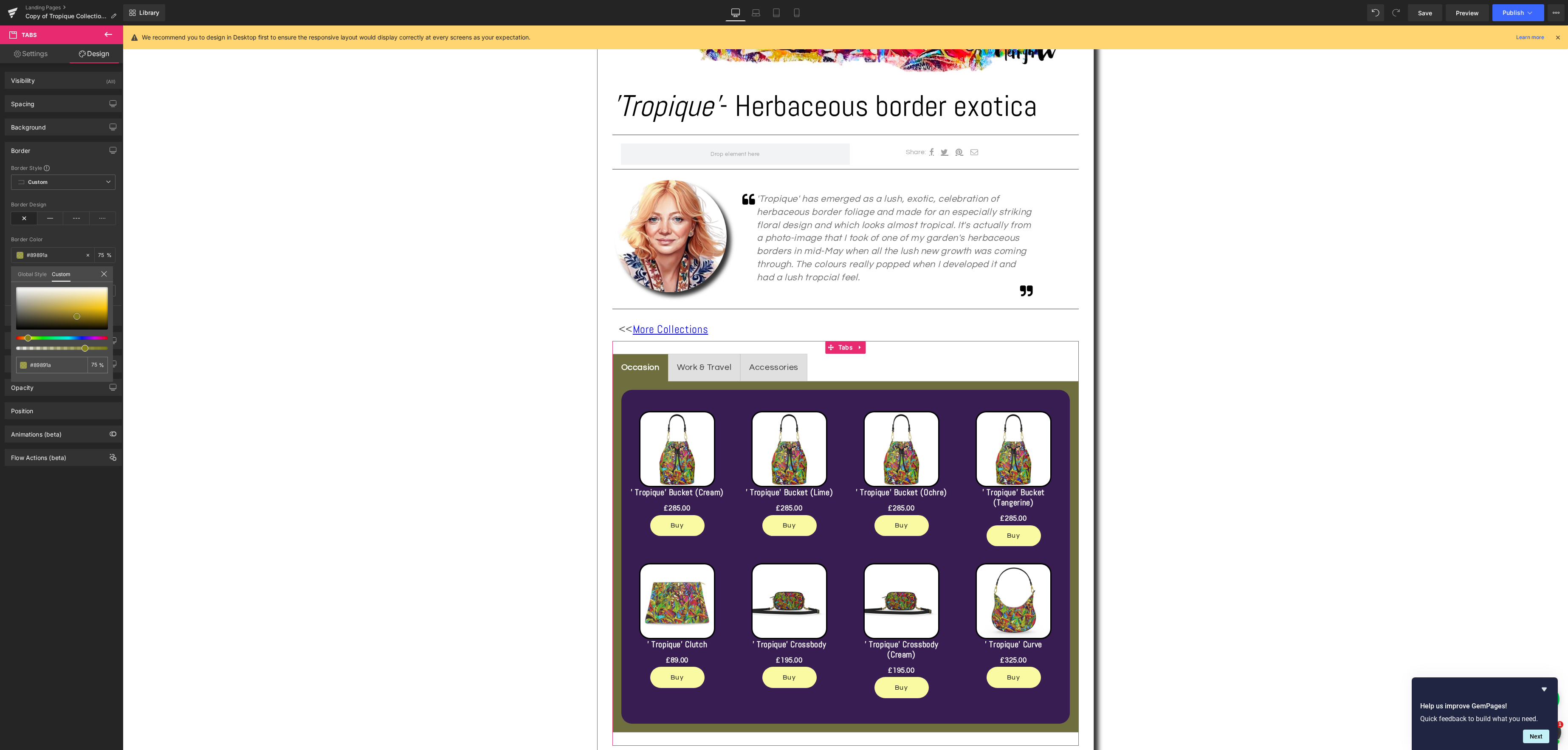
type input "#8f8f18"
type input "#969616"
type input "#a2a215"
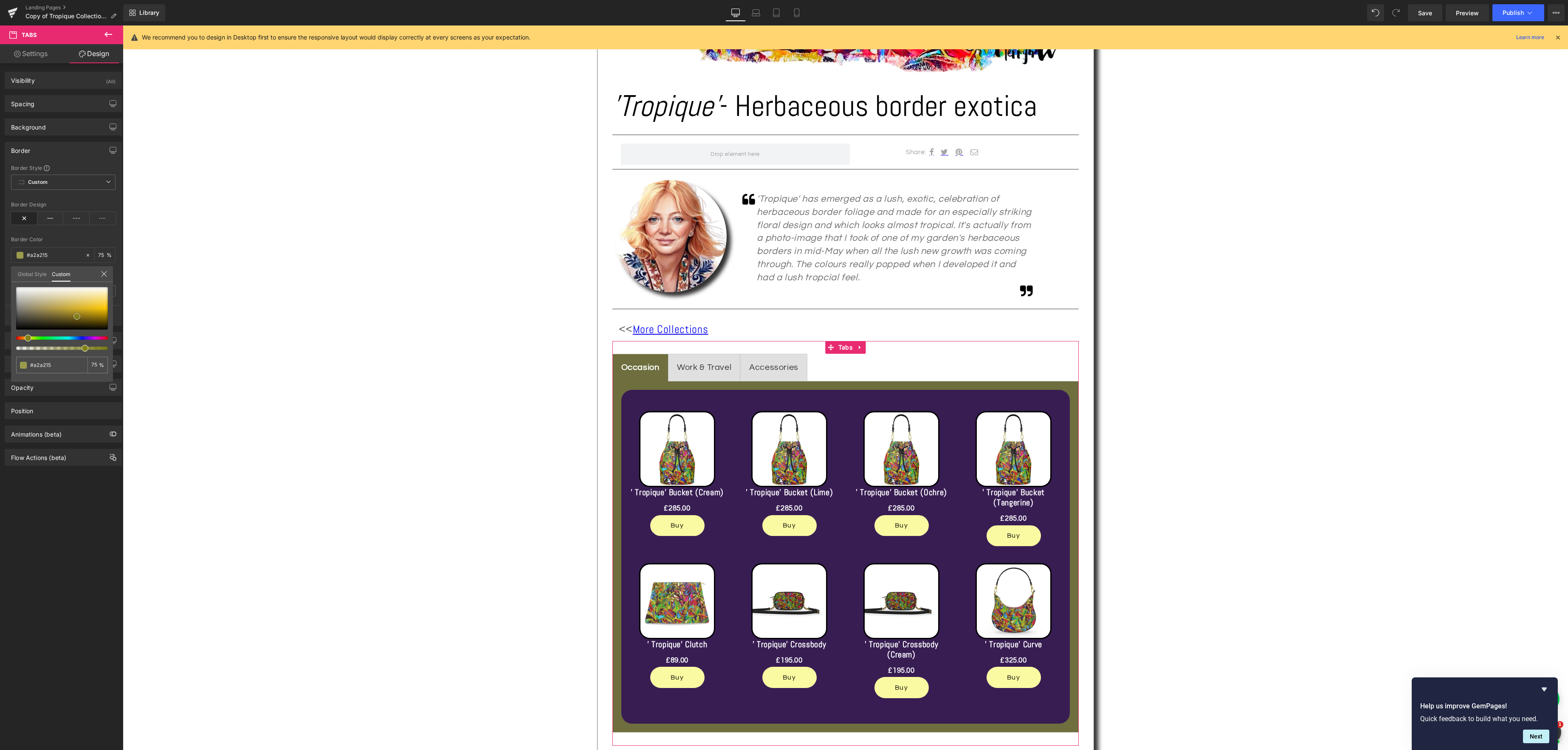
type input "#a3a314"
type input "#a9a912"
type input "#aaaa11"
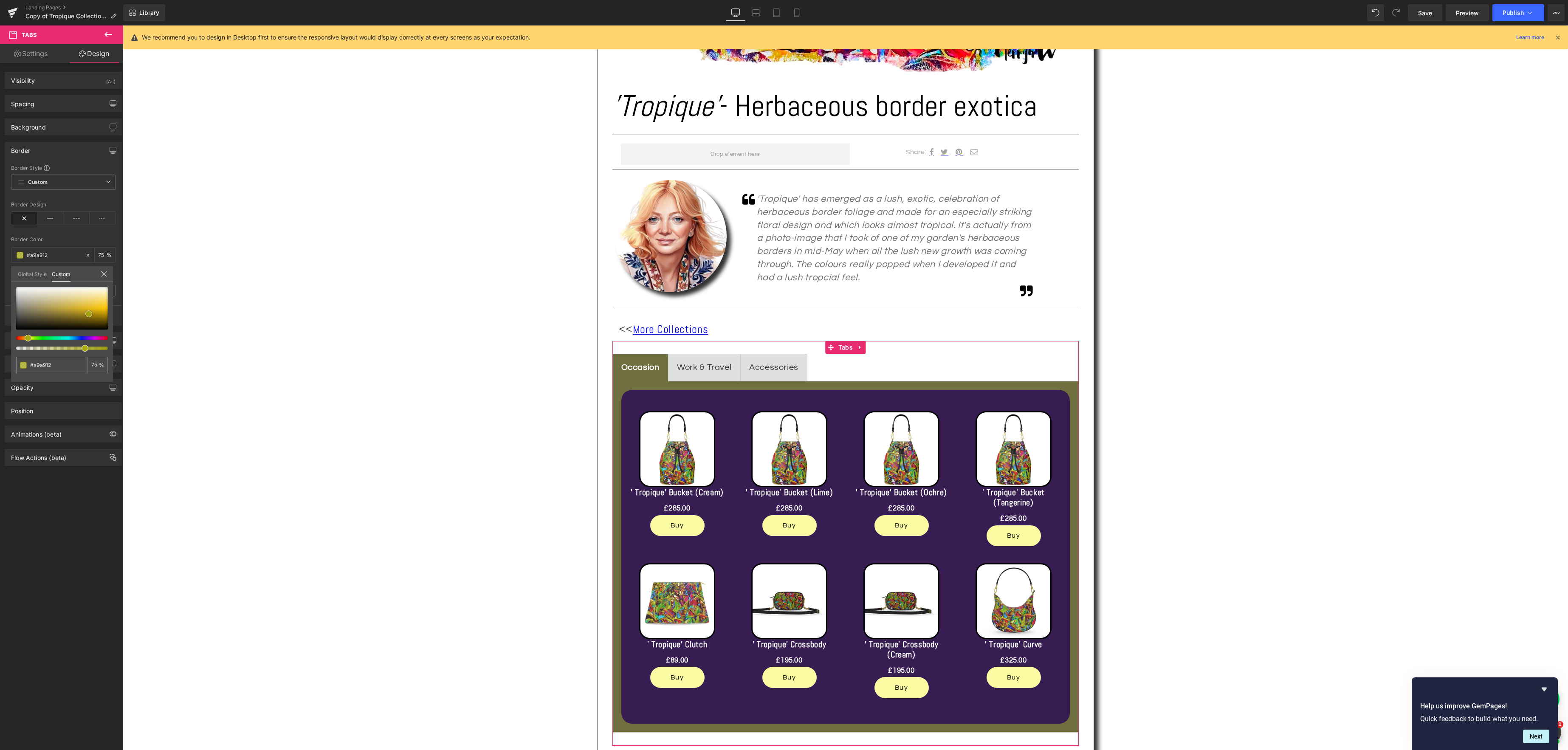
type input "#aaaa11"
type input "#b4b412"
type input "#c2c213"
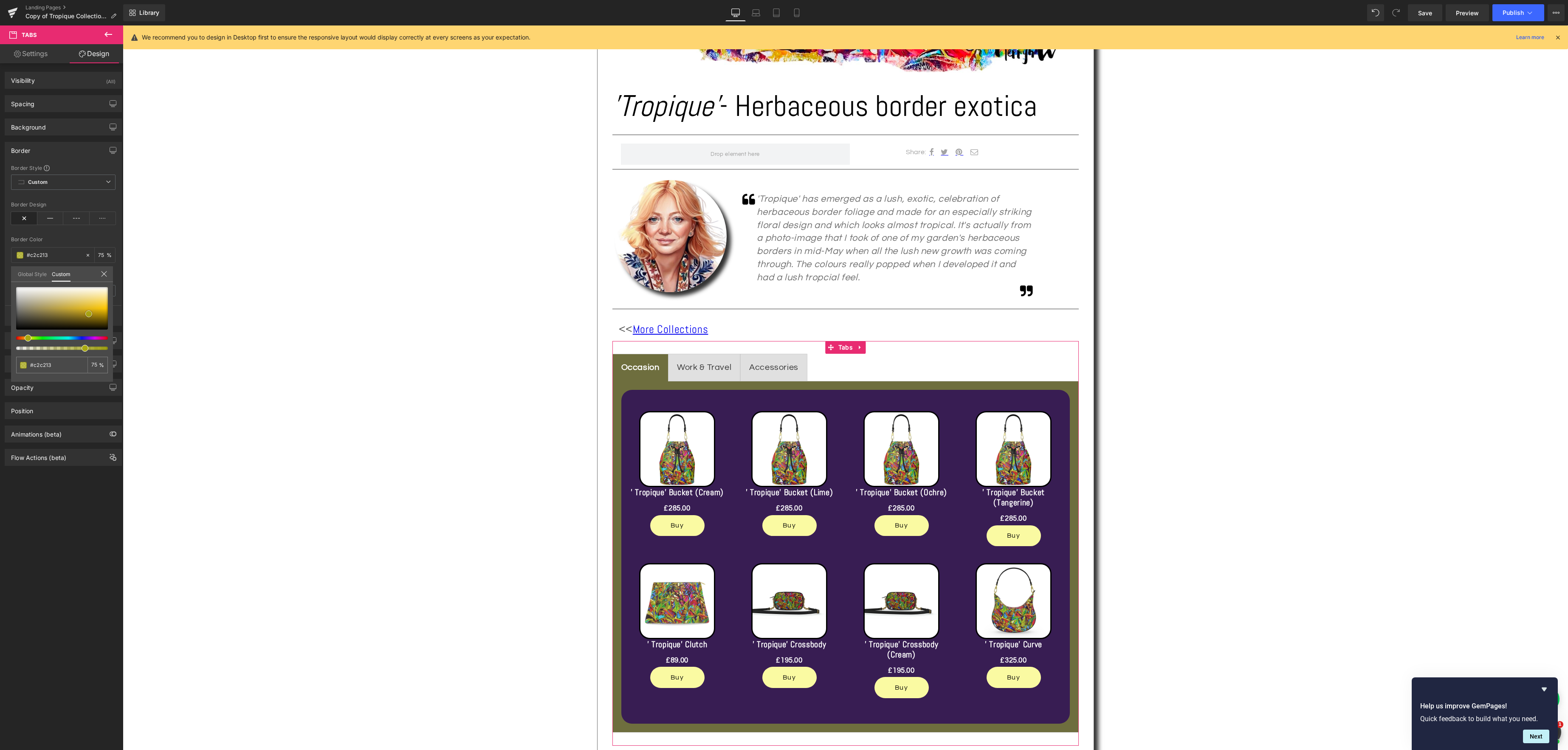
type input "#d1d113"
type input "#d9d911"
drag, startPoint x: 18, startPoint y: 319, endPoint x: 95, endPoint y: 310, distance: 77.5
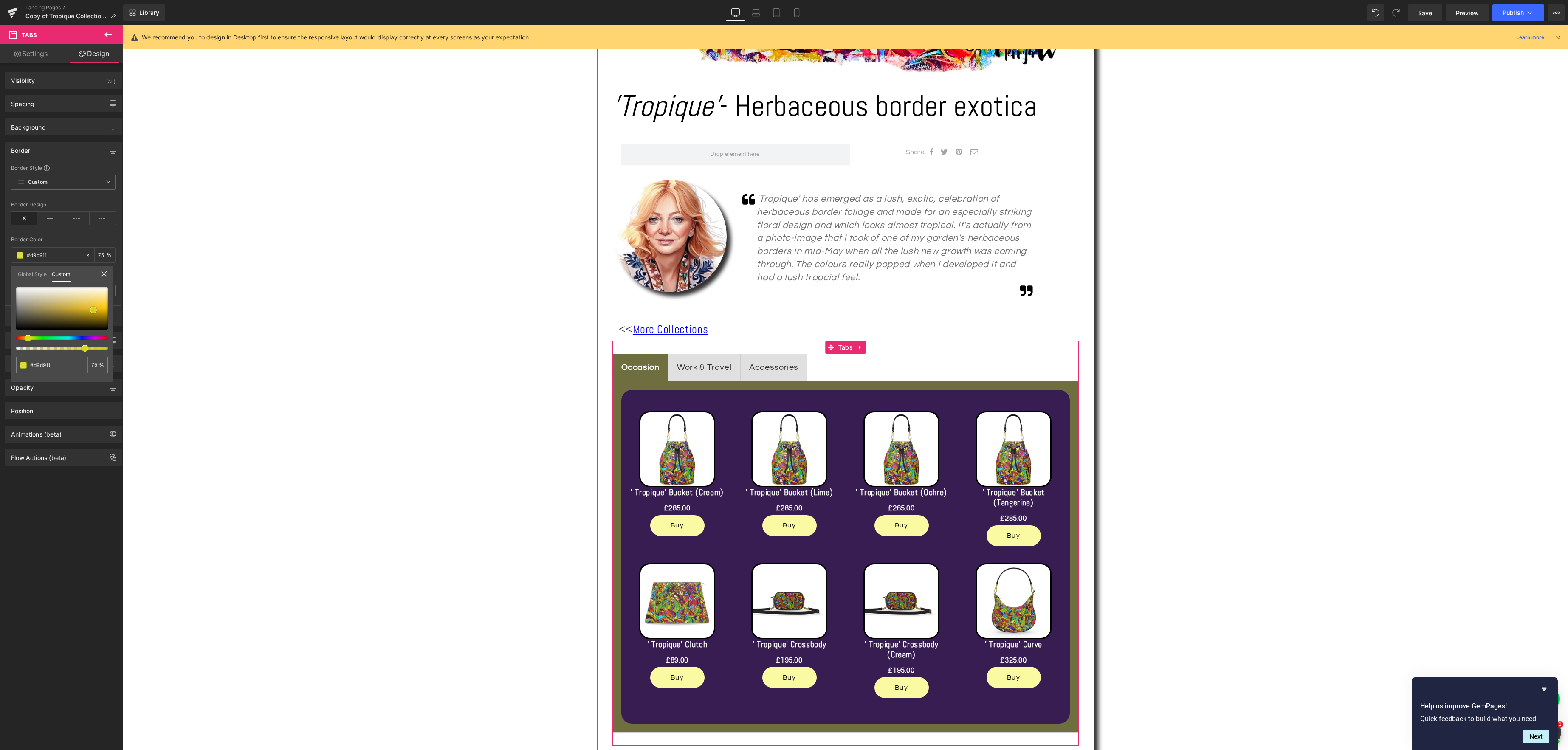
click at [95, 310] on span at bounding box center [94, 310] width 7 height 7
type input "4"
drag, startPoint x: 17, startPoint y: 290, endPoint x: 19, endPoint y: 293, distance: 3.6
click at [19, 293] on div at bounding box center [51, 289] width 71 height 17
click at [47, 220] on icon at bounding box center [51, 218] width 26 height 12
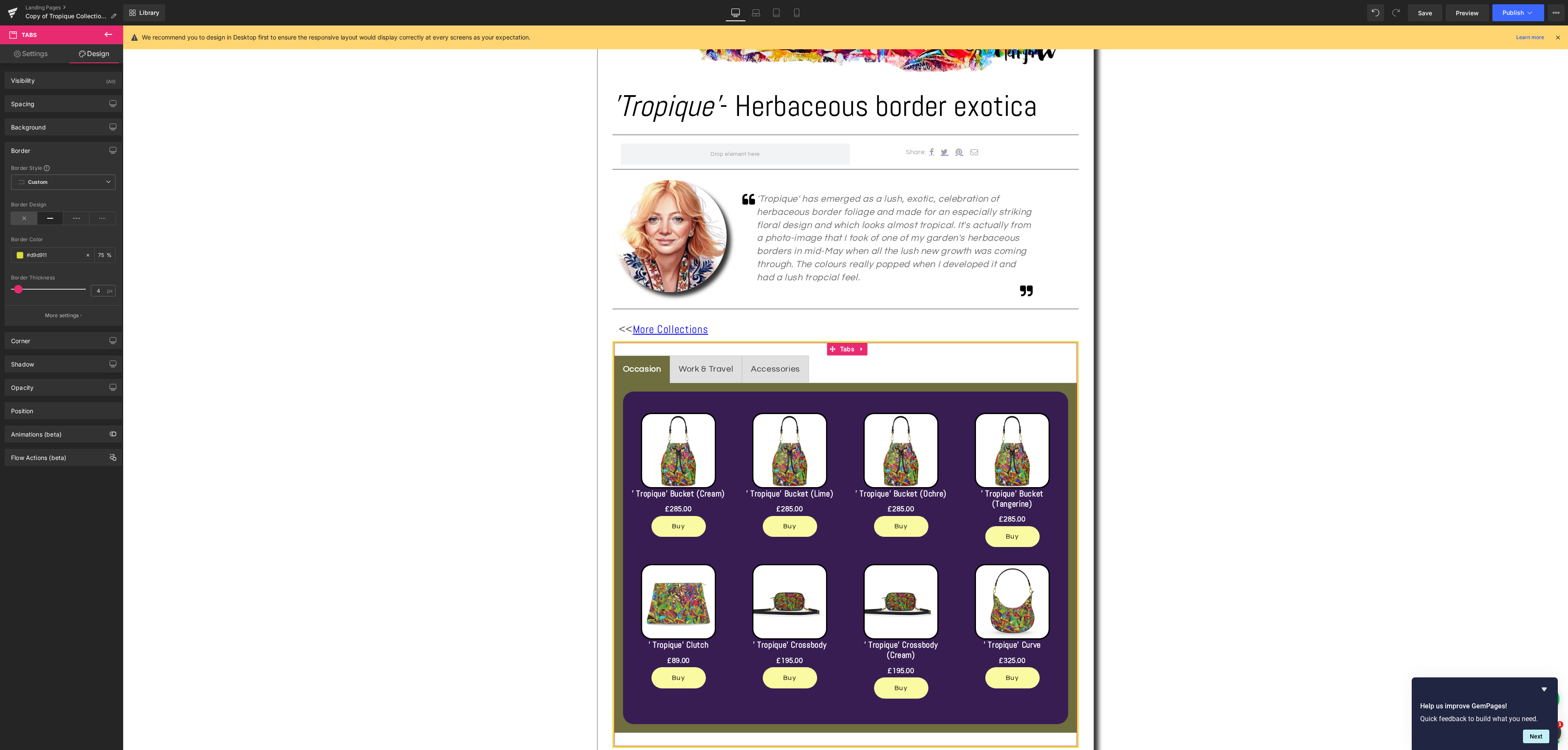
click at [28, 219] on icon at bounding box center [24, 218] width 26 height 12
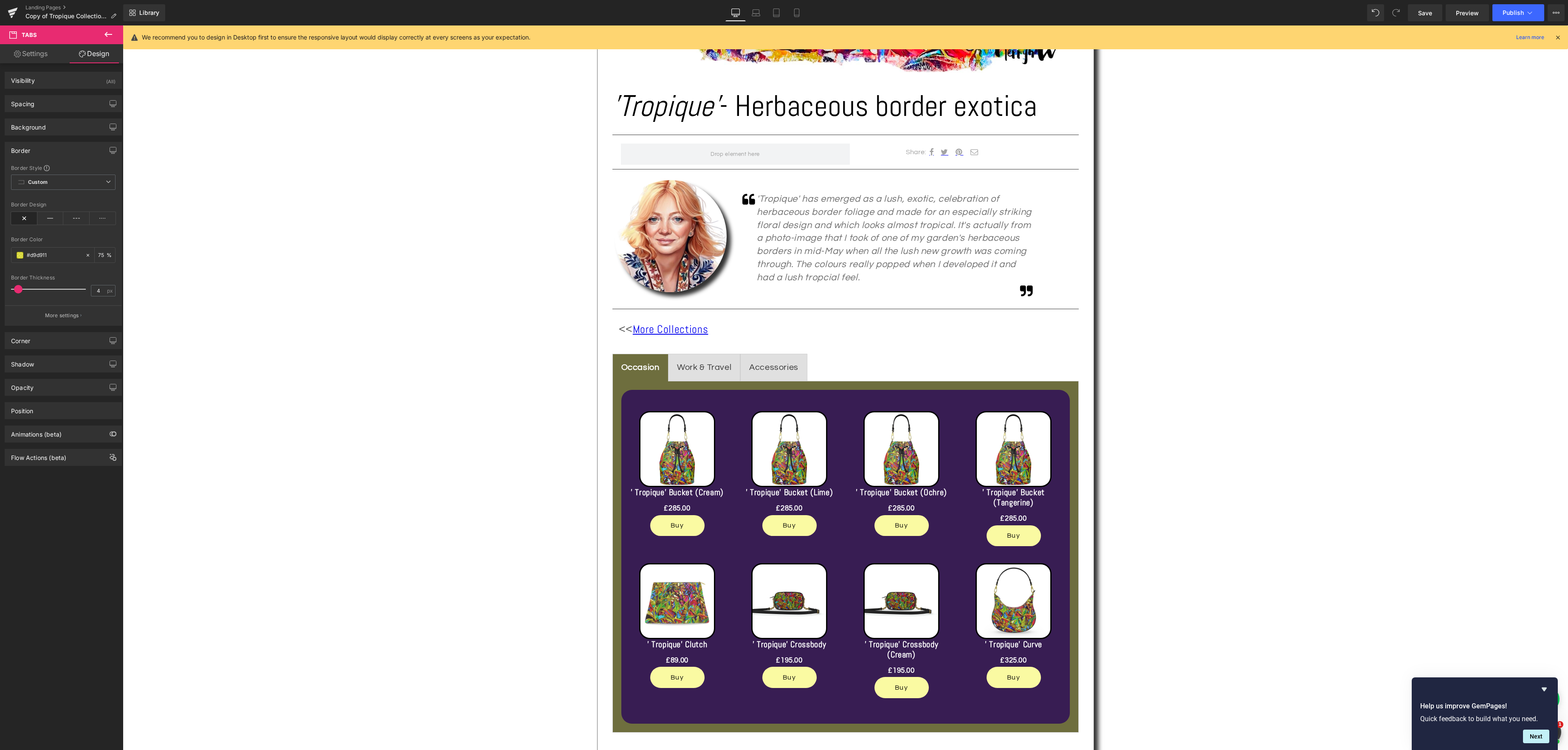
click at [679, 444] on body "Skip to content Your cart is empty Continue shopping Have an account? Log in to…" at bounding box center [845, 675] width 1445 height 2150
click at [679, 447] on div "Sale Off (P) Image" at bounding box center [677, 449] width 95 height 76
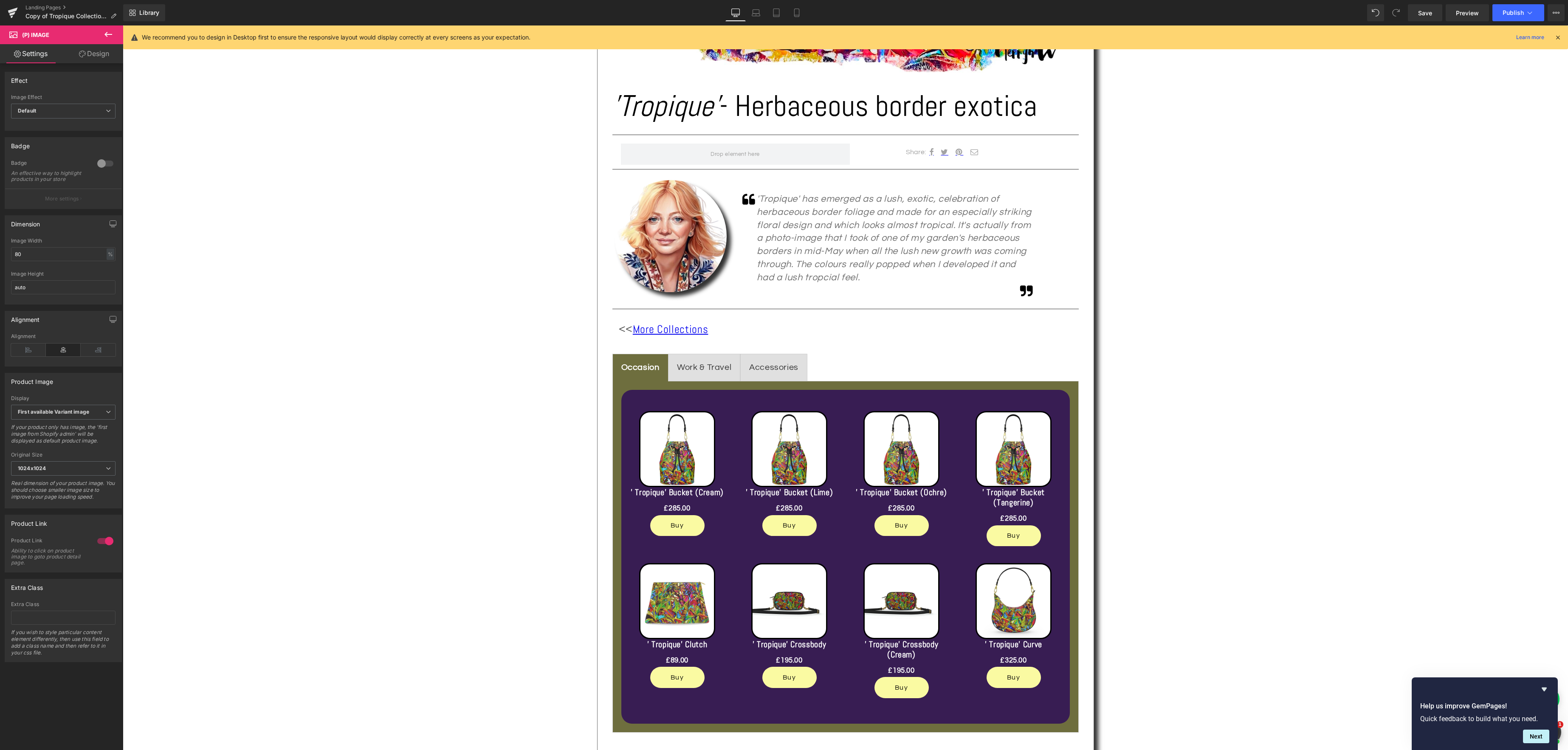
click at [101, 50] on link "Design" at bounding box center [94, 54] width 62 height 19
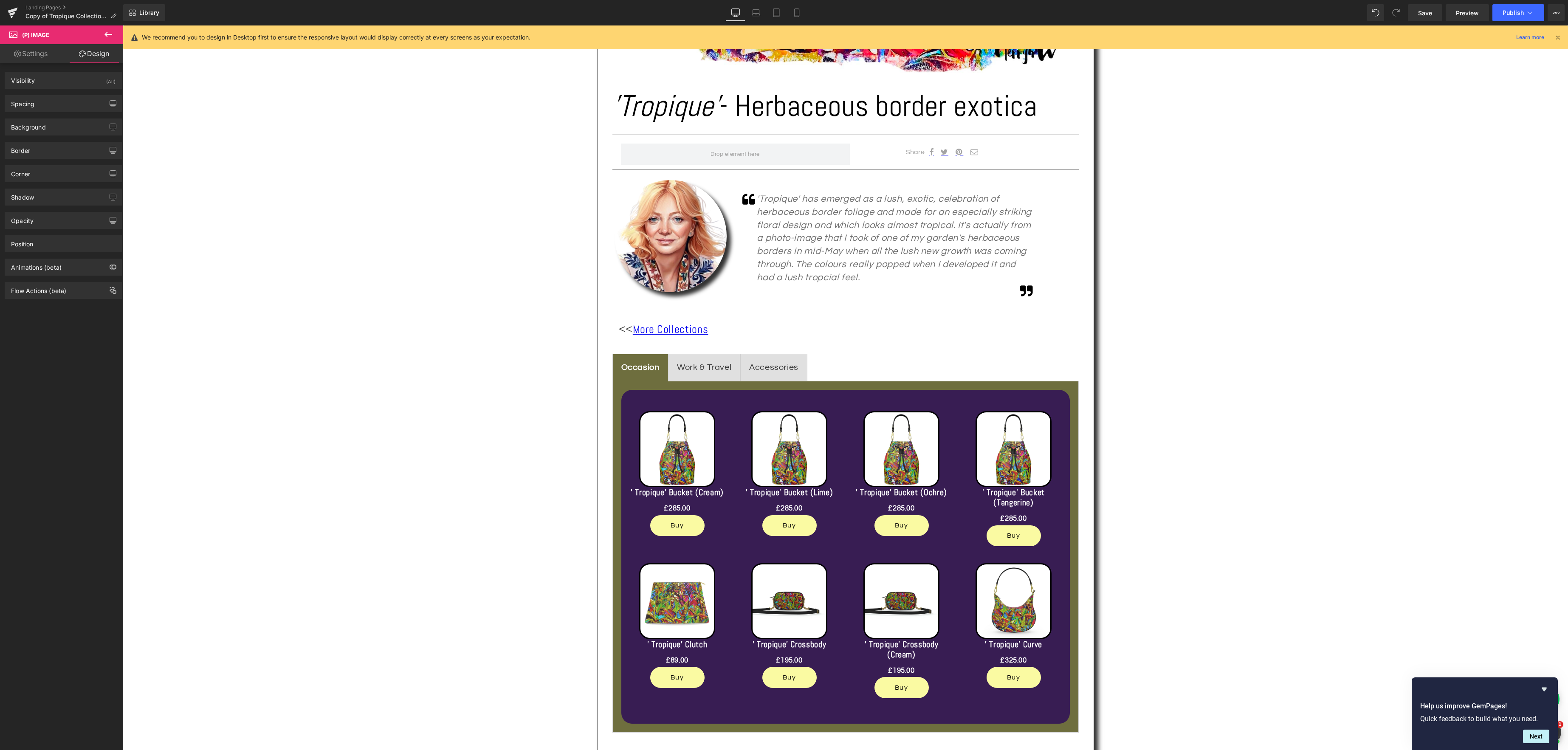
type input "#000000"
type input "100"
type input "3"
click at [48, 146] on div "Border" at bounding box center [63, 150] width 117 height 16
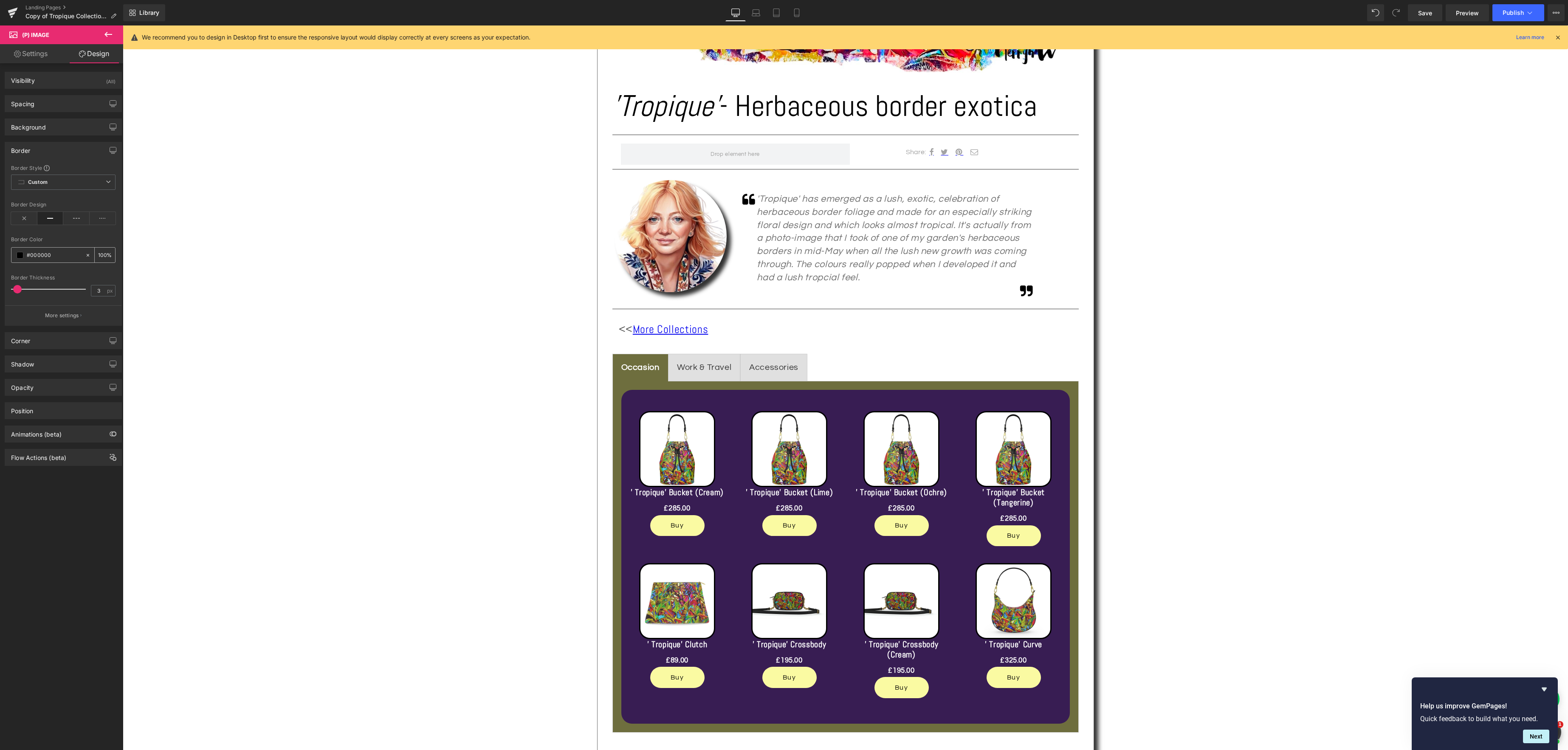
click at [22, 256] on span at bounding box center [20, 256] width 7 height 7
drag, startPoint x: 17, startPoint y: 338, endPoint x: 27, endPoint y: 338, distance: 10.0
click at [27, 338] on span at bounding box center [29, 338] width 7 height 7
type input "#020202"
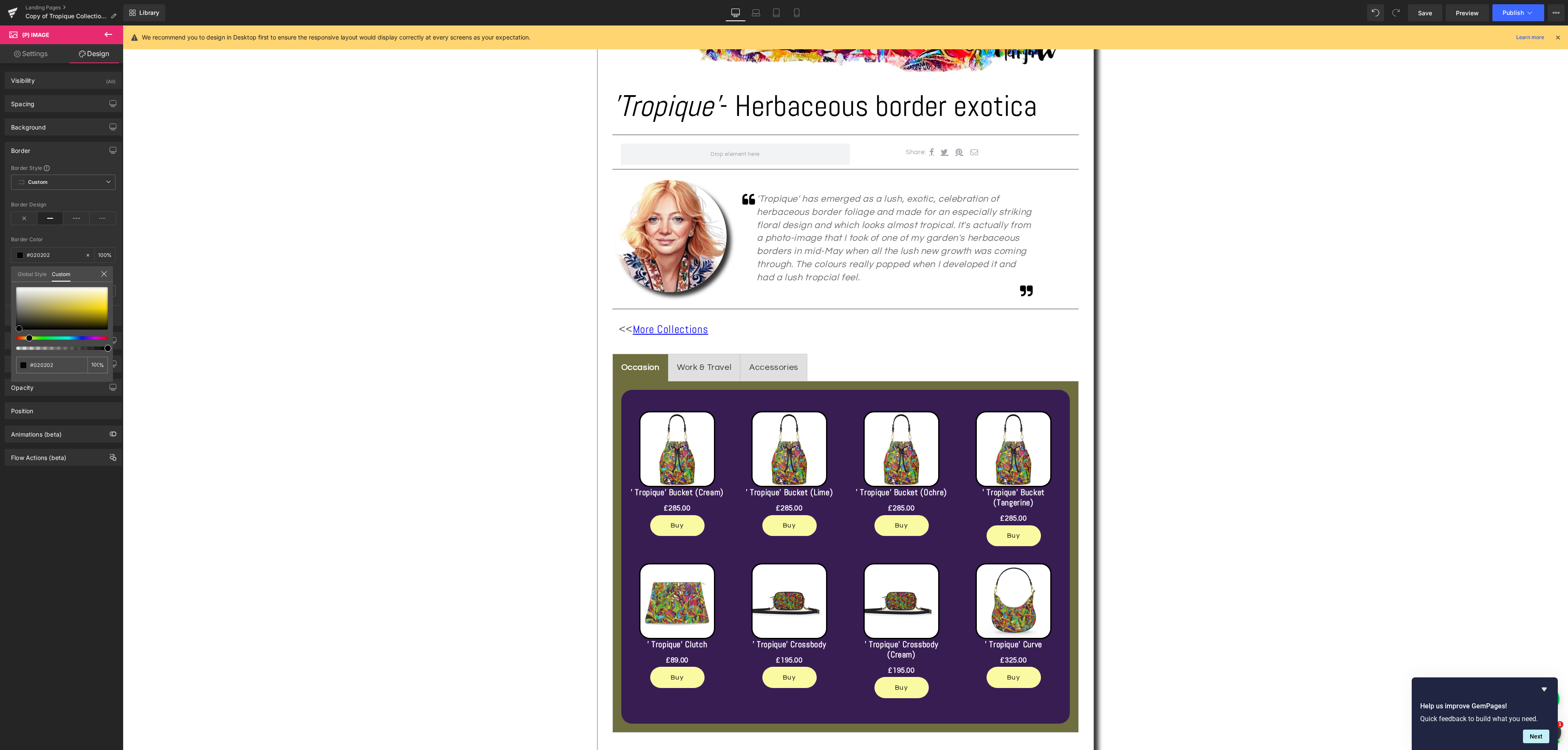
type input "#080806"
type input "#0e0e0b"
type input "#1c1c11"
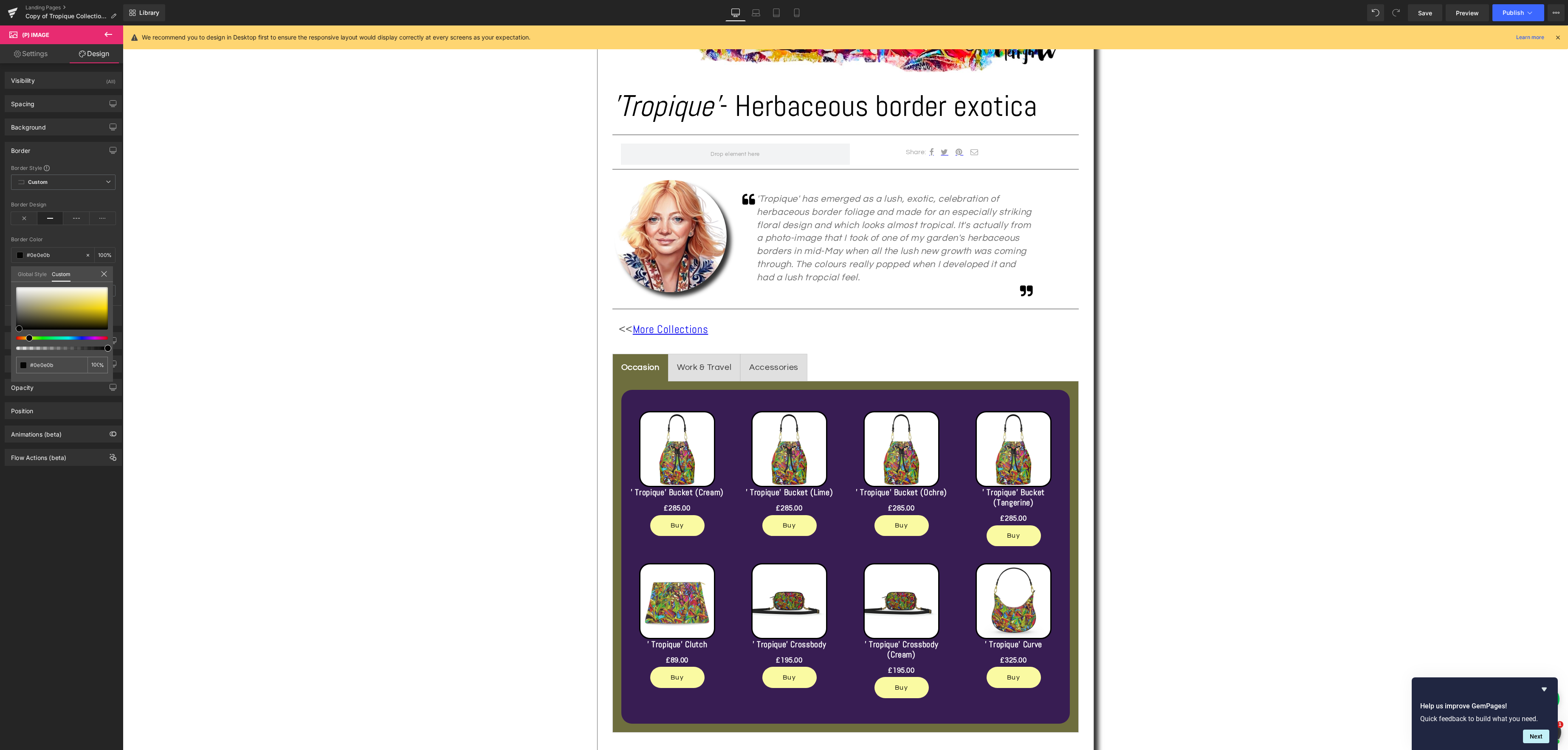
type input "#1c1c11"
type input "#232314"
type input "#252512"
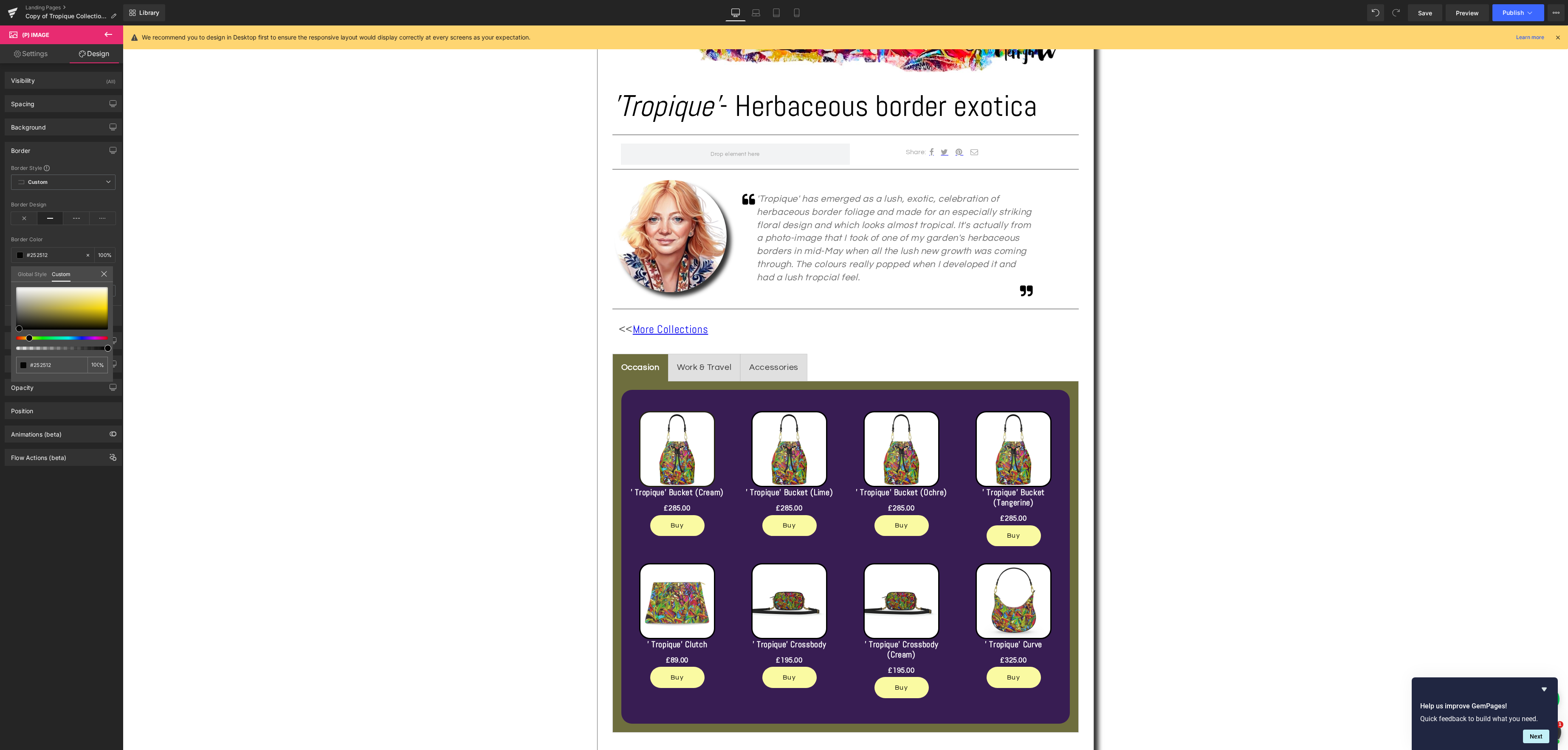
type input "#272710"
type input "#2c2c10"
type input "#363610"
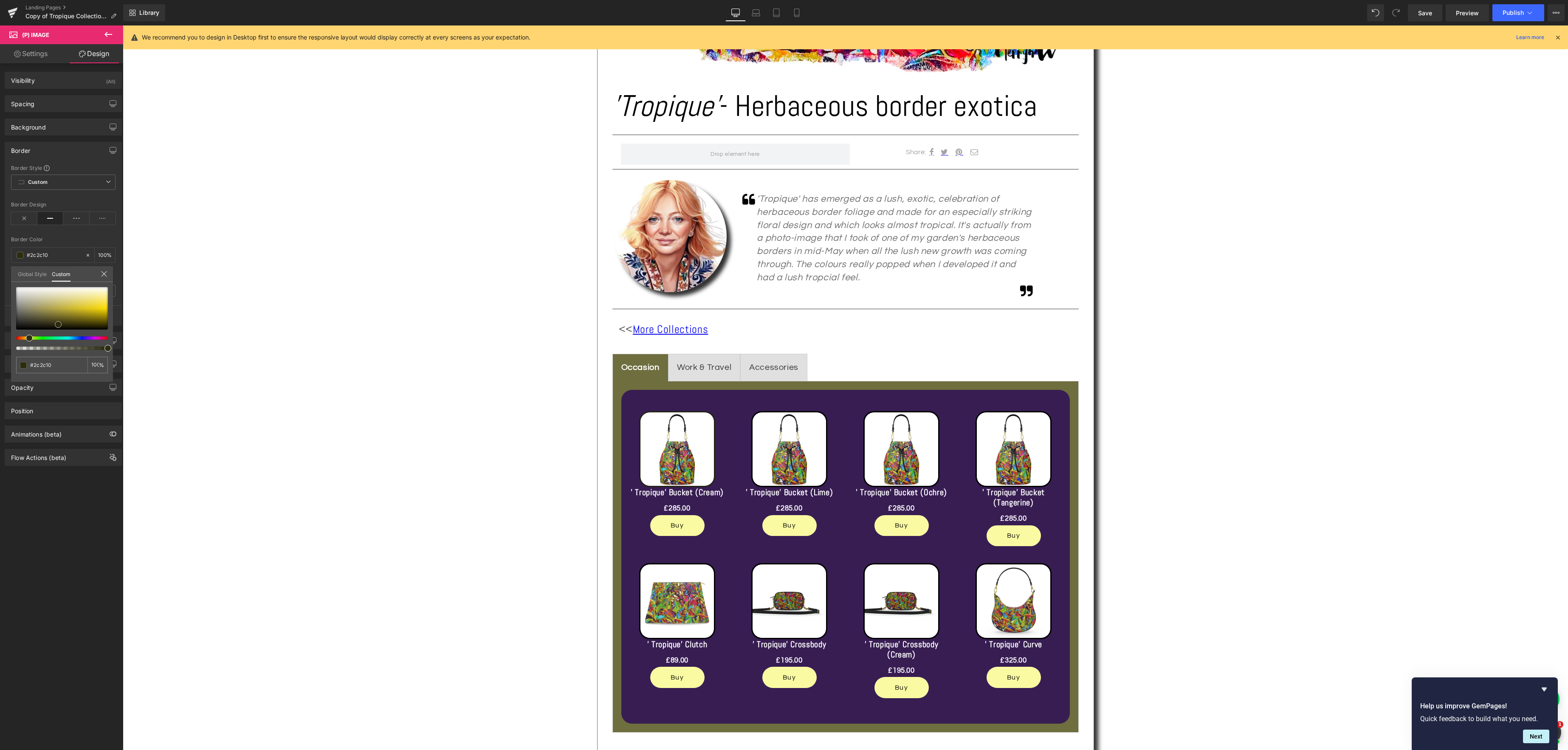
type input "#363610"
type input "#686812"
type input "#858513"
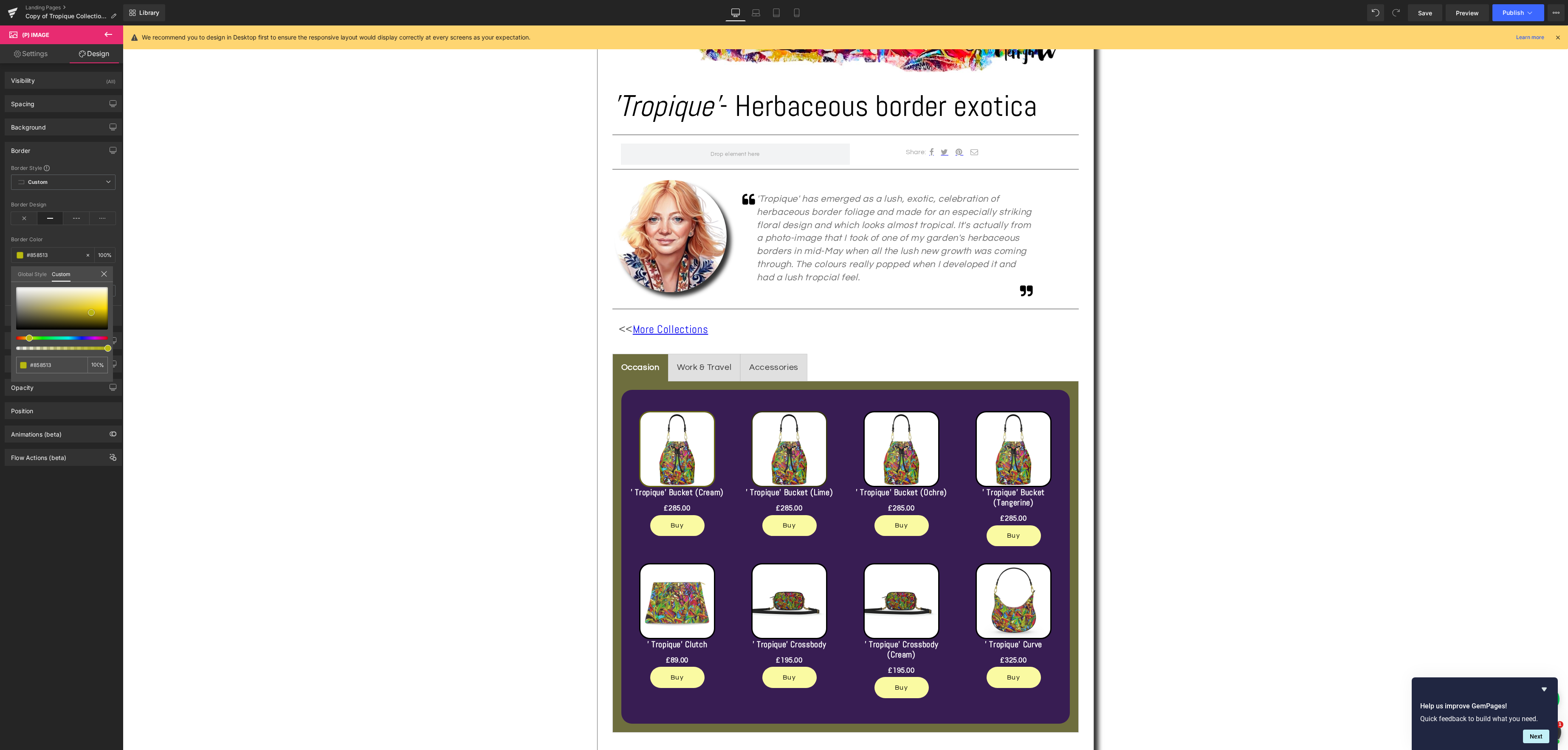
type input "#b9b912"
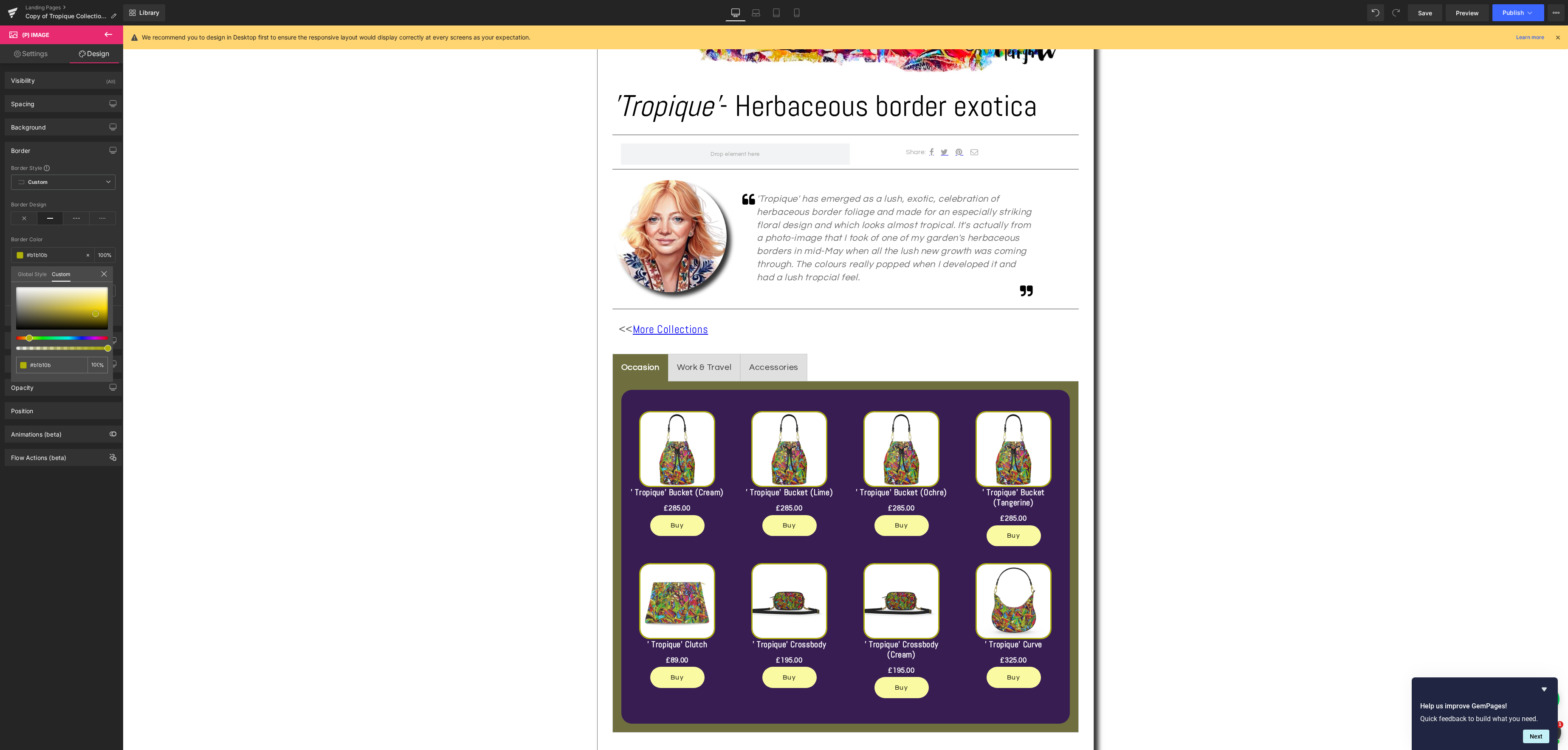
drag, startPoint x: 17, startPoint y: 330, endPoint x: 96, endPoint y: 314, distance: 80.6
click at [96, 314] on span at bounding box center [96, 314] width 7 height 7
click at [686, 495] on body "Skip to content Your cart is empty Continue shopping Have an account? Log in to…" at bounding box center [845, 675] width 1445 height 2150
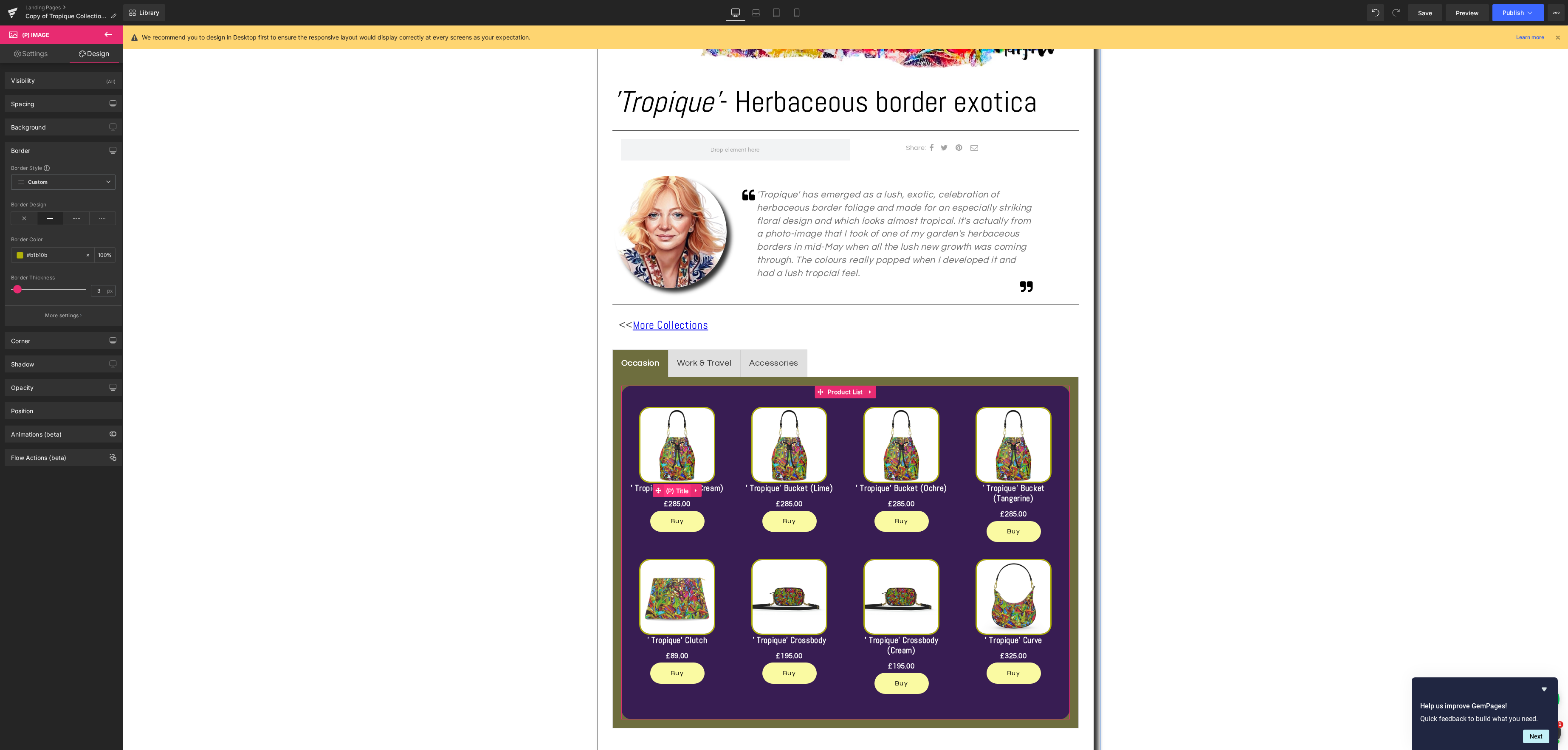
click at [678, 495] on span "(P) Title" at bounding box center [677, 491] width 27 height 12
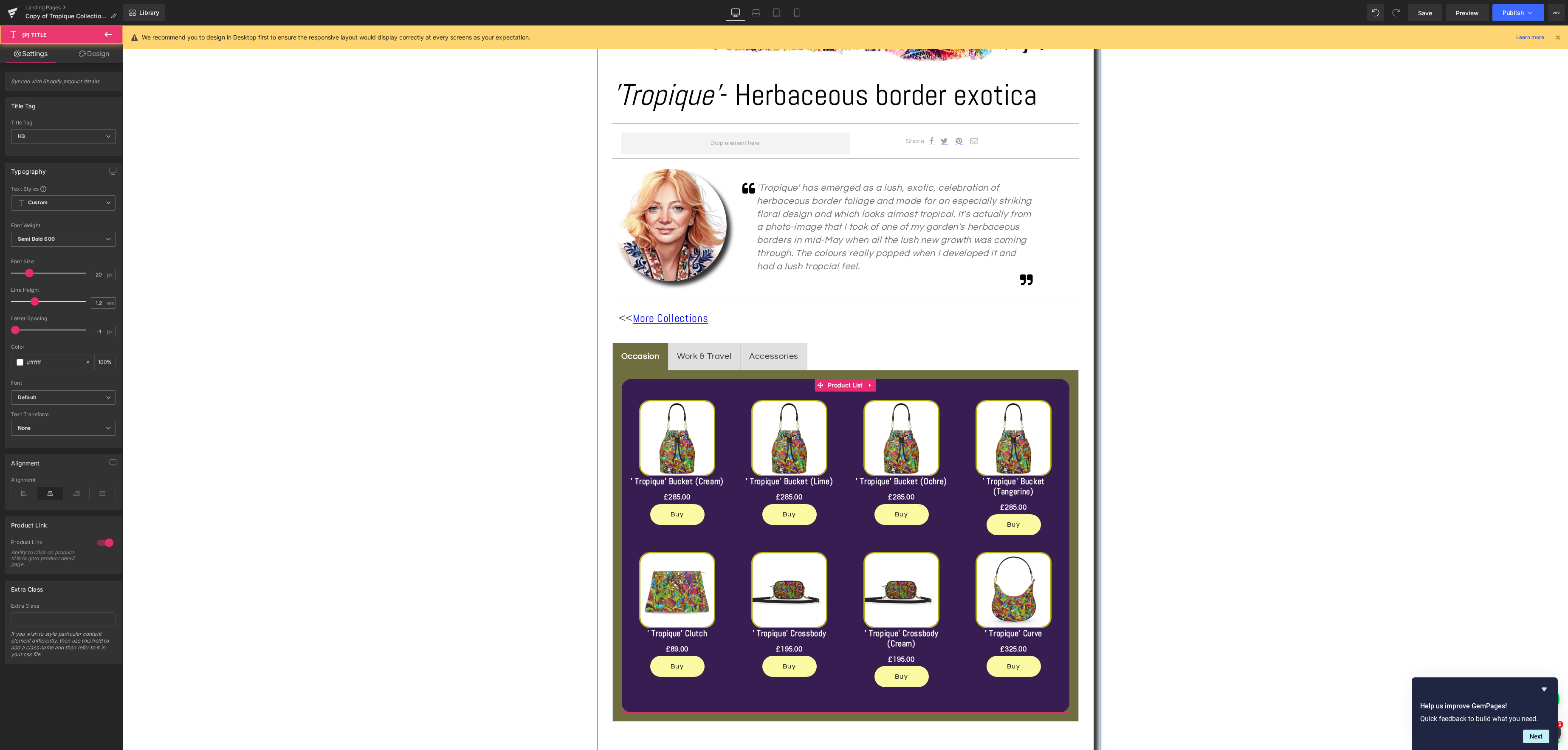
scroll to position [434, 0]
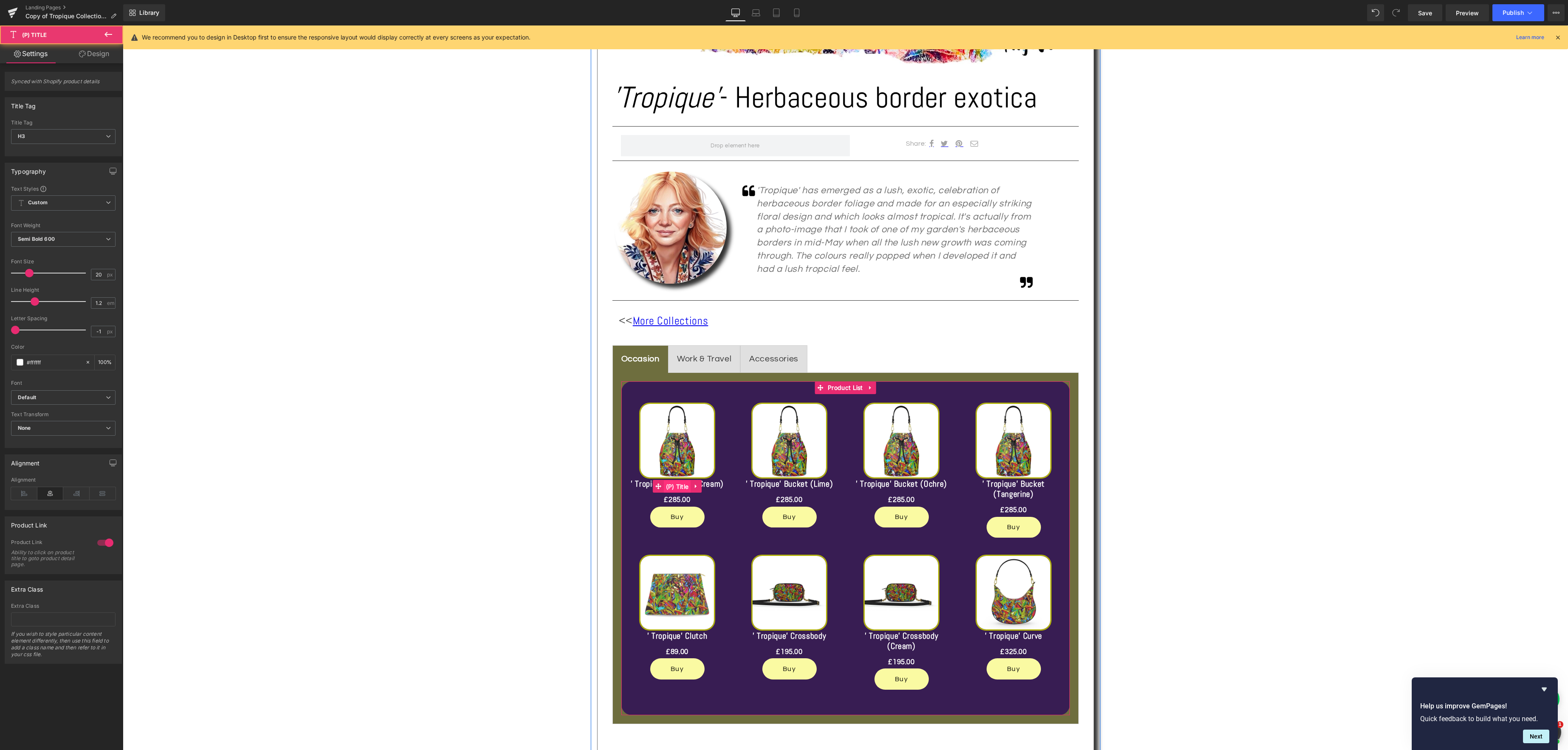
click at [680, 488] on span "(P) Title" at bounding box center [677, 487] width 27 height 12
click at [97, 56] on link "Design" at bounding box center [94, 54] width 62 height 19
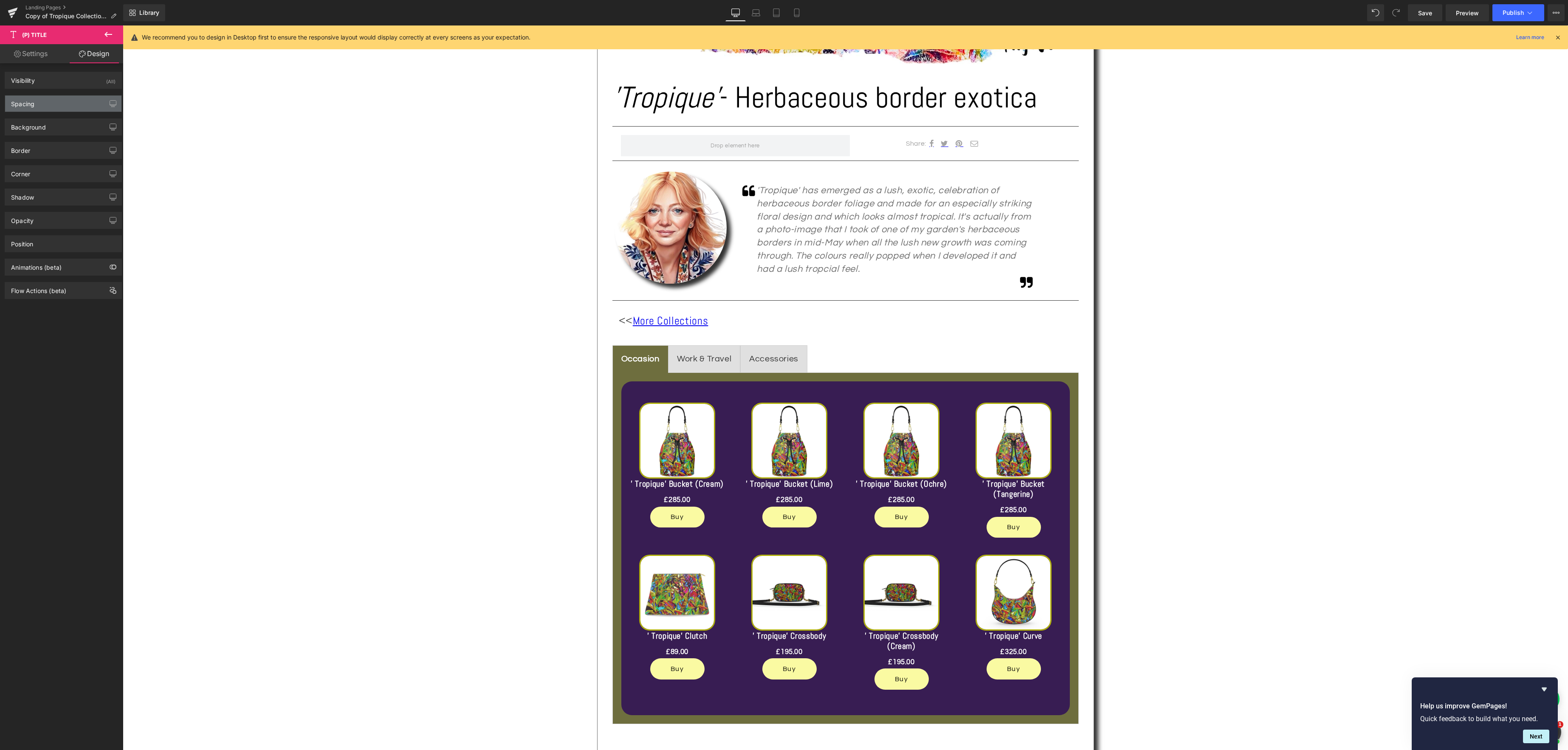
click at [63, 105] on div "Spacing" at bounding box center [63, 103] width 117 height 16
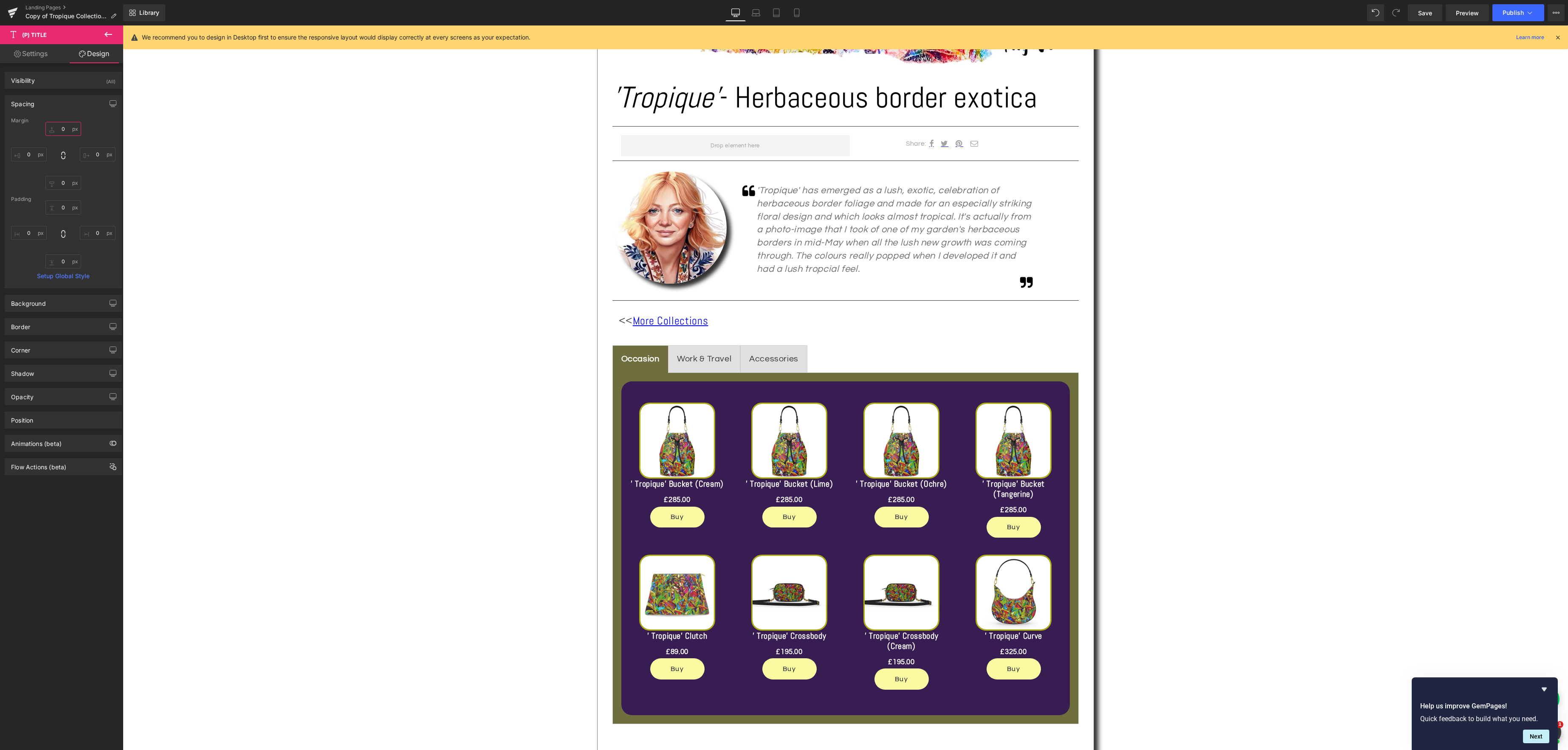
click at [65, 135] on input "0" at bounding box center [62, 129] width 35 height 14
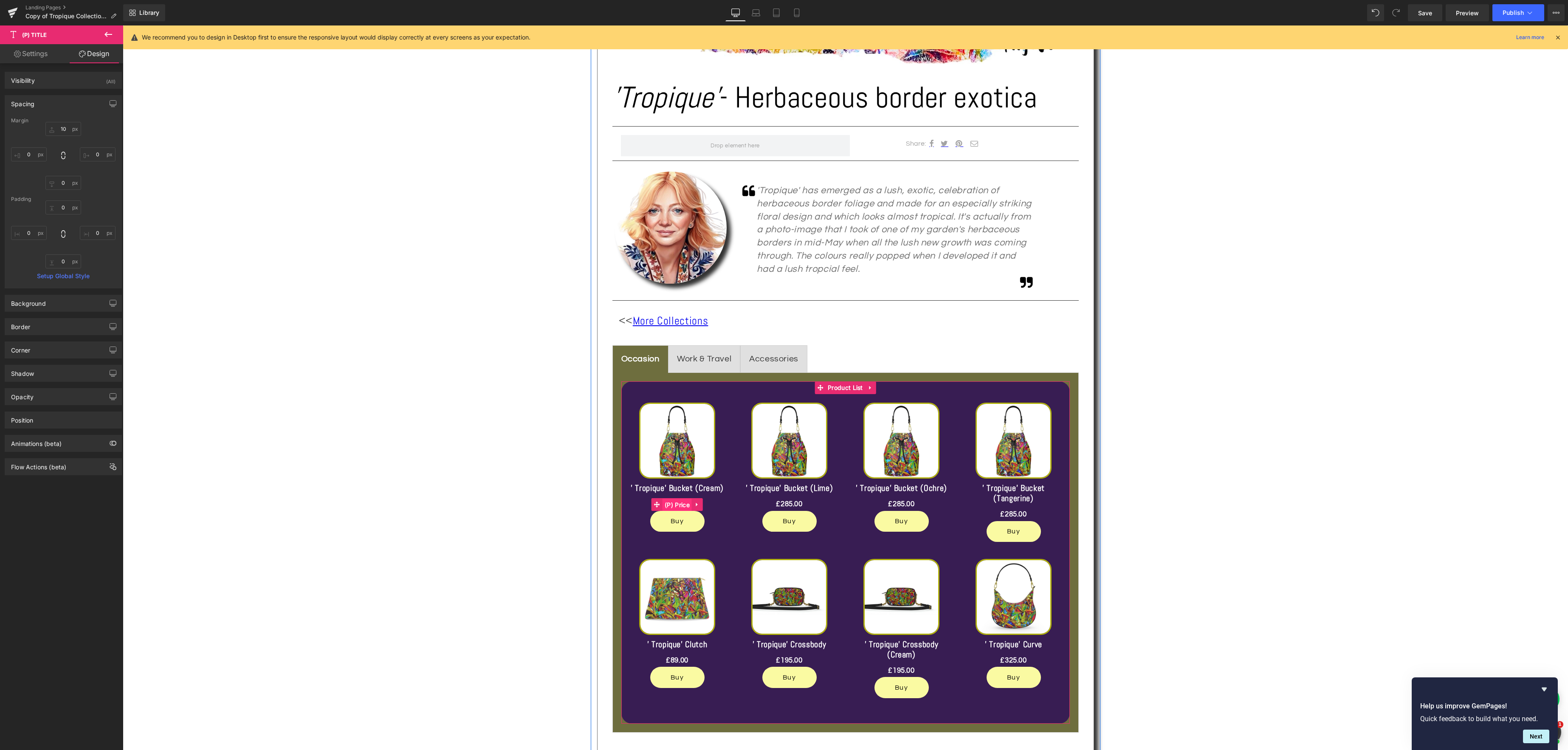
click at [676, 505] on span "(P) Price" at bounding box center [677, 505] width 29 height 12
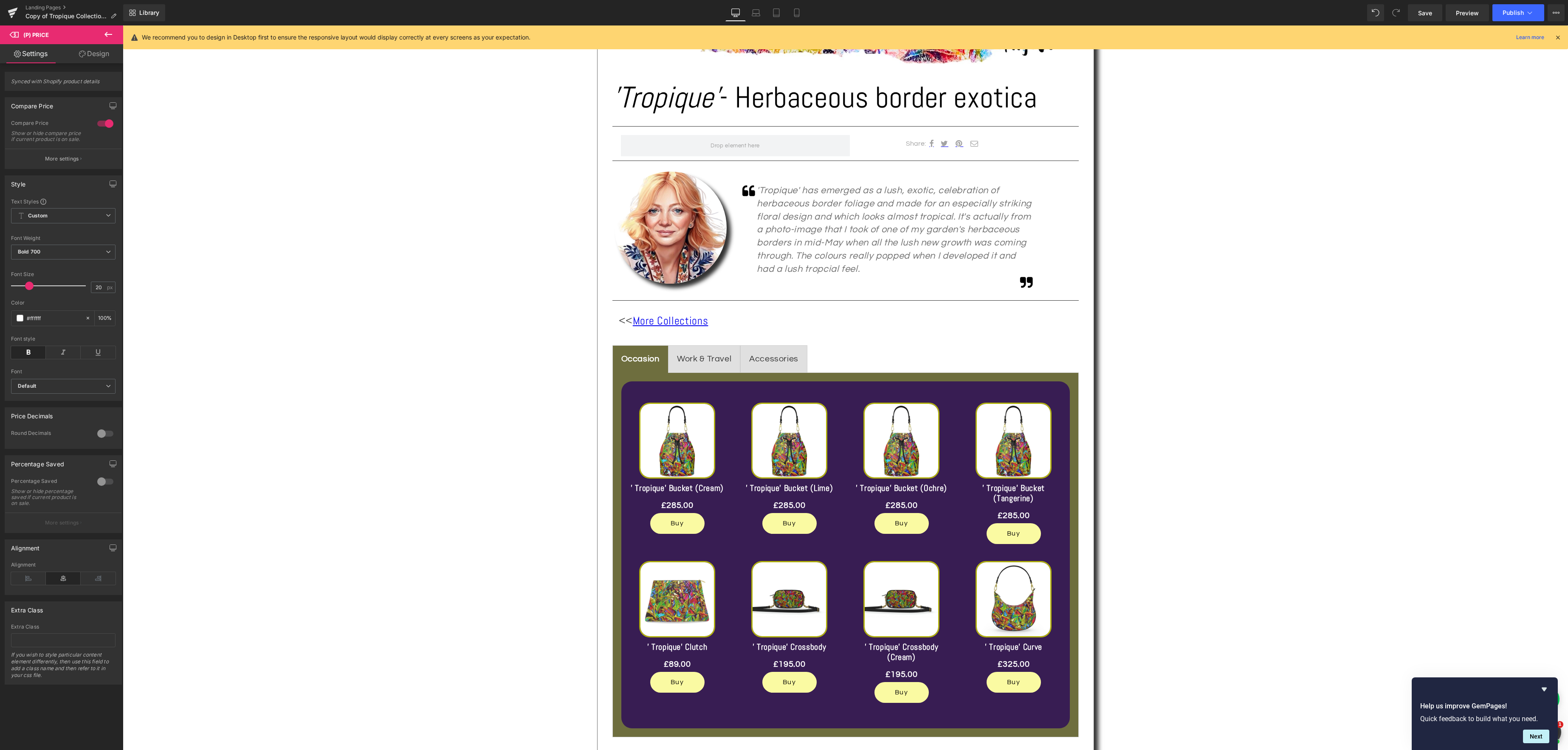
click at [30, 290] on span at bounding box center [29, 286] width 8 height 8
click at [799, 12] on icon at bounding box center [796, 13] width 5 height 8
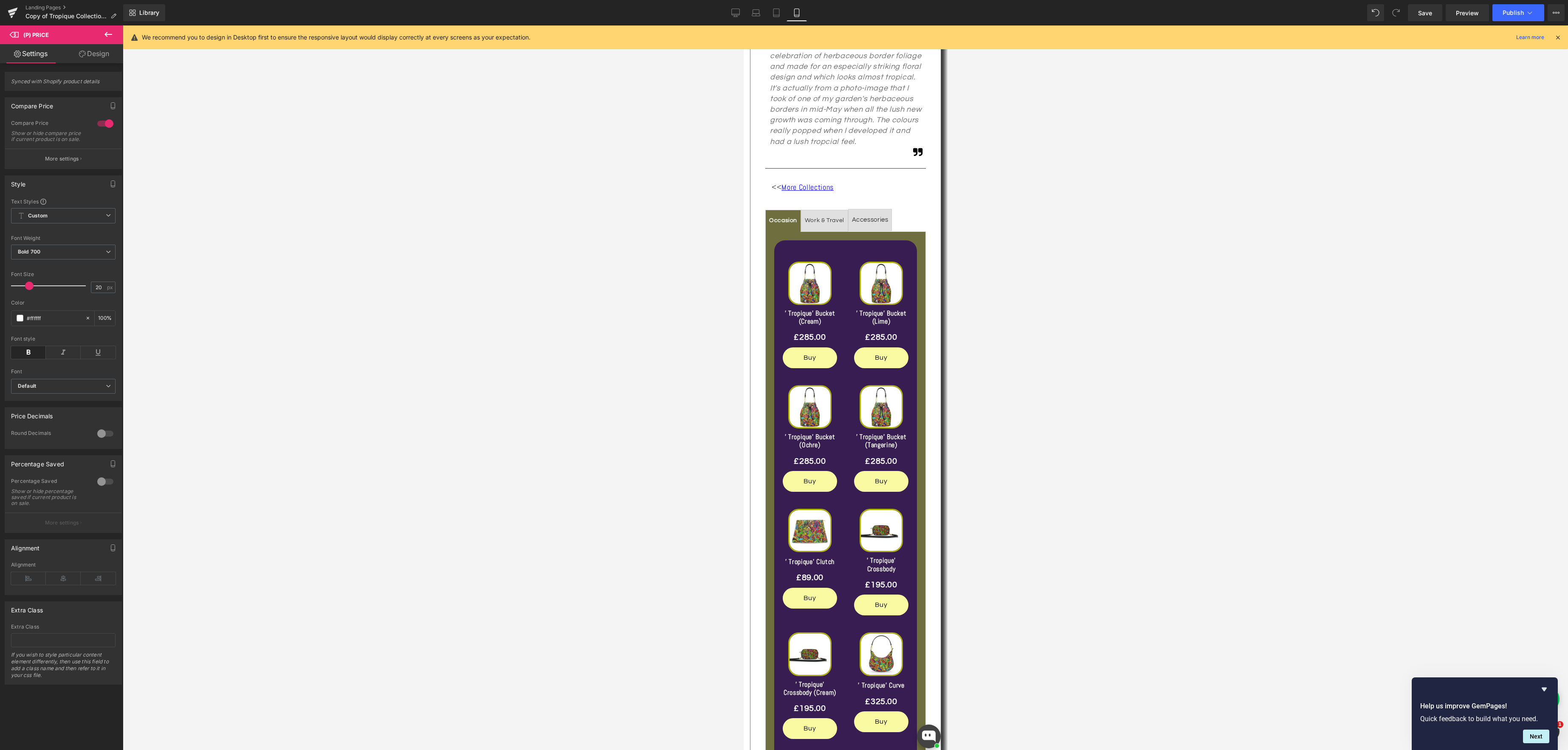
scroll to position [270, 0]
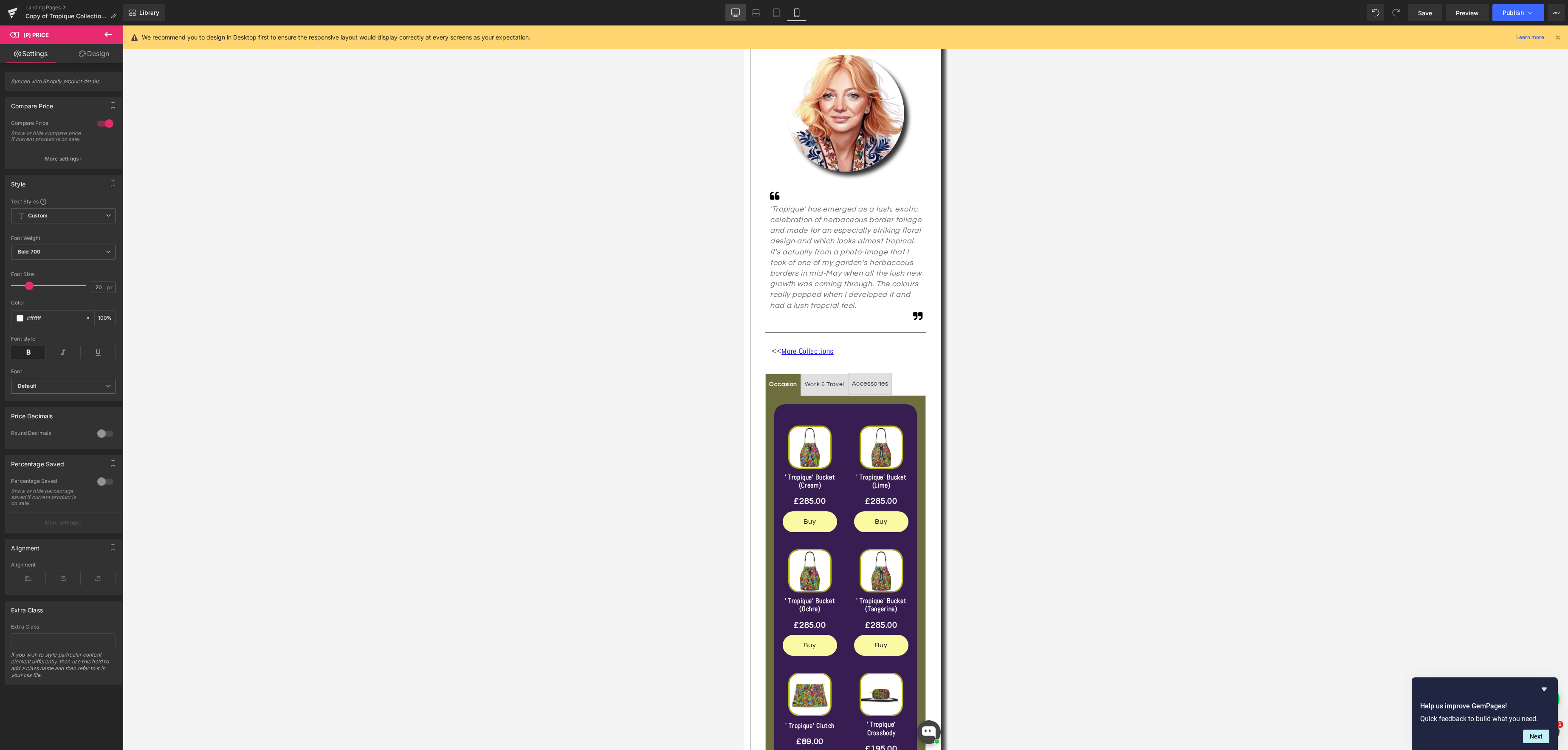
click at [732, 12] on icon at bounding box center [735, 12] width 8 height 8
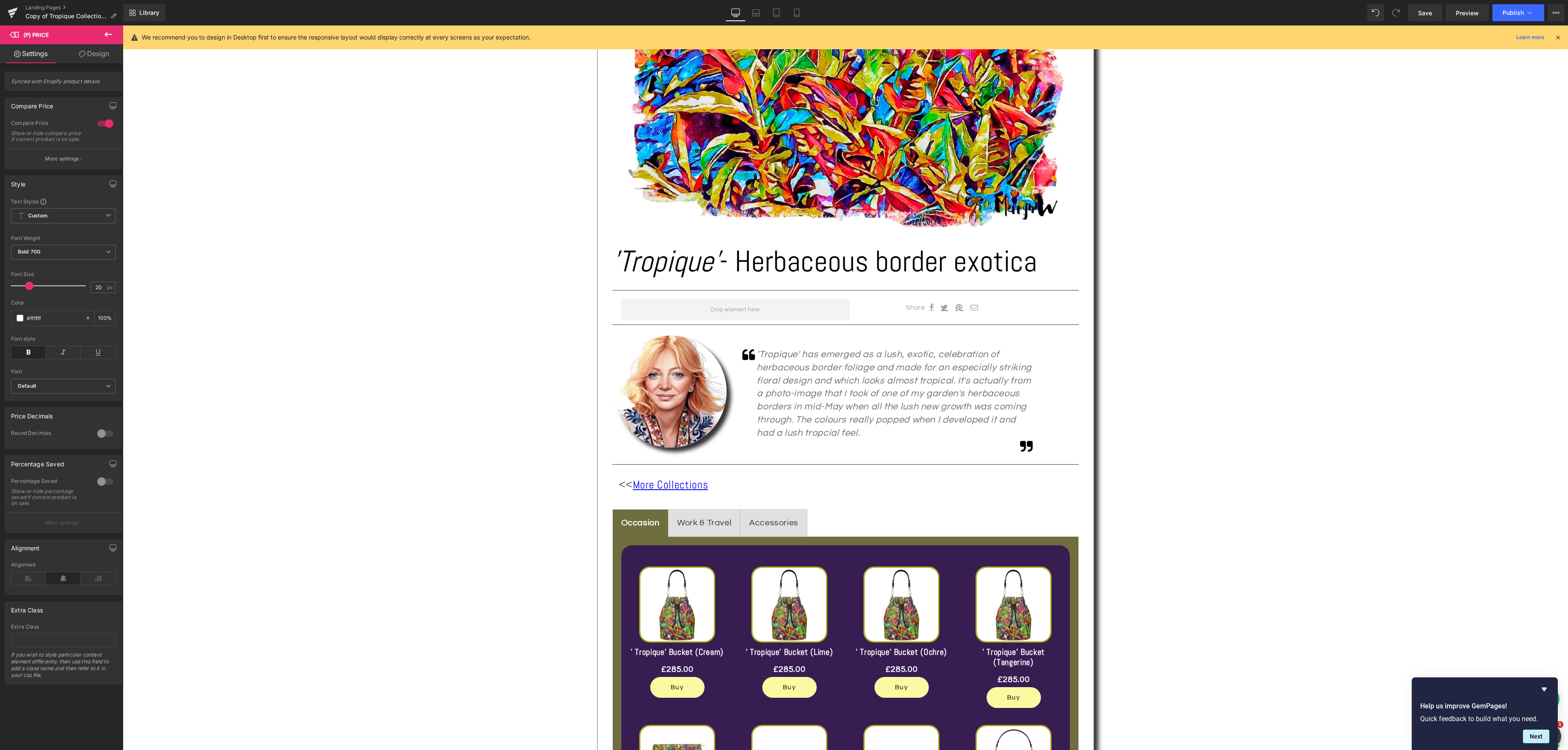
scroll to position [439, 0]
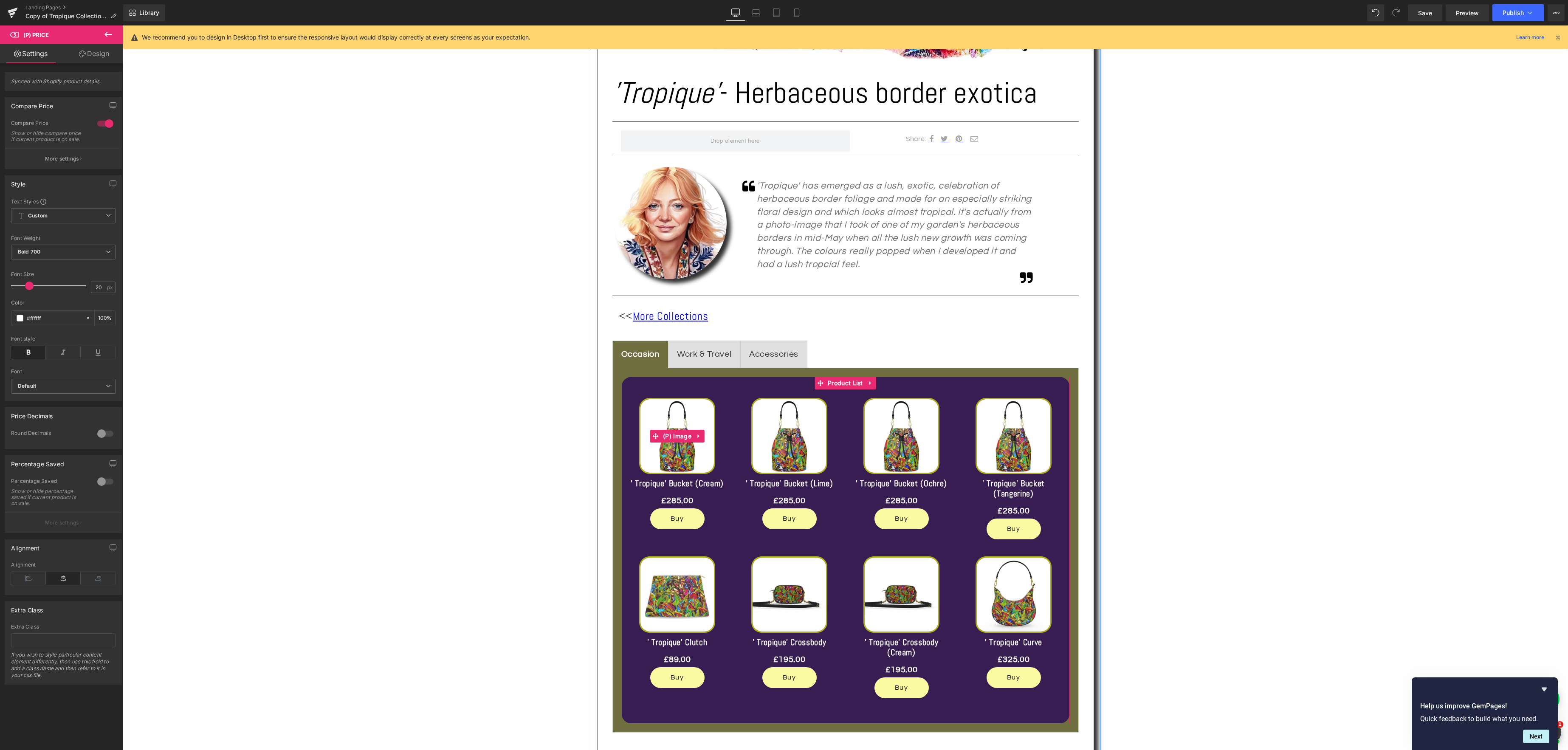
click at [676, 433] on span "(P) Image" at bounding box center [677, 436] width 33 height 12
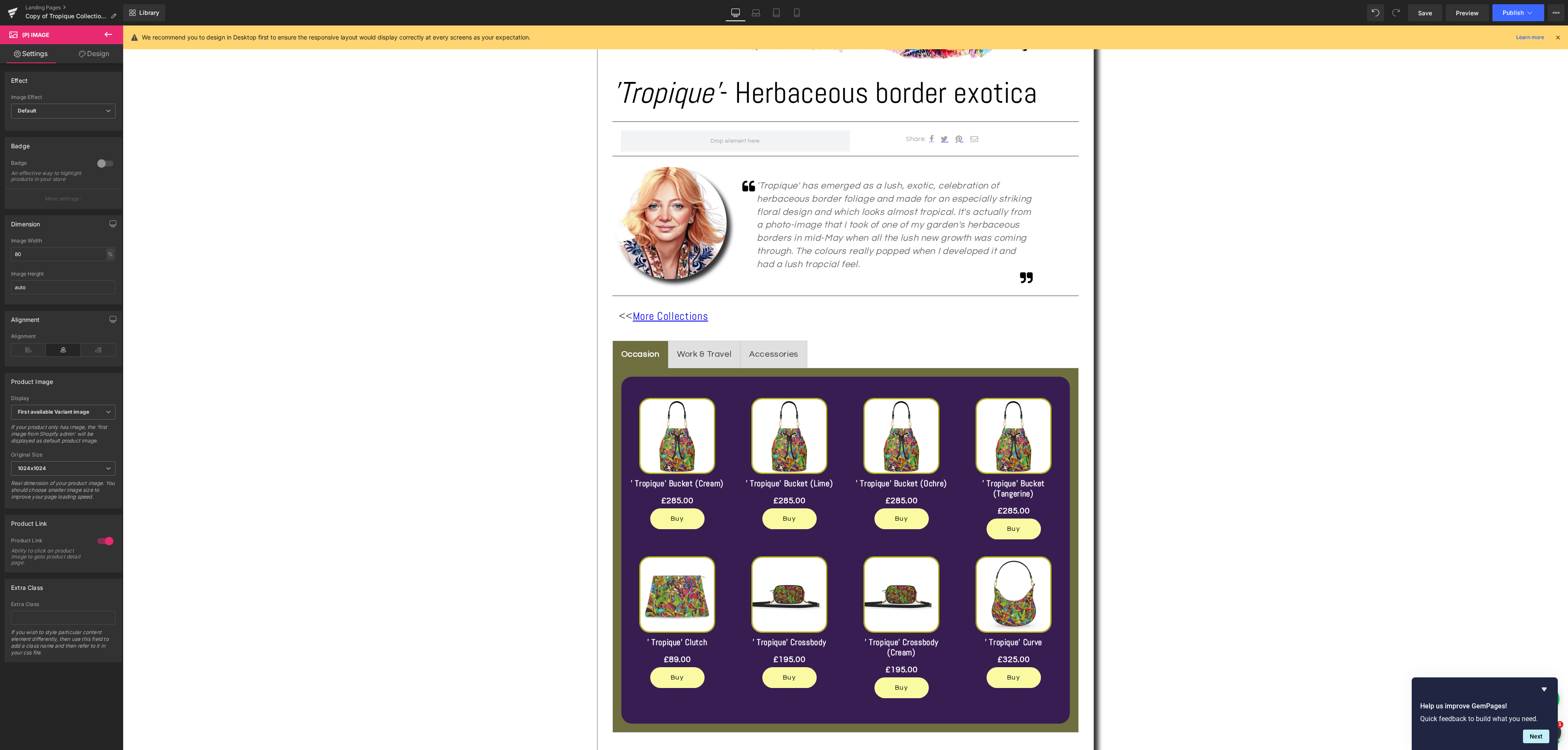
drag, startPoint x: 97, startPoint y: 53, endPoint x: 53, endPoint y: 99, distance: 63.7
click at [97, 53] on link "Design" at bounding box center [94, 54] width 62 height 19
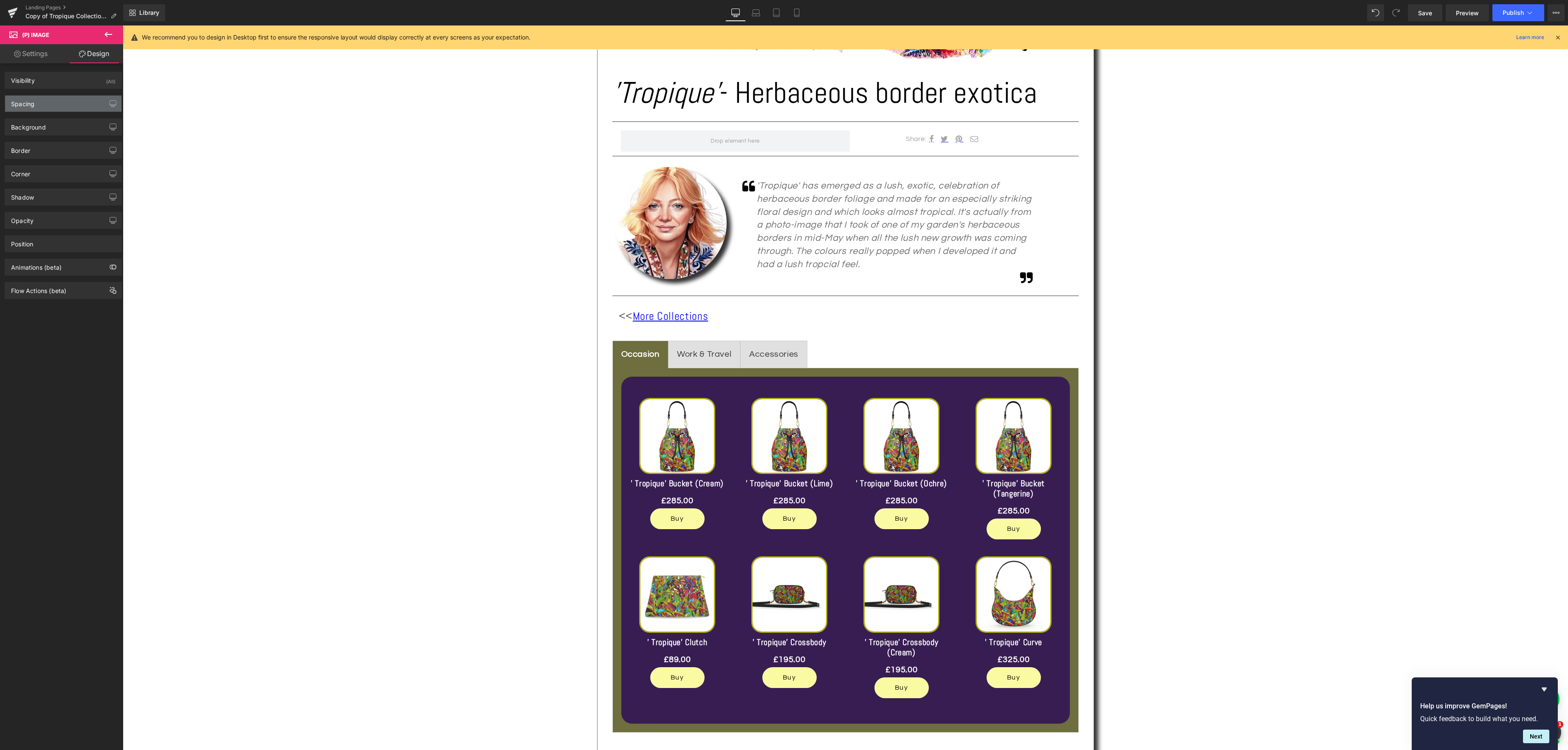
click at [49, 107] on div "Spacing" at bounding box center [63, 103] width 117 height 16
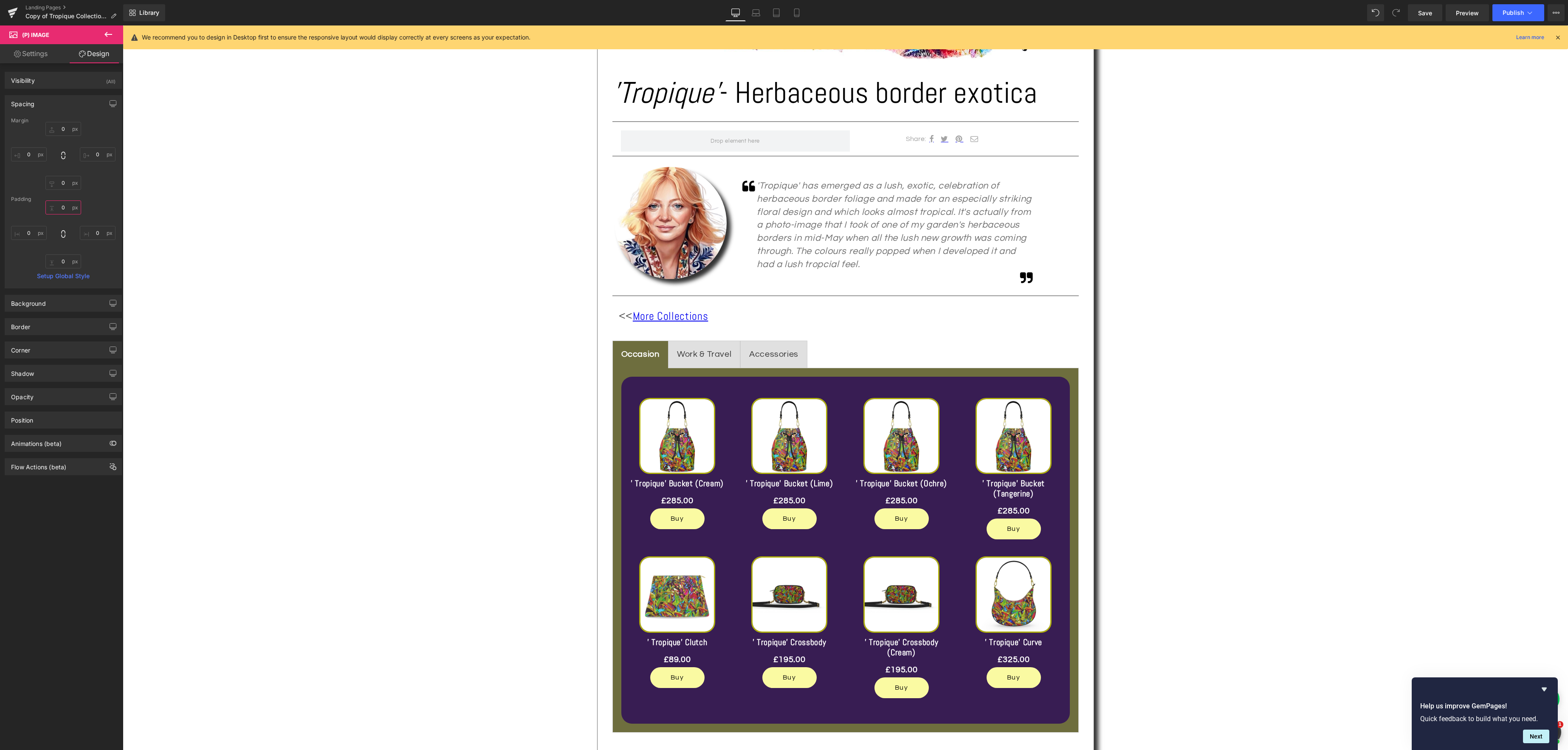
click at [68, 210] on input "0" at bounding box center [62, 208] width 35 height 14
click at [681, 438] on span "(P) Image" at bounding box center [677, 437] width 33 height 12
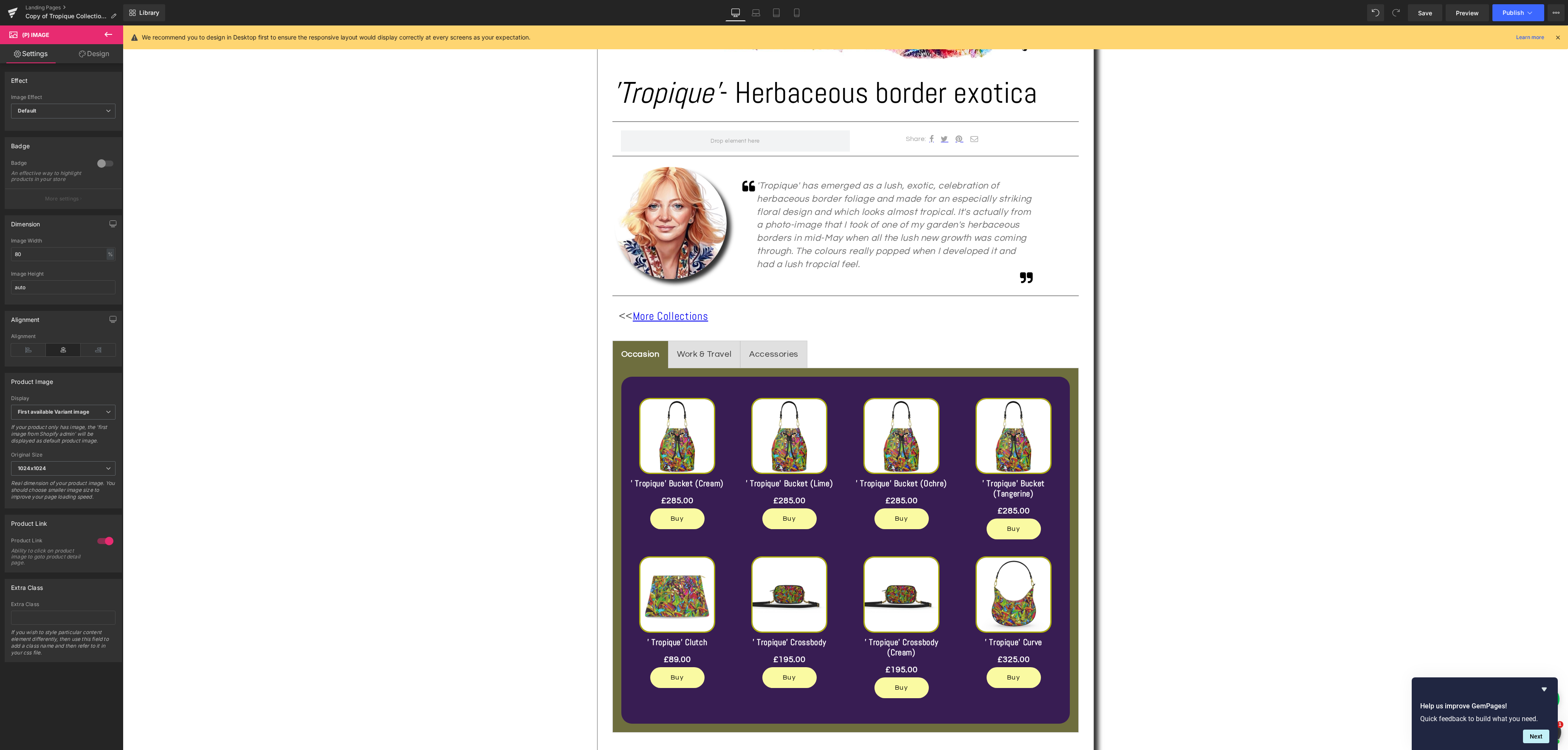
click at [92, 49] on link "Design" at bounding box center [94, 54] width 62 height 19
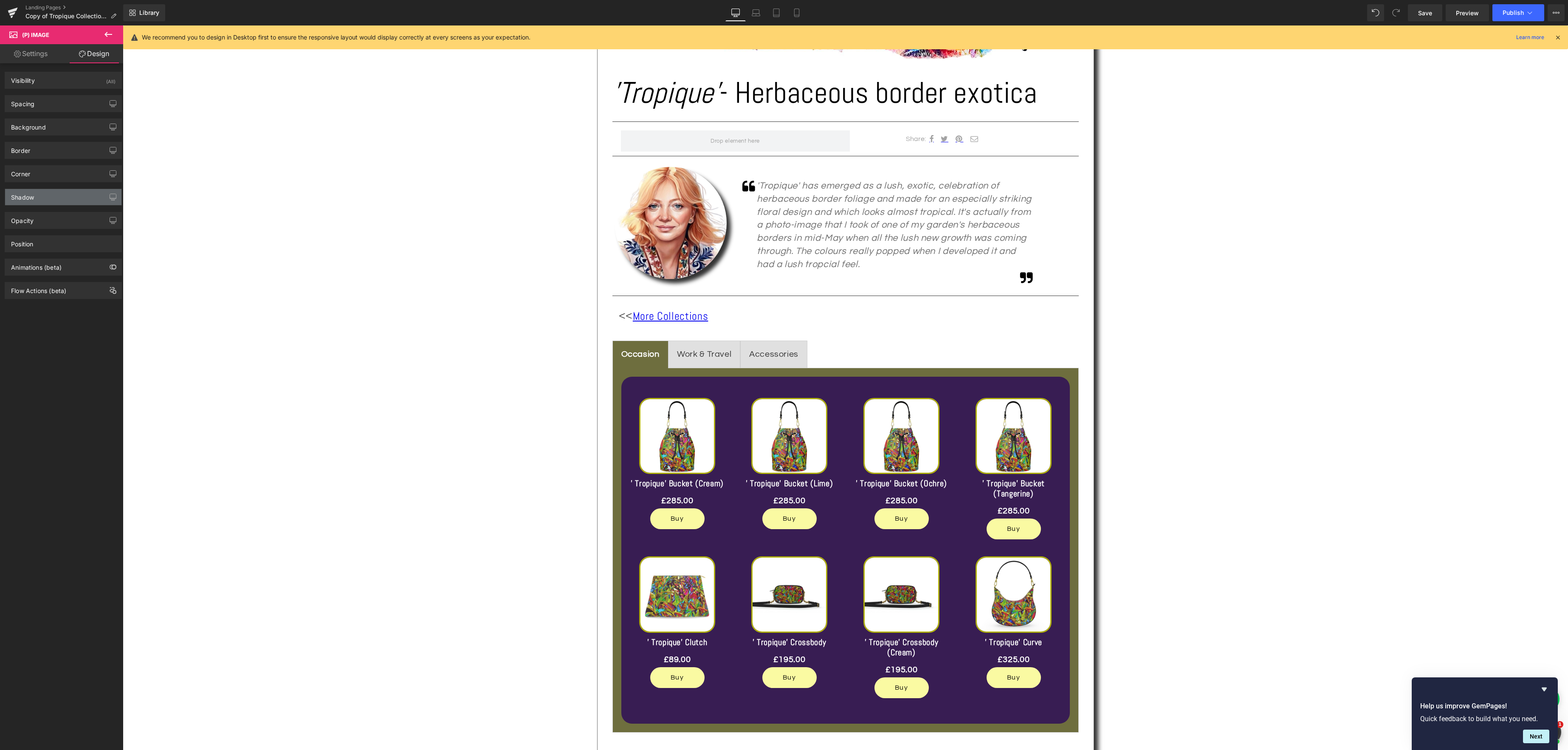
click at [31, 201] on div "Shadow" at bounding box center [63, 197] width 117 height 16
click at [42, 231] on div "Drop Shadow" at bounding box center [37, 228] width 52 height 12
click at [42, 228] on div "Drop Shadow" at bounding box center [37, 228] width 52 height 12
click at [33, 228] on div "Drop Shadow" at bounding box center [37, 228] width 52 height 12
click at [1426, 12] on span "Save" at bounding box center [1425, 12] width 14 height 9
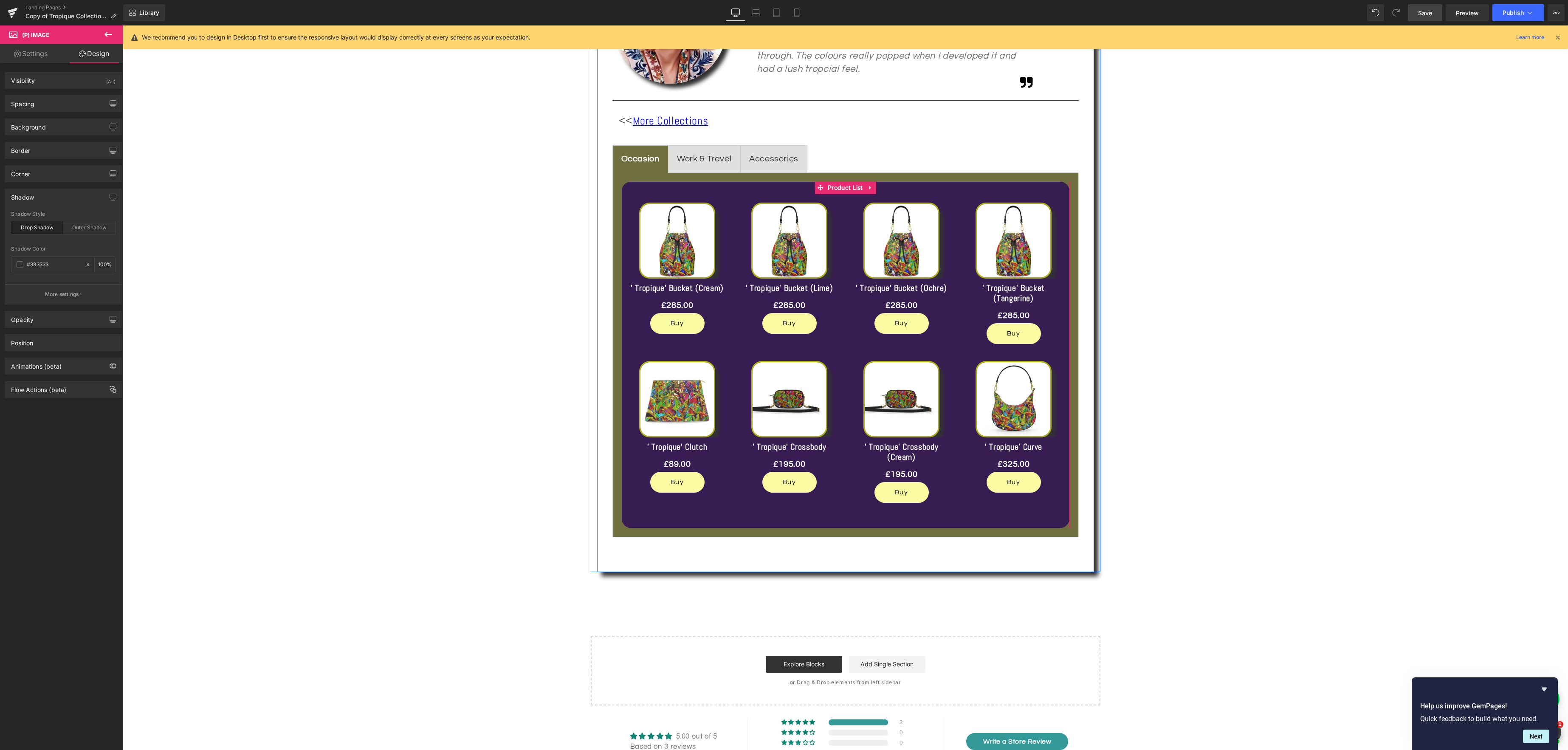
scroll to position [624, 0]
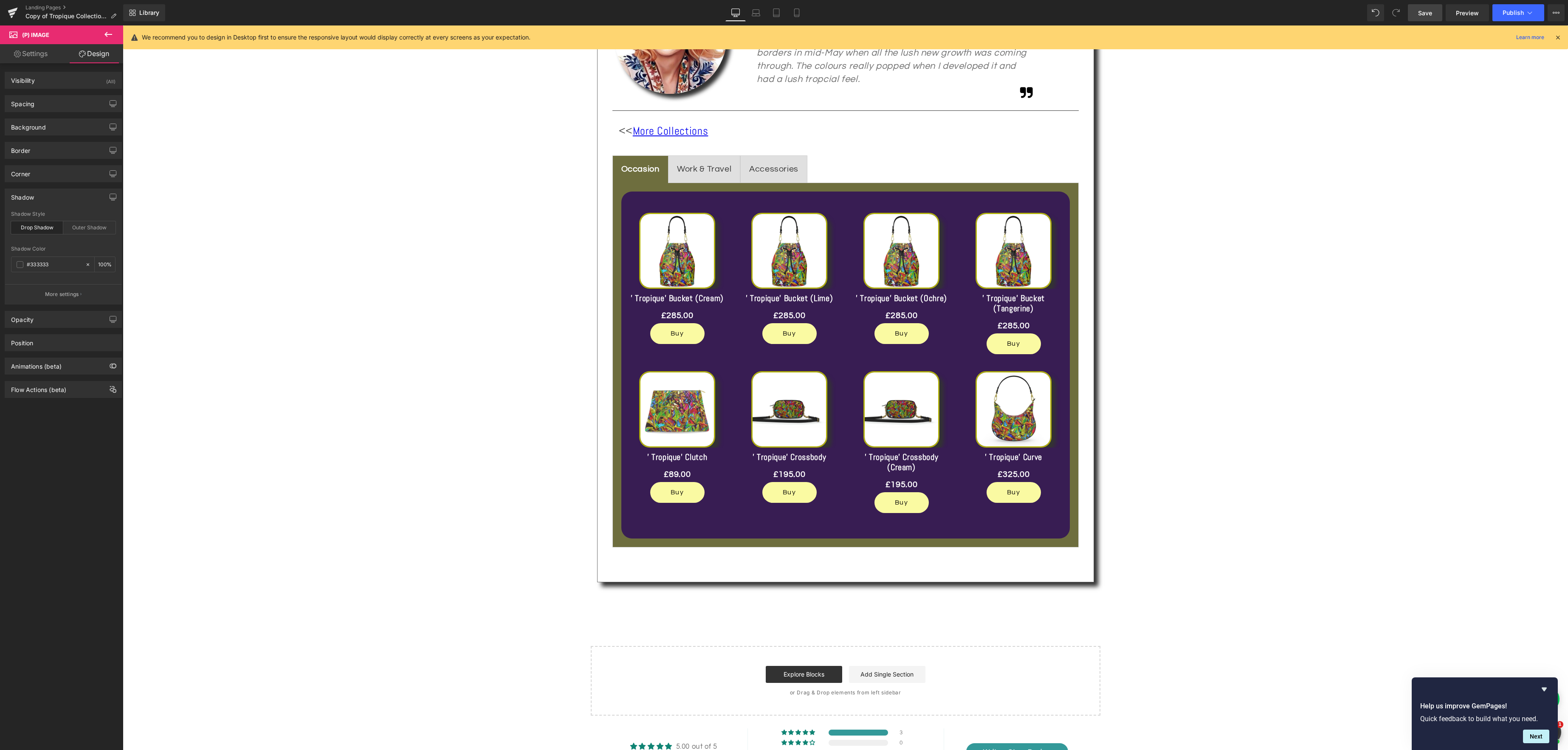
click at [1422, 12] on span "Save" at bounding box center [1425, 12] width 14 height 9
click at [1464, 13] on span "Preview" at bounding box center [1467, 12] width 23 height 9
click at [849, 199] on span "Product List" at bounding box center [845, 198] width 40 height 12
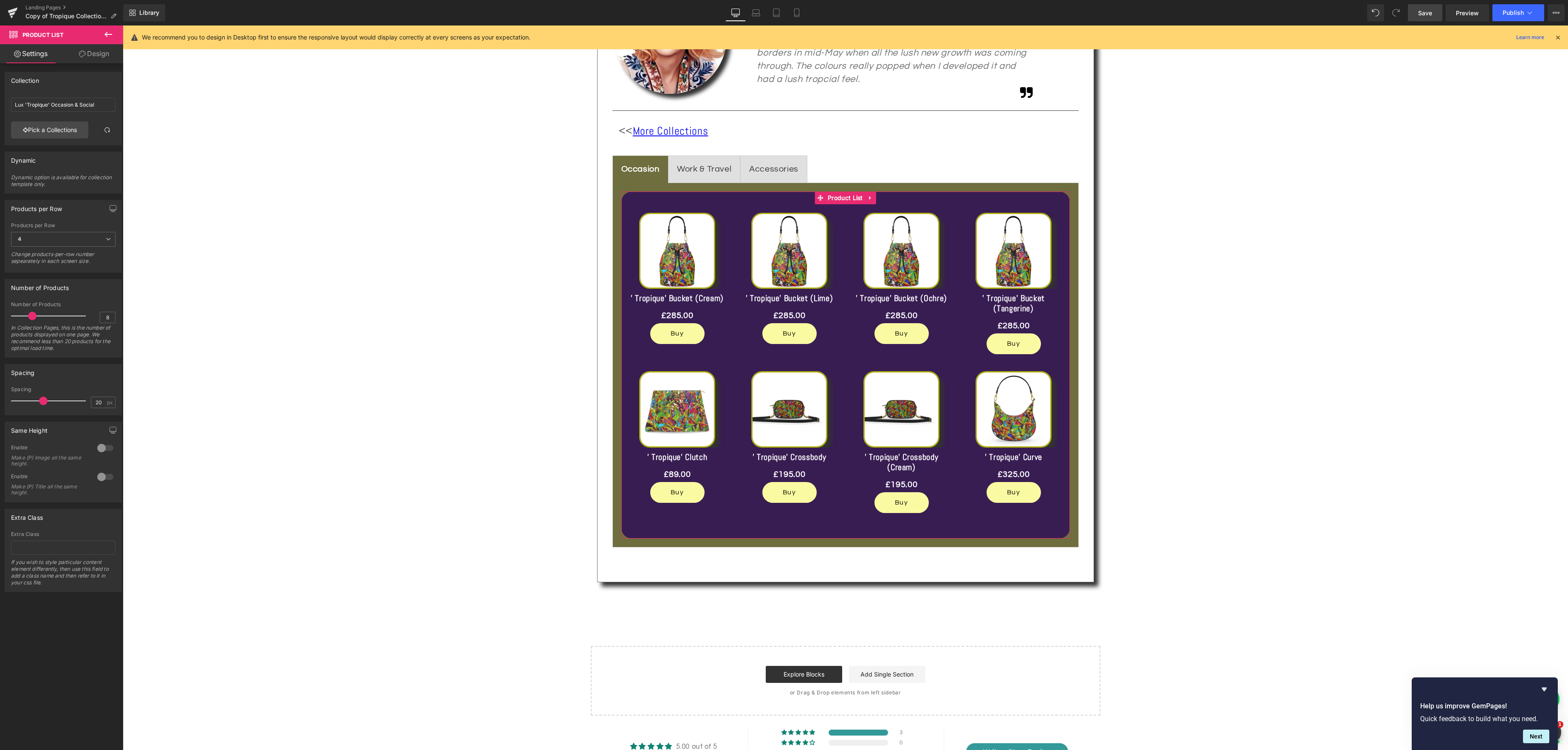
click at [95, 56] on link "Design" at bounding box center [94, 54] width 62 height 19
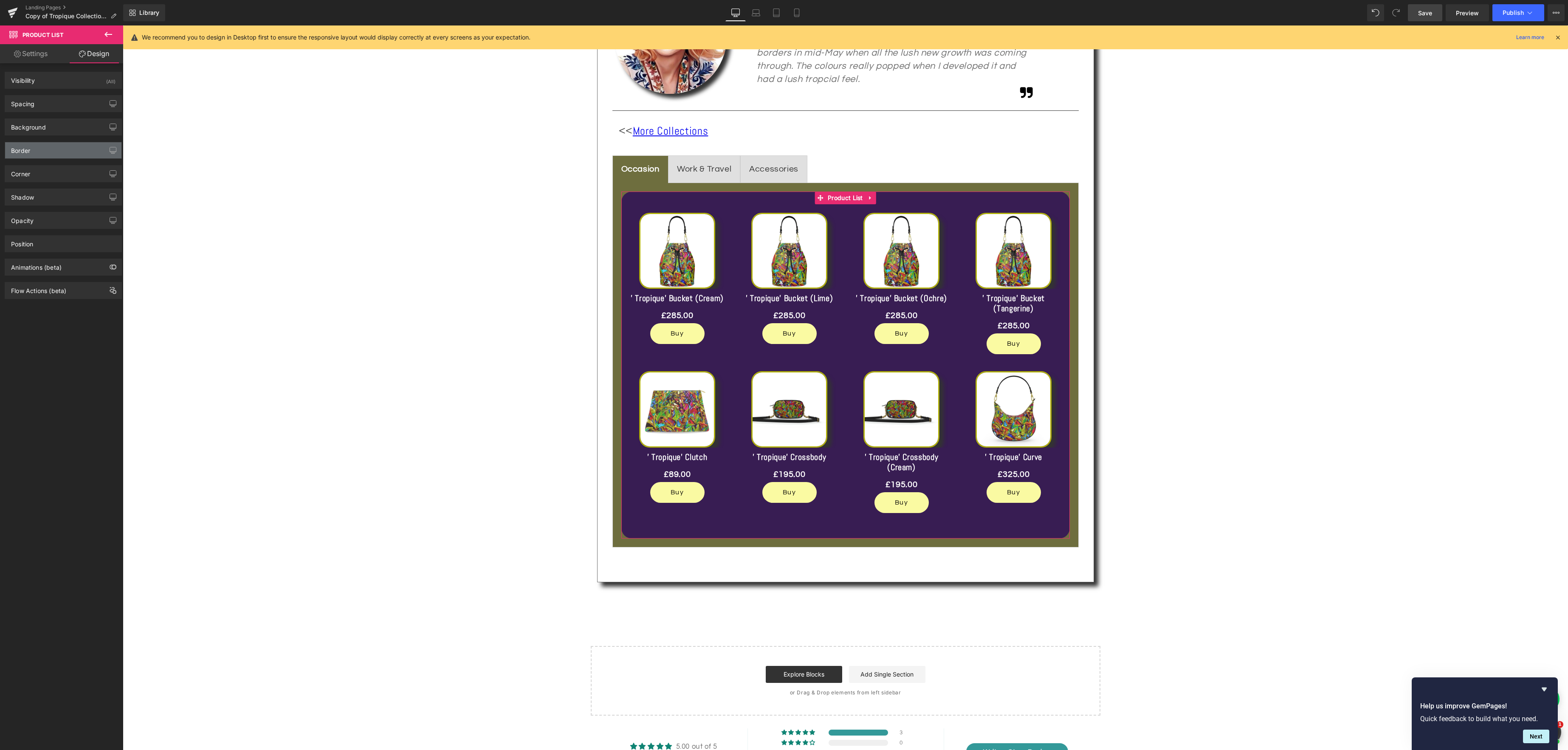
click at [49, 146] on div "Border" at bounding box center [63, 150] width 117 height 16
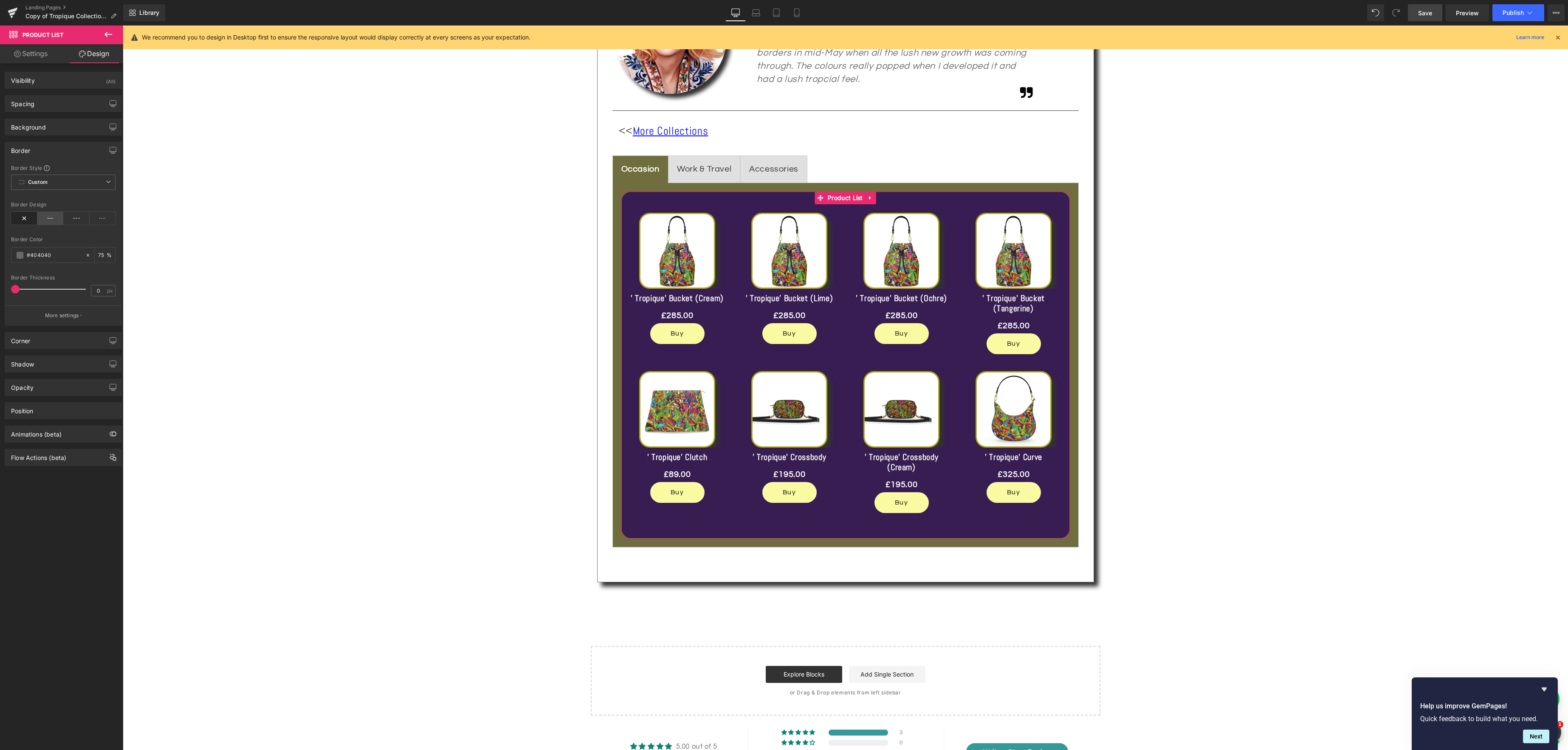
drag, startPoint x: 39, startPoint y: 212, endPoint x: 44, endPoint y: 219, distance: 8.6
click at [42, 220] on div "Border Design" at bounding box center [63, 218] width 104 height 33
click at [47, 219] on icon at bounding box center [51, 218] width 26 height 12
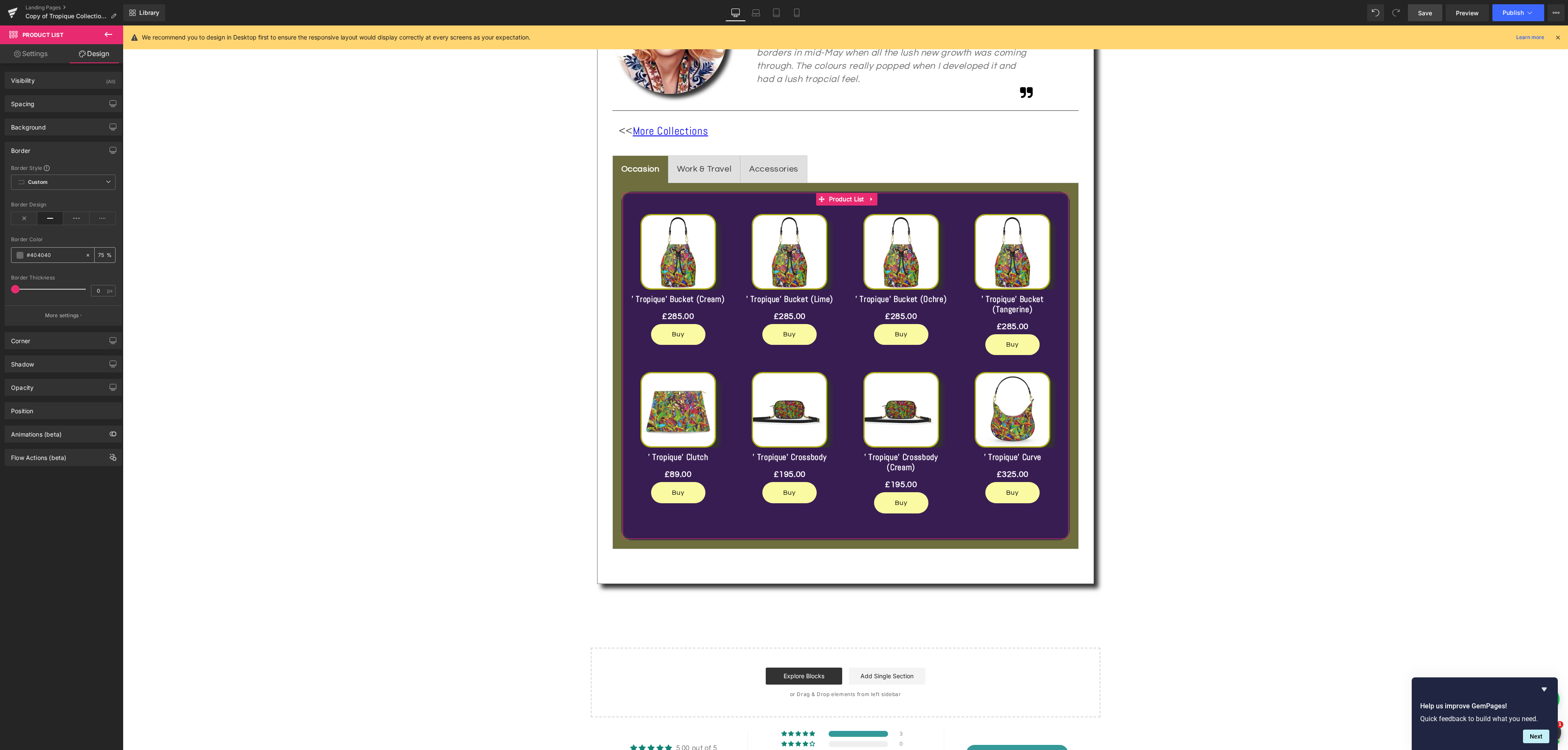
click at [21, 256] on span at bounding box center [20, 256] width 7 height 7
click at [20, 319] on div at bounding box center [62, 308] width 92 height 42
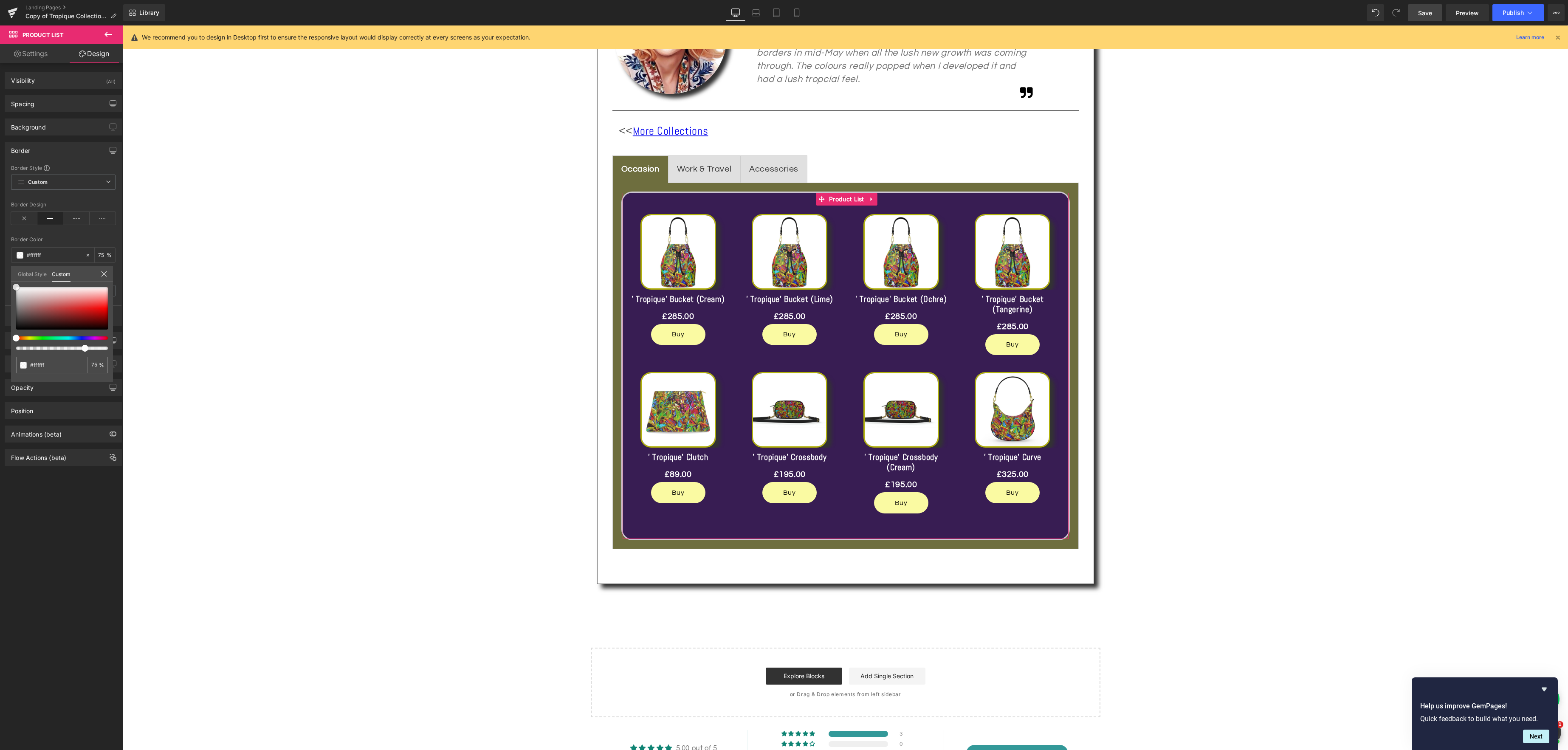
drag, startPoint x: 21, startPoint y: 319, endPoint x: 8, endPoint y: 284, distance: 37.3
click at [8, 284] on div "Border Border Style Custom Custom Setup Global Style Custom Setup Global Style …" at bounding box center [63, 231] width 127 height 190
click at [144, 282] on body "Skip to content Your cart is empty Continue shopping Have an account? Log in to…" at bounding box center [845, 484] width 1445 height 2165
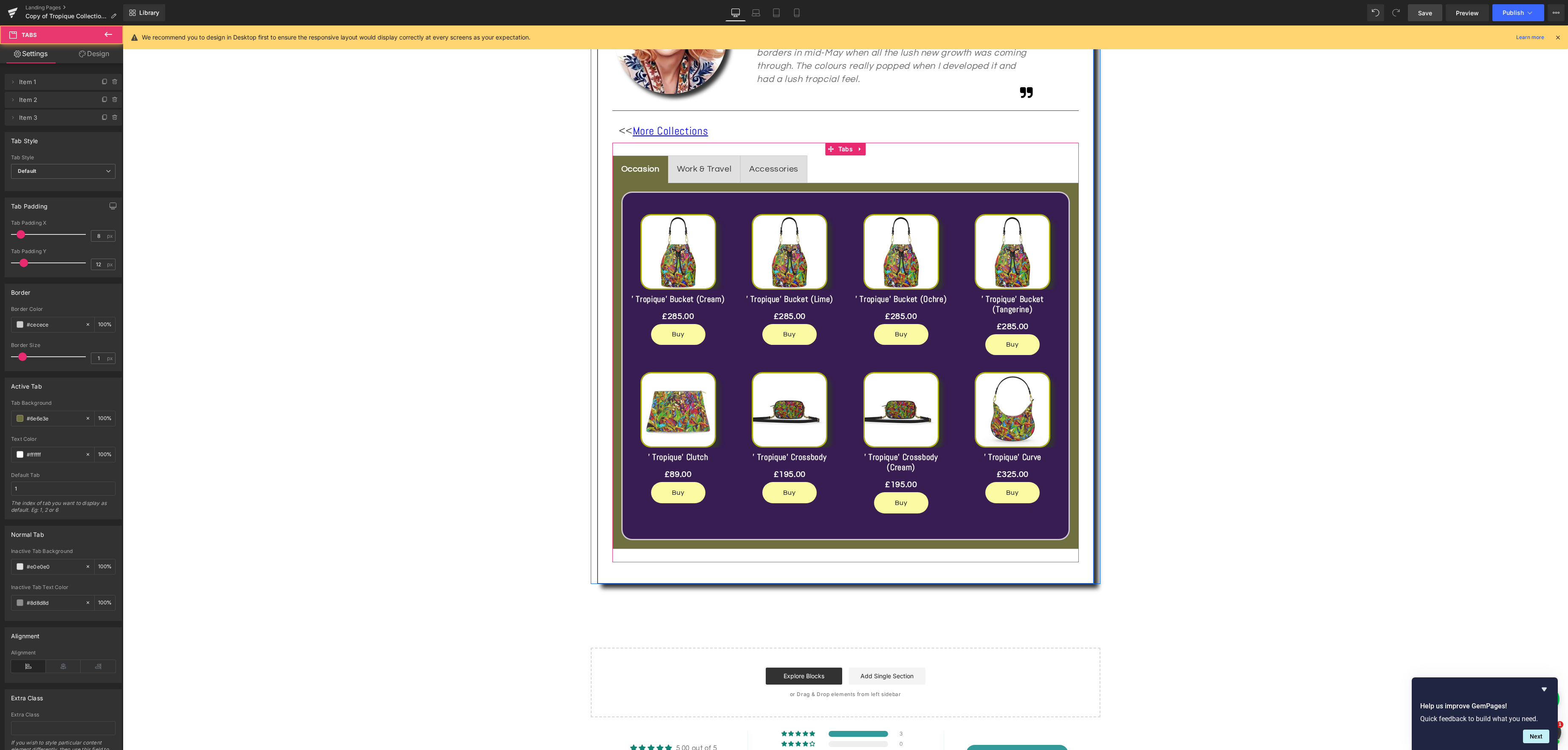
click at [651, 160] on span "Occasion Text Block" at bounding box center [641, 169] width 56 height 27
click at [615, 187] on div "Sale Off" at bounding box center [846, 366] width 467 height 367
click at [98, 51] on link "Design" at bounding box center [94, 54] width 62 height 19
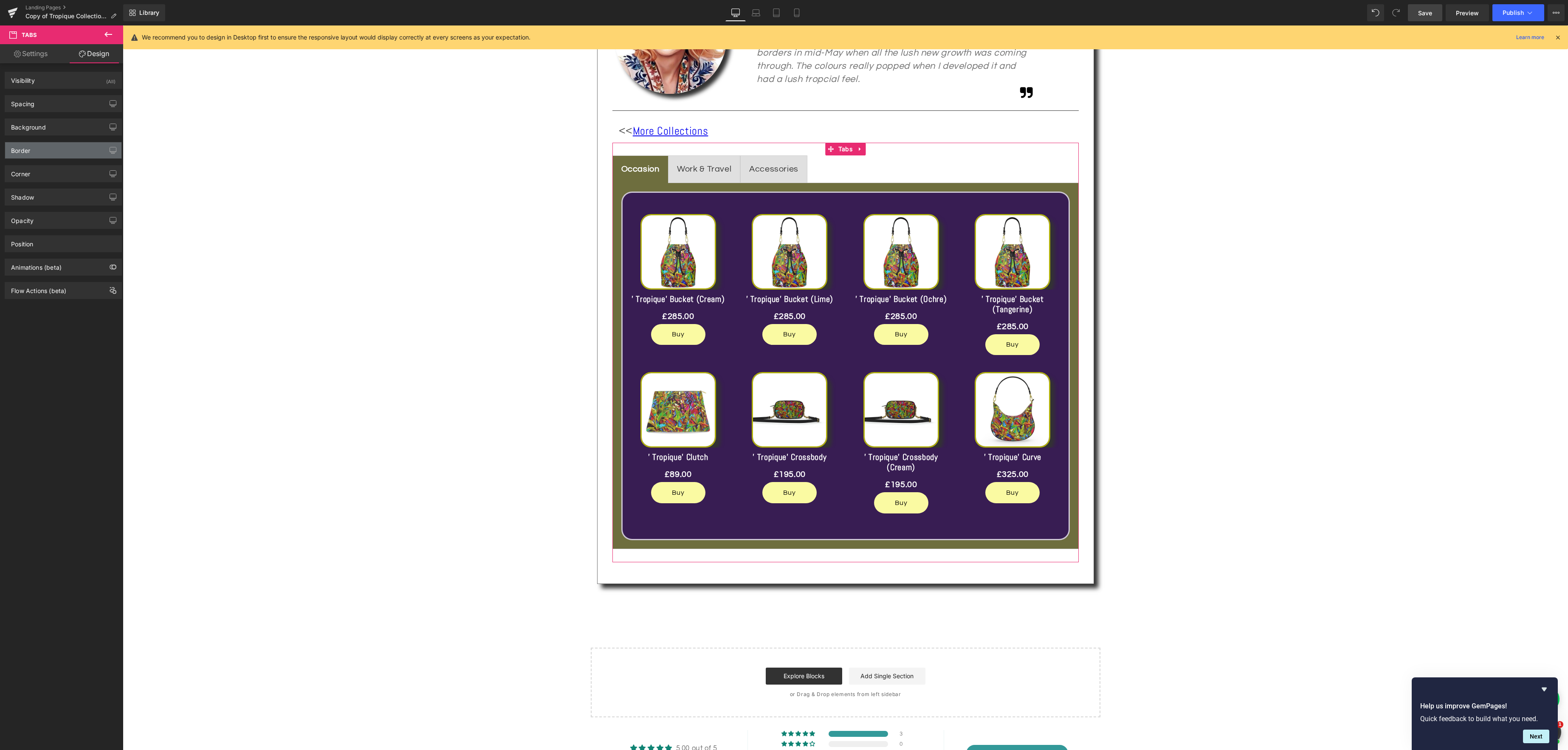
click at [40, 152] on div "Border" at bounding box center [63, 150] width 117 height 16
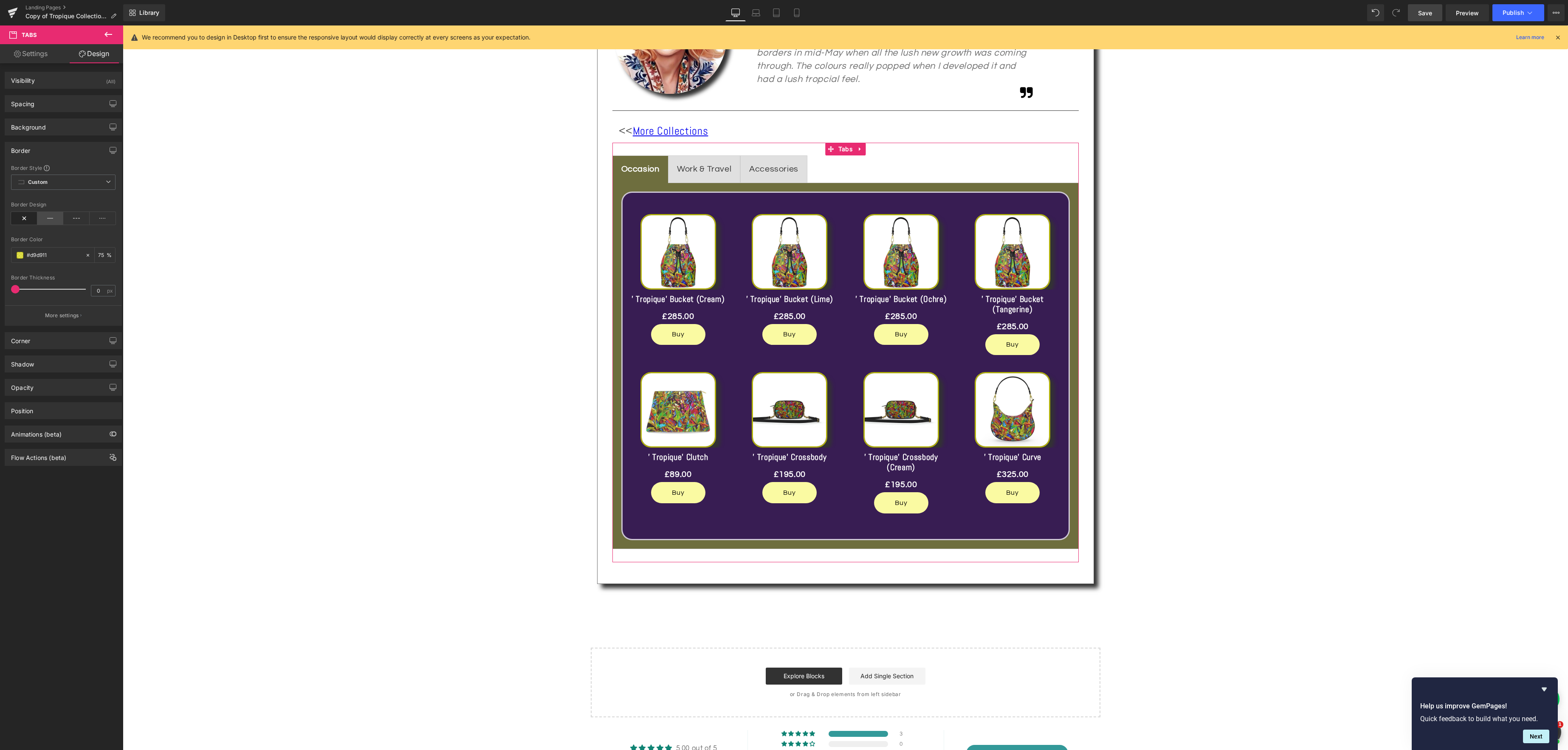
click at [51, 219] on icon at bounding box center [51, 218] width 26 height 12
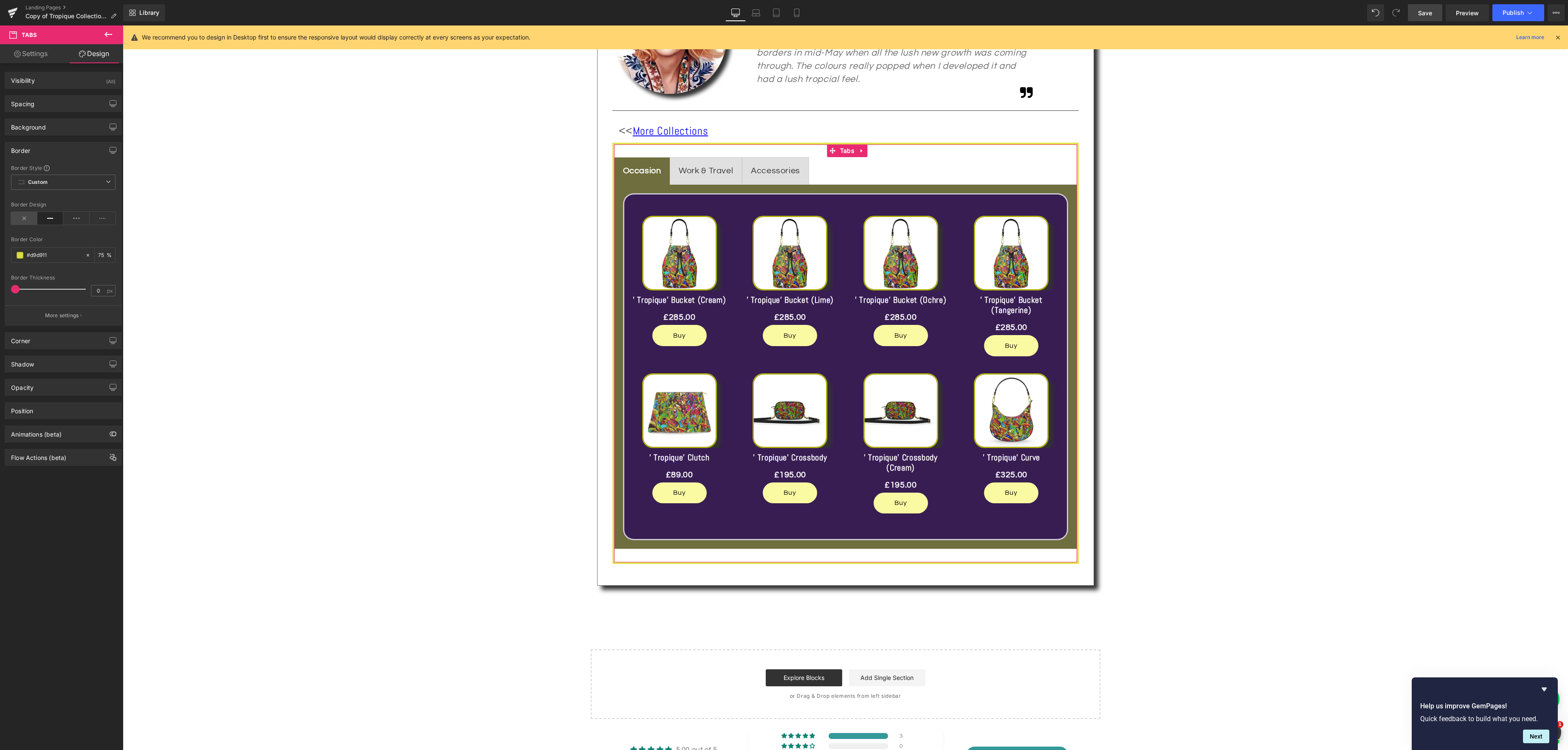
click at [28, 219] on icon at bounding box center [24, 218] width 26 height 12
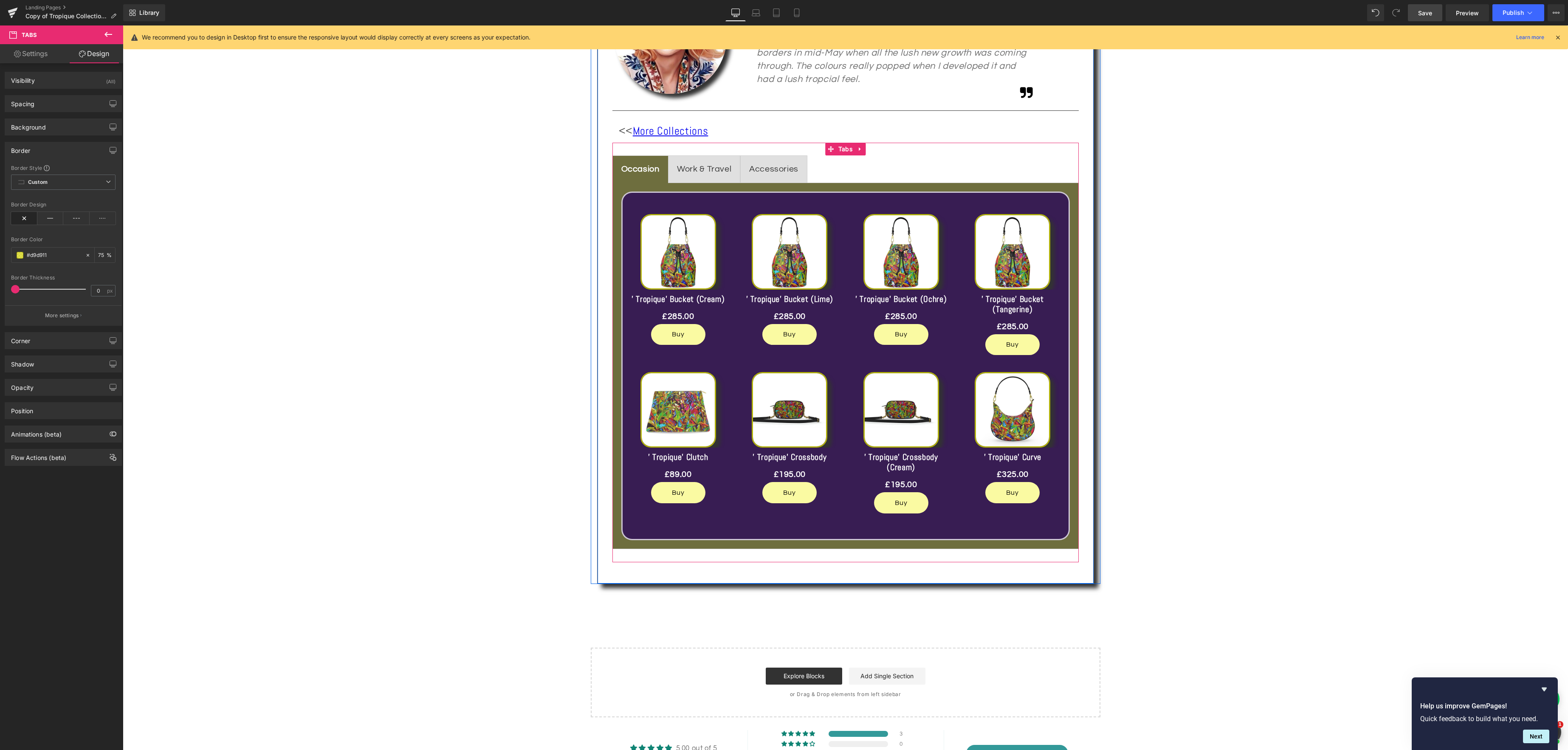
click at [724, 160] on span "Work & Travel Text Block" at bounding box center [704, 169] width 72 height 27
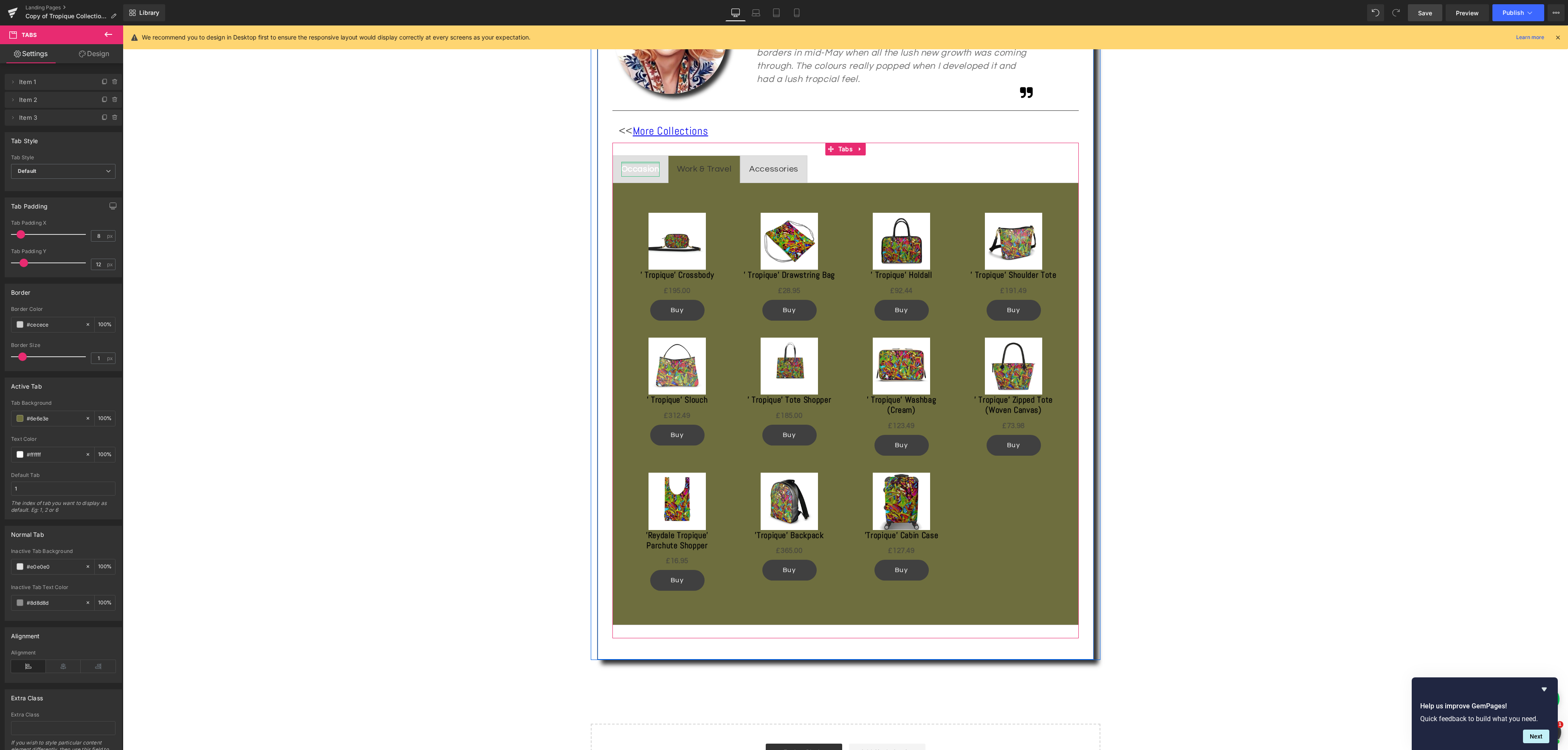
click at [656, 162] on div at bounding box center [640, 162] width 38 height 2
